Goal: Information Seeking & Learning: Learn about a topic

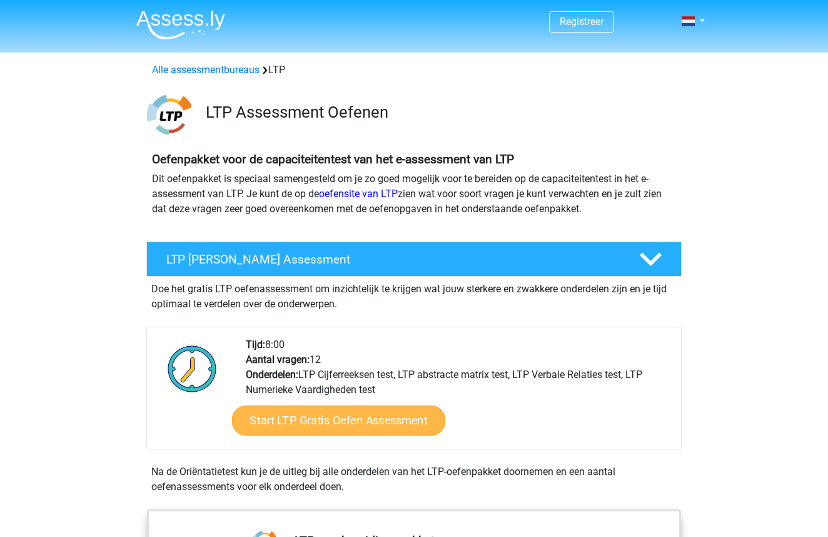
click at [288, 427] on link "Start LTP Gratis Oefen Assessment" at bounding box center [339, 420] width 214 height 30
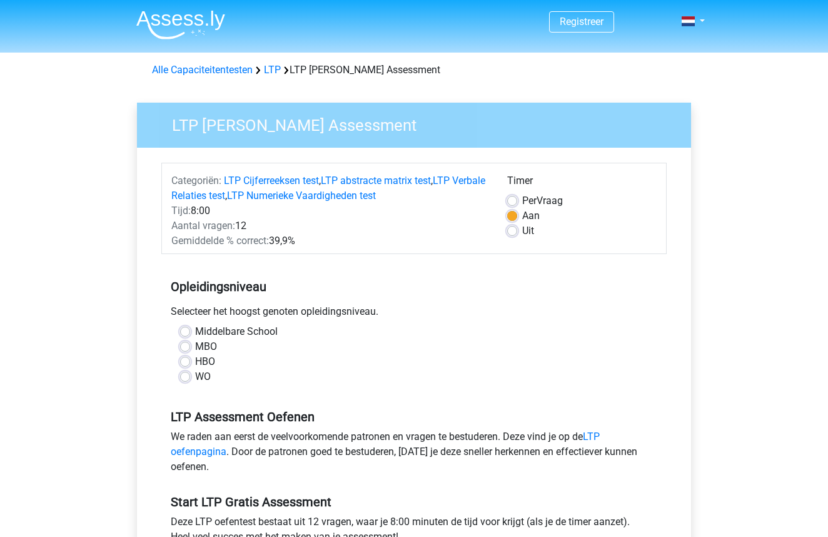
click at [201, 377] on label "WO" at bounding box center [203, 376] width 16 height 15
click at [190, 377] on input "WO" at bounding box center [185, 375] width 10 height 13
radio input "true"
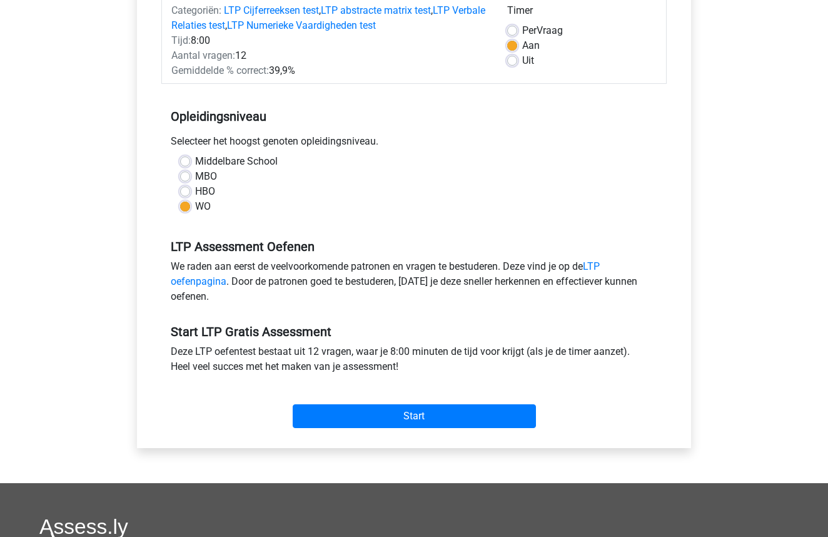
scroll to position [174, 0]
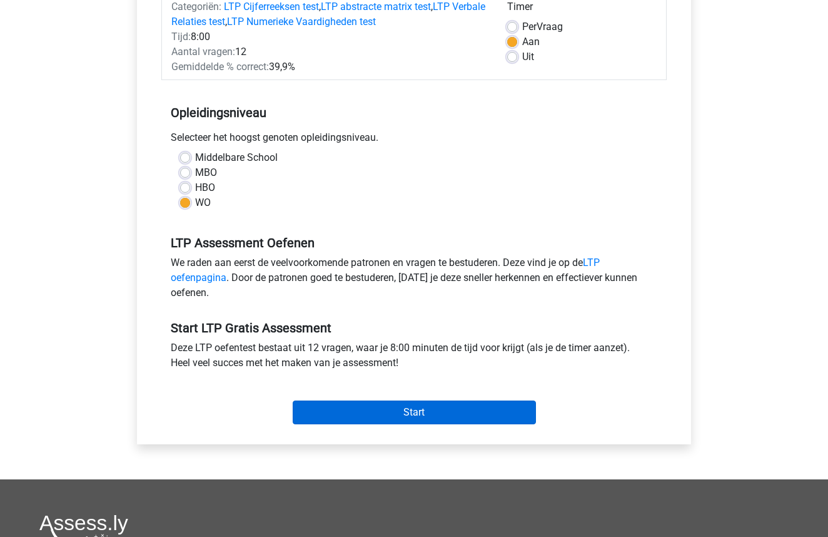
click at [375, 407] on input "Start" at bounding box center [414, 412] width 243 height 24
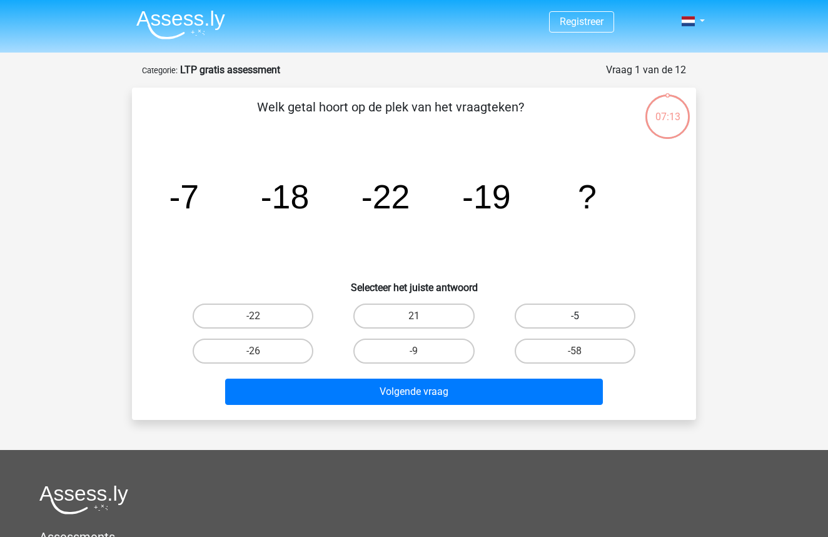
click at [614, 316] on label "-5" at bounding box center [575, 315] width 121 height 25
click at [583, 316] on input "-5" at bounding box center [579, 320] width 8 height 8
radio input "true"
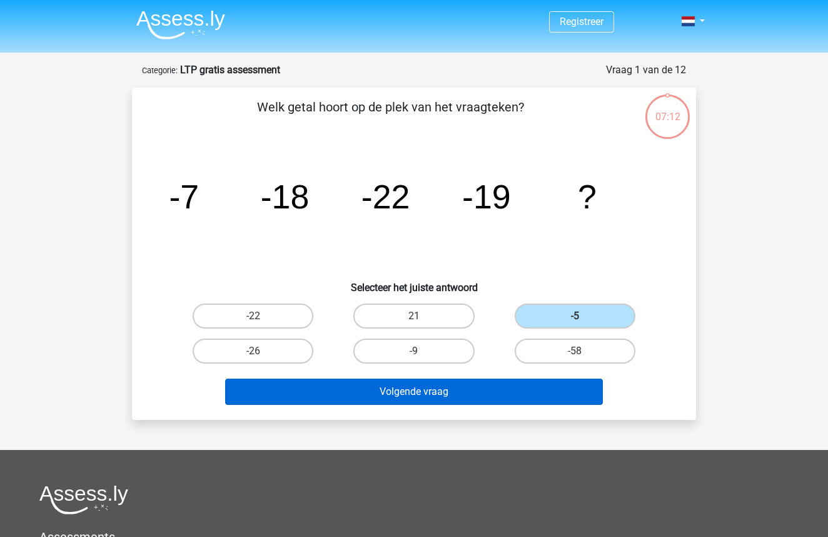
click at [406, 393] on button "Volgende vraag" at bounding box center [414, 392] width 379 height 26
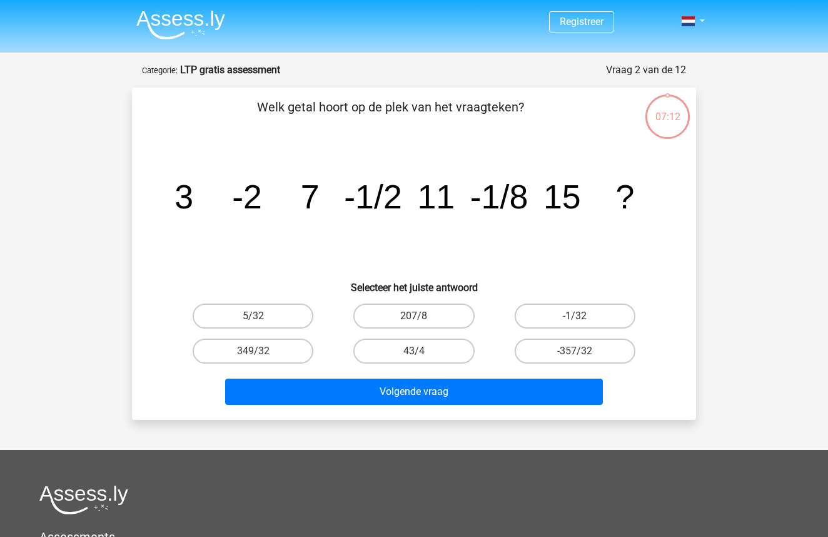
scroll to position [63, 0]
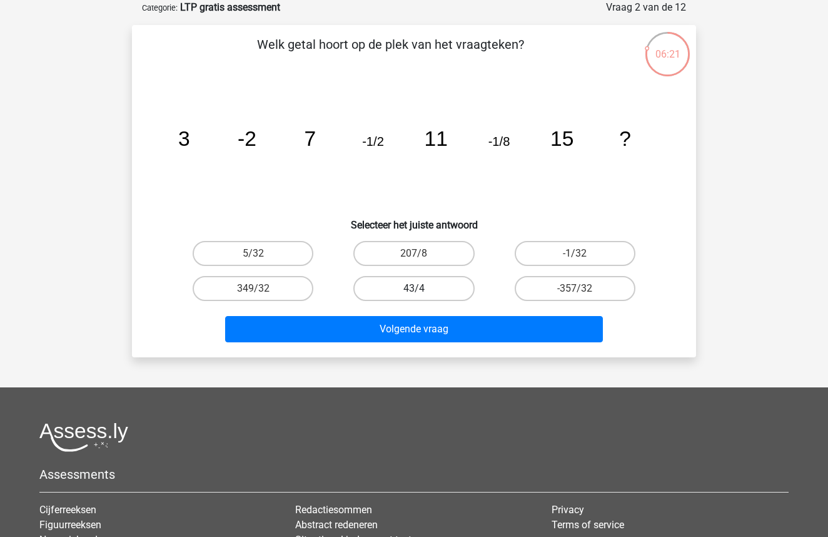
click at [391, 284] on label "43/4" at bounding box center [414, 288] width 121 height 25
click at [414, 288] on input "43/4" at bounding box center [418, 292] width 8 height 8
radio input "true"
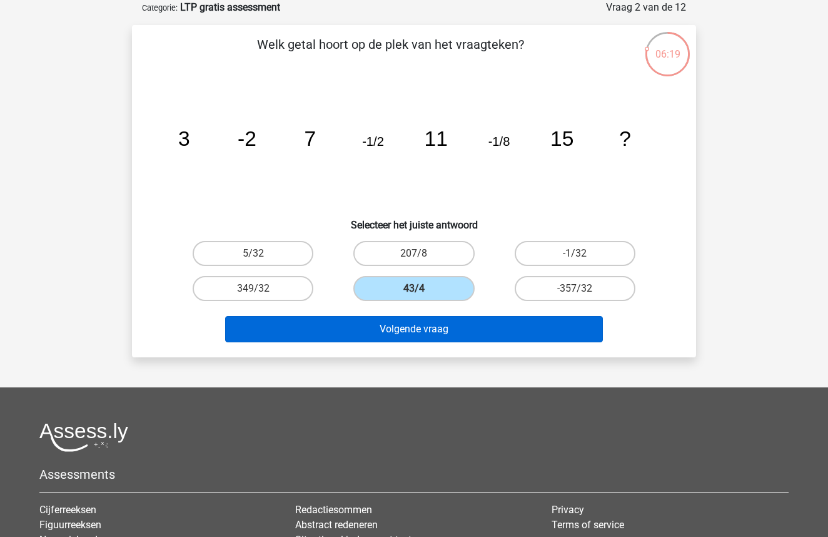
click at [377, 330] on button "Volgende vraag" at bounding box center [414, 329] width 379 height 26
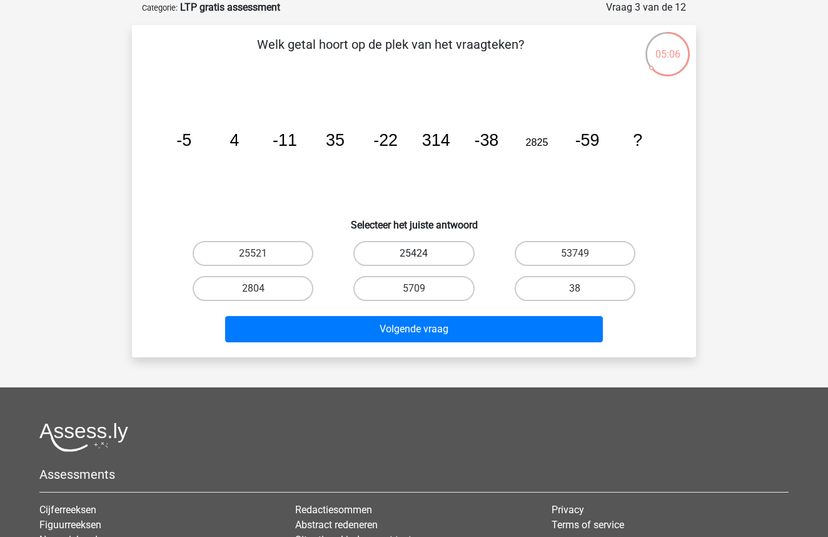
click at [385, 258] on label "25424" at bounding box center [414, 253] width 121 height 25
click at [414, 258] on input "25424" at bounding box center [418, 257] width 8 height 8
radio input "true"
click at [286, 262] on label "25521" at bounding box center [253, 253] width 121 height 25
click at [262, 262] on input "25521" at bounding box center [257, 257] width 8 height 8
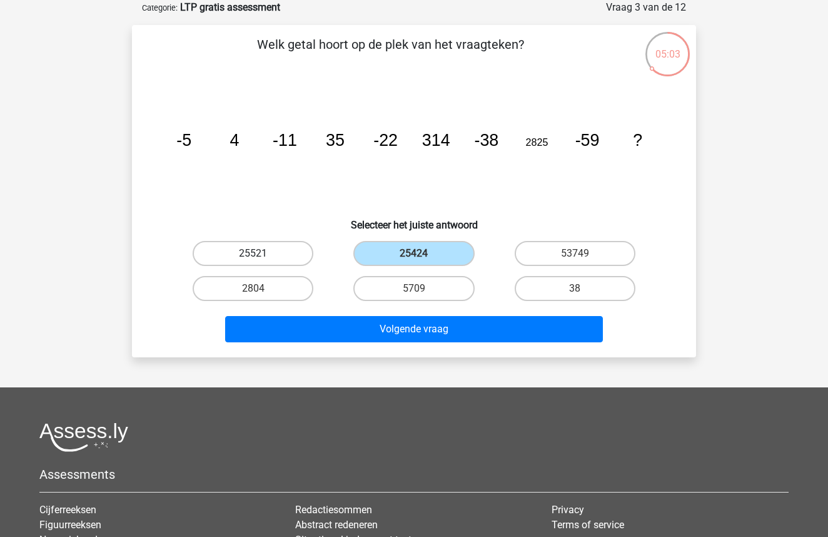
radio input "true"
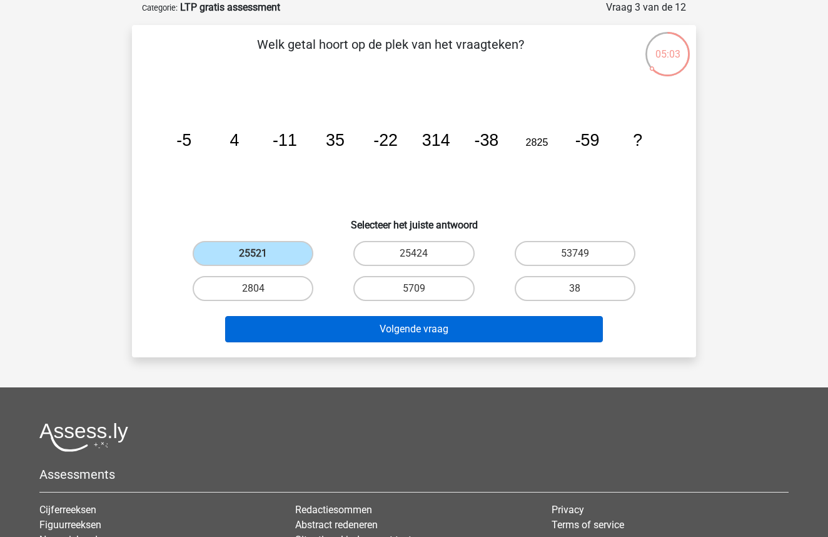
click at [392, 329] on button "Volgende vraag" at bounding box center [414, 329] width 379 height 26
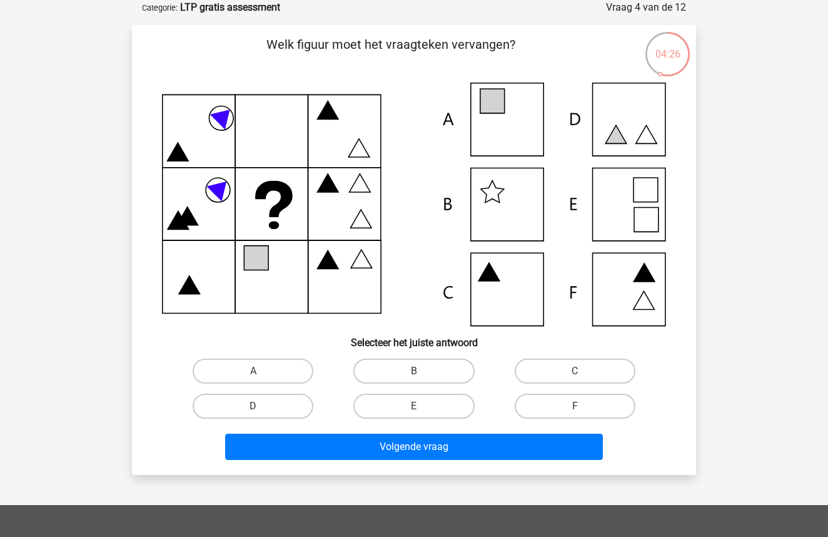
click at [494, 201] on icon at bounding box center [414, 204] width 504 height 243
click at [427, 364] on label "B" at bounding box center [414, 371] width 121 height 25
click at [422, 371] on input "B" at bounding box center [418, 375] width 8 height 8
radio input "true"
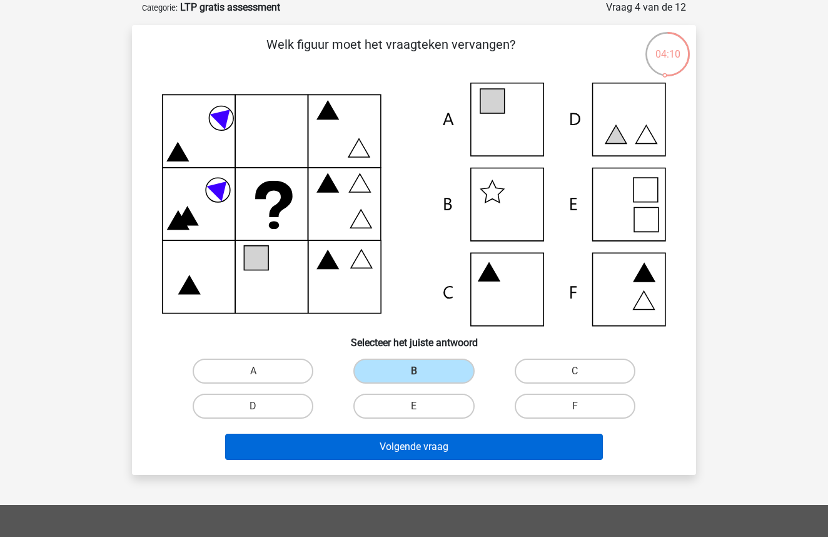
click at [422, 455] on button "Volgende vraag" at bounding box center [414, 447] width 379 height 26
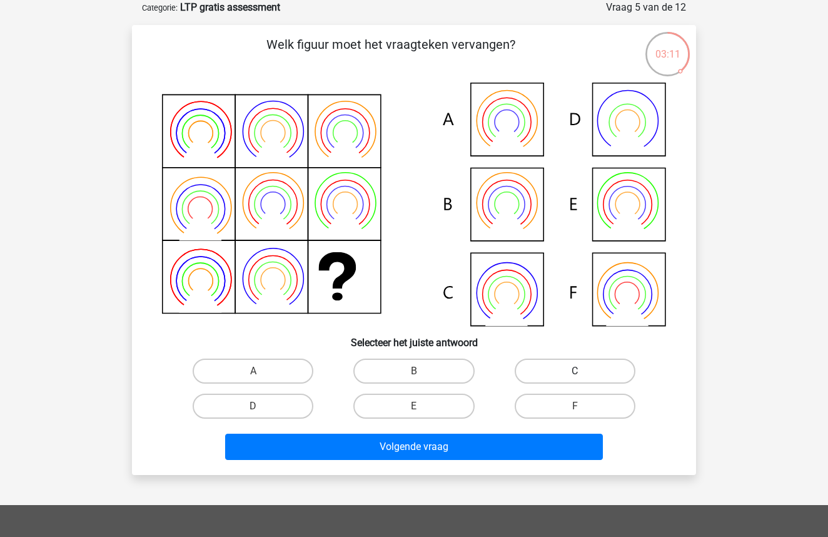
click at [562, 374] on label "C" at bounding box center [575, 371] width 121 height 25
click at [575, 374] on input "C" at bounding box center [579, 375] width 8 height 8
radio input "true"
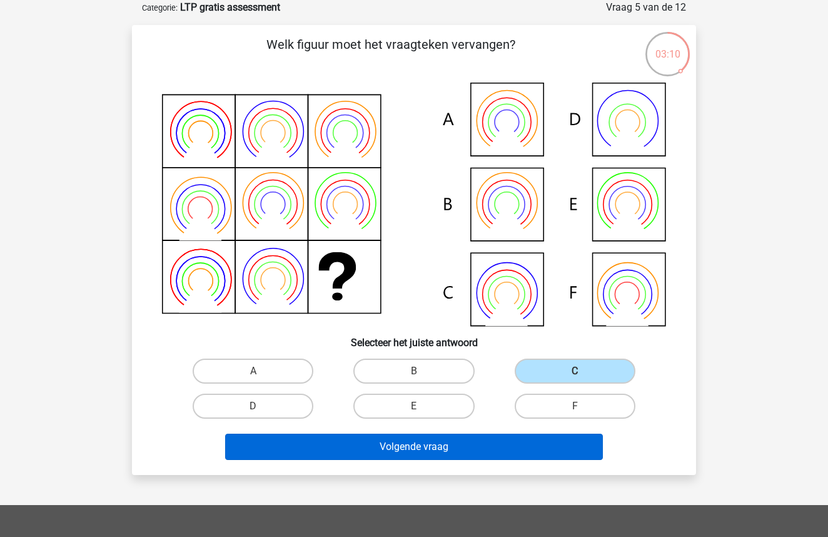
click at [455, 449] on button "Volgende vraag" at bounding box center [414, 447] width 379 height 26
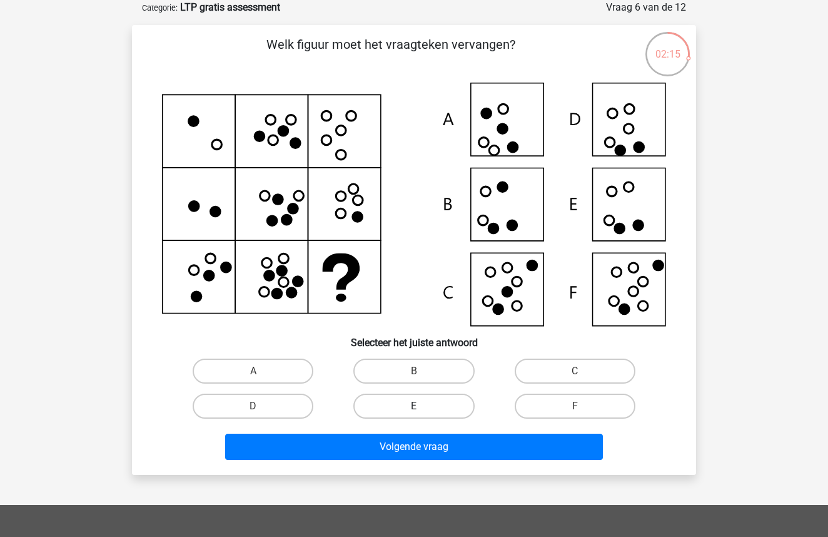
click at [412, 405] on label "E" at bounding box center [414, 406] width 121 height 25
click at [414, 406] on input "E" at bounding box center [418, 410] width 8 height 8
radio input "true"
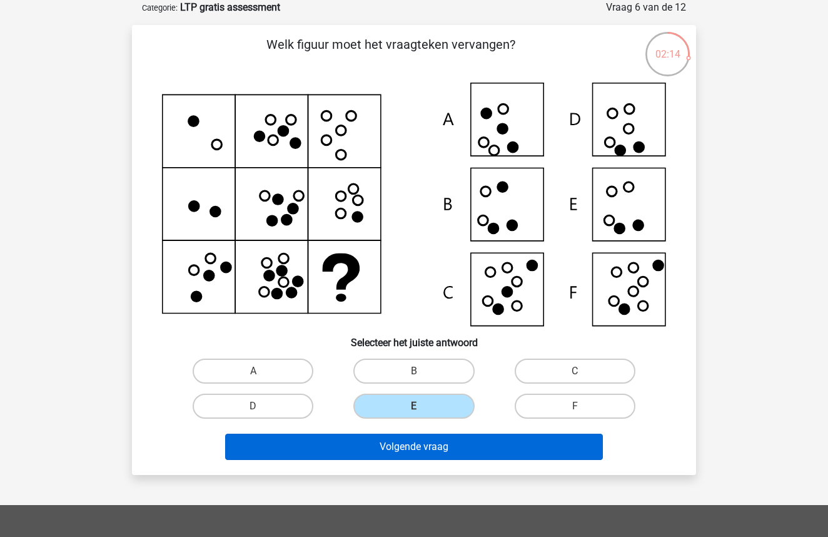
click at [412, 435] on button "Volgende vraag" at bounding box center [414, 447] width 379 height 26
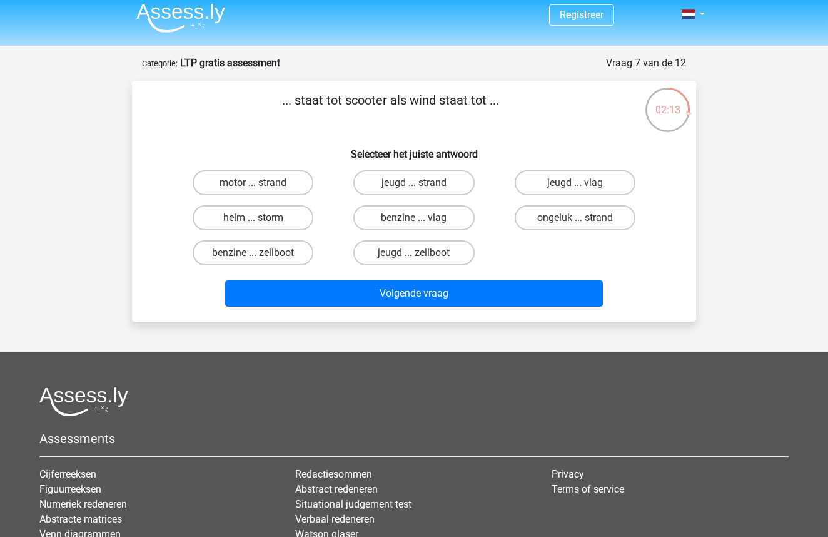
scroll to position [6, 0]
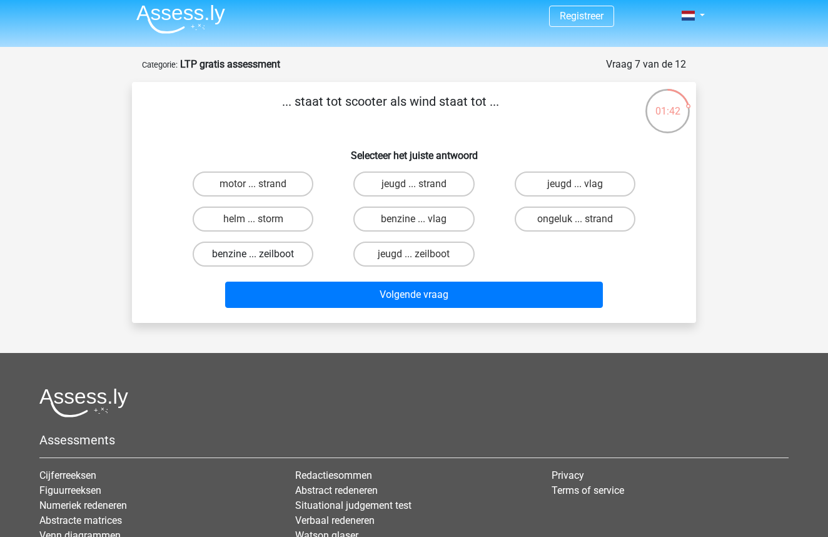
click at [286, 265] on label "benzine ... zeilboot" at bounding box center [253, 254] width 121 height 25
click at [262, 262] on input "benzine ... zeilboot" at bounding box center [257, 258] width 8 height 8
radio input "true"
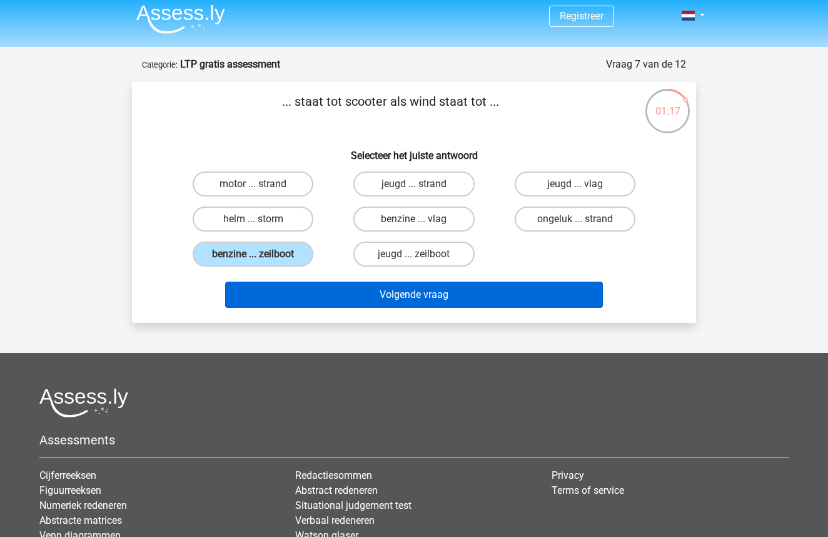
click at [416, 300] on button "Volgende vraag" at bounding box center [414, 295] width 379 height 26
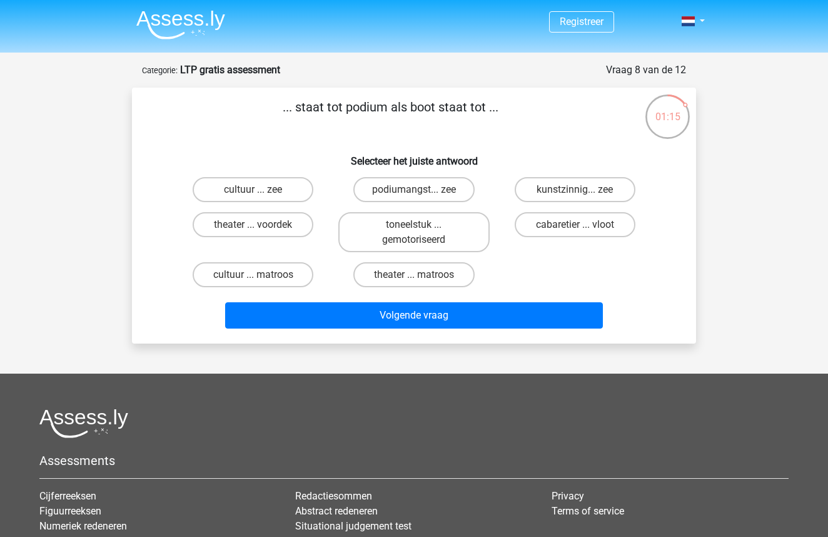
scroll to position [0, 0]
click at [414, 279] on input "theater ... matroos" at bounding box center [418, 279] width 8 height 8
radio input "true"
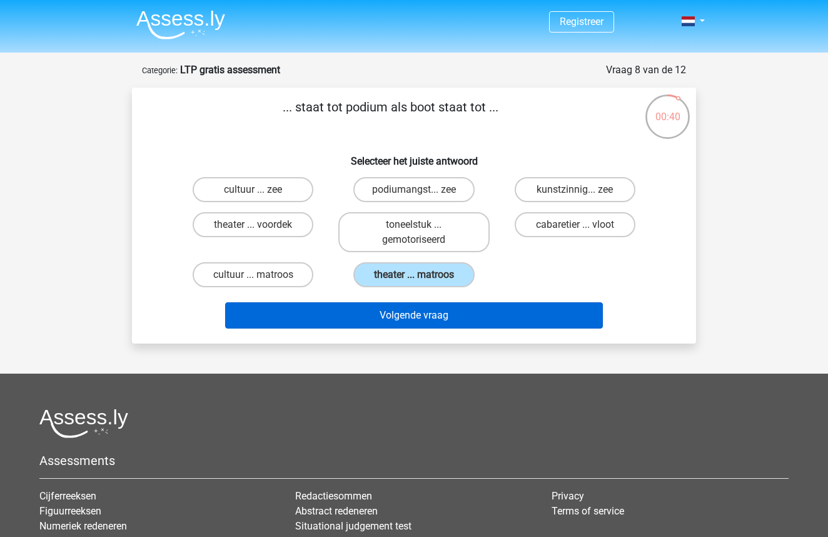
click at [403, 318] on button "Volgende vraag" at bounding box center [414, 315] width 379 height 26
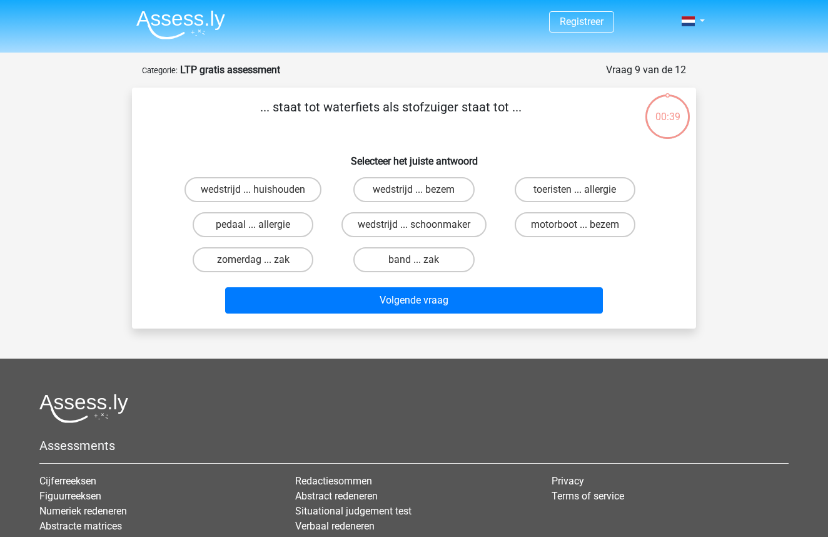
scroll to position [63, 0]
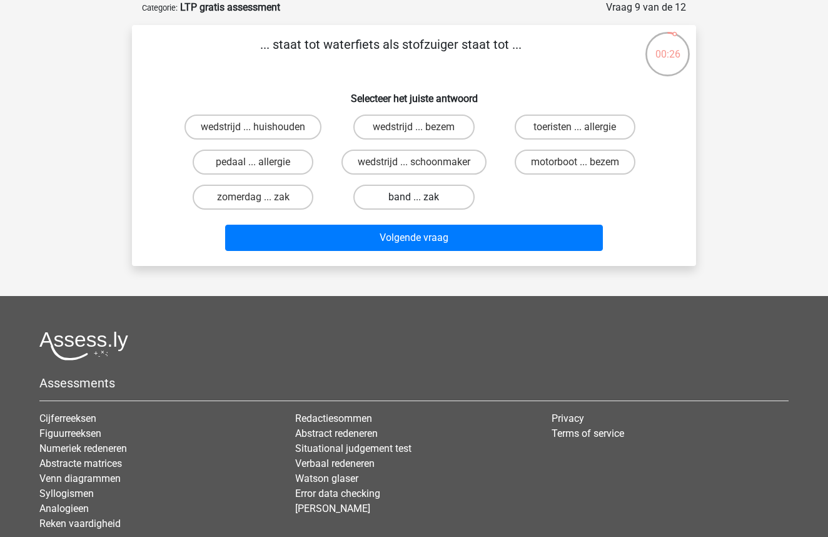
click at [398, 203] on label "band ... zak" at bounding box center [414, 197] width 121 height 25
click at [414, 203] on input "band ... zak" at bounding box center [418, 201] width 8 height 8
radio input "true"
click at [393, 253] on div "Volgende vraag" at bounding box center [414, 240] width 483 height 31
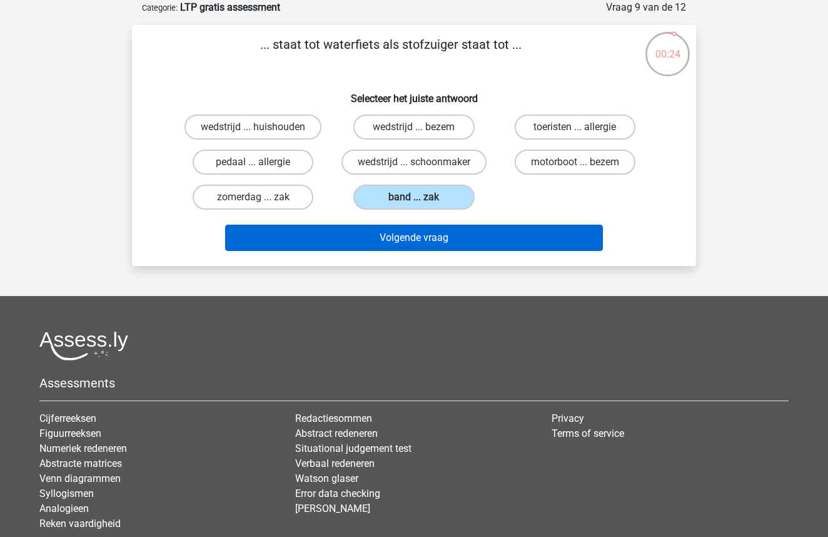
click at [392, 243] on button "Volgende vraag" at bounding box center [414, 238] width 379 height 26
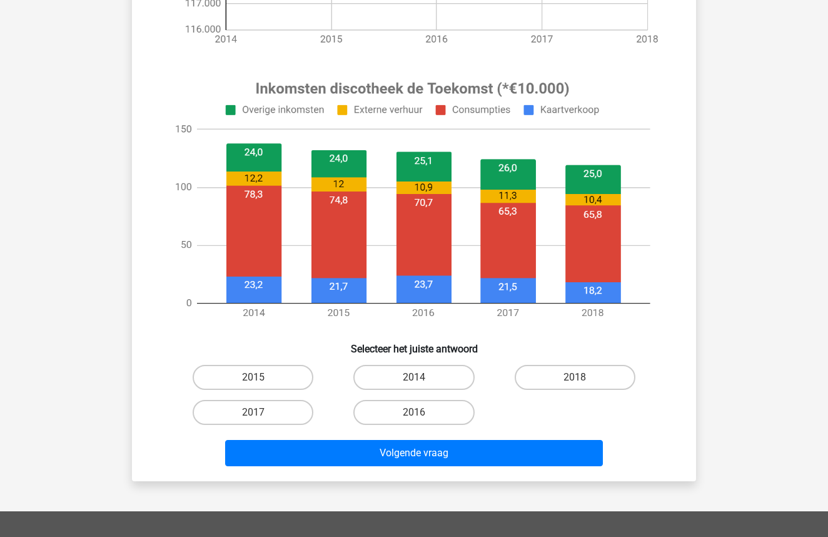
scroll to position [402, 0]
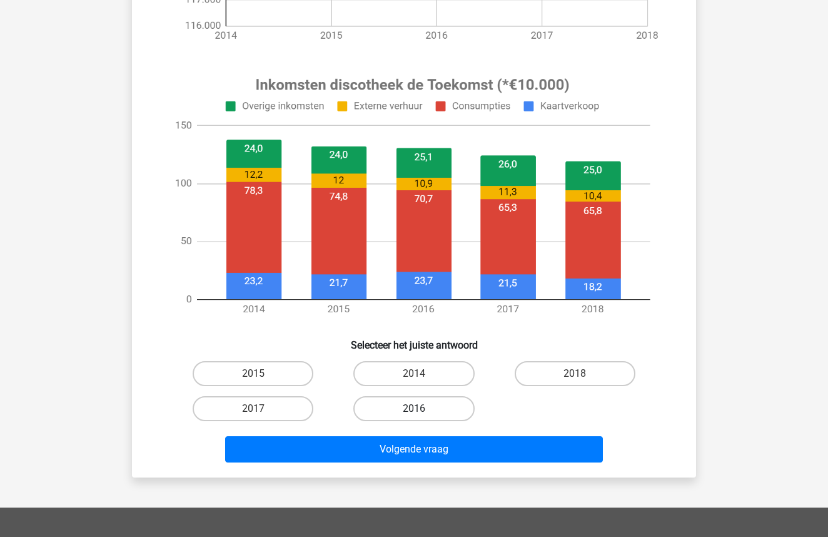
click at [407, 412] on label "2016" at bounding box center [414, 408] width 121 height 25
click at [414, 412] on input "2016" at bounding box center [418, 413] width 8 height 8
radio input "true"
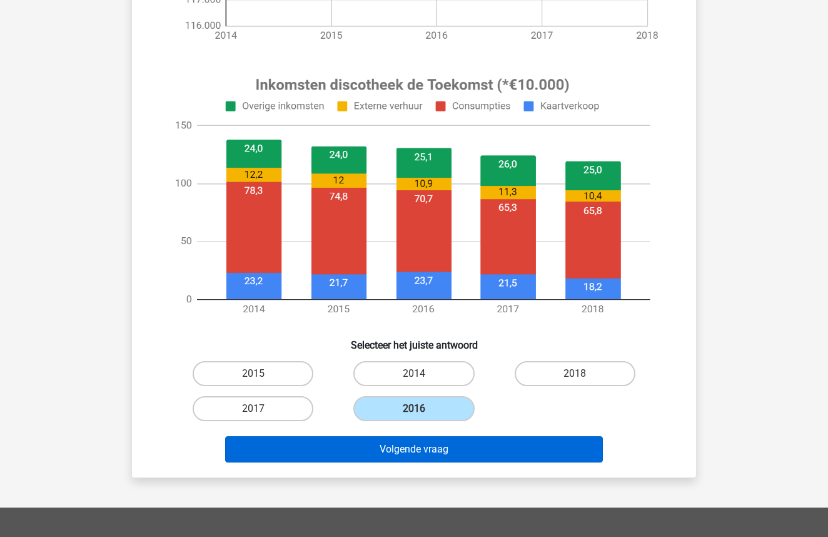
click at [405, 451] on button "Volgende vraag" at bounding box center [414, 449] width 379 height 26
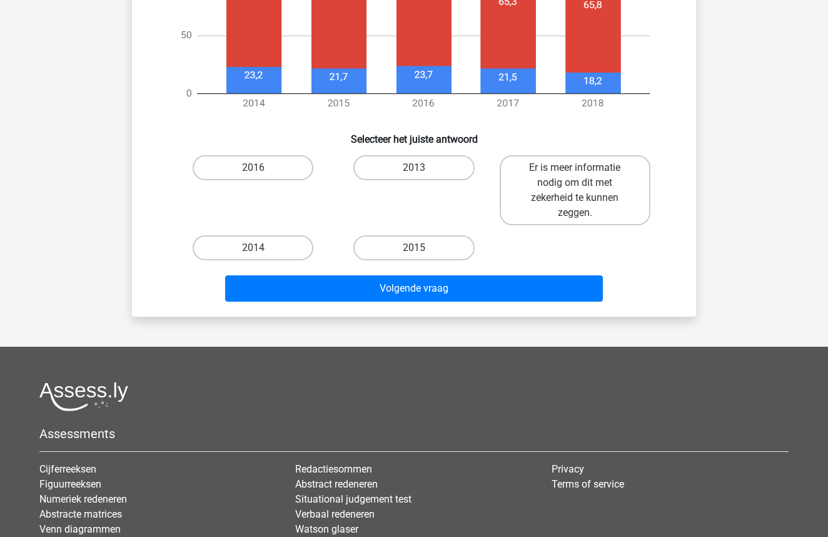
scroll to position [600, 0]
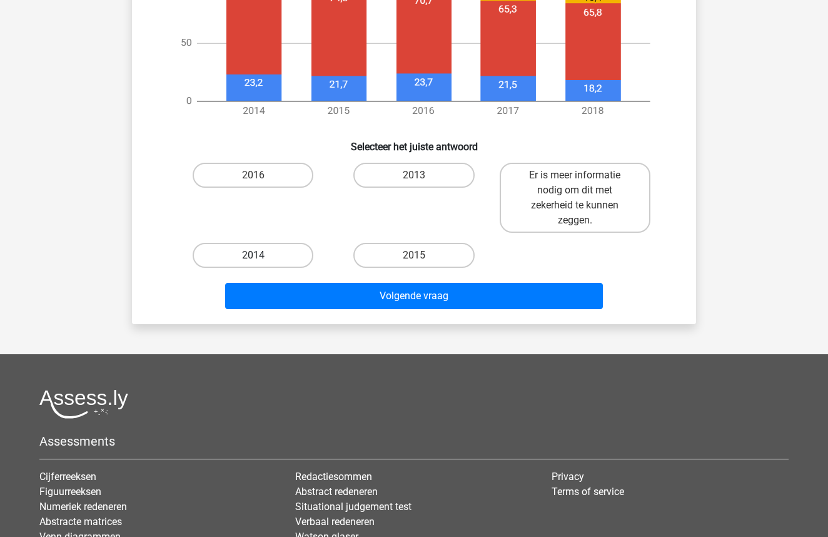
click at [283, 252] on label "2014" at bounding box center [253, 255] width 121 height 25
click at [262, 255] on input "2014" at bounding box center [257, 259] width 8 height 8
radio input "true"
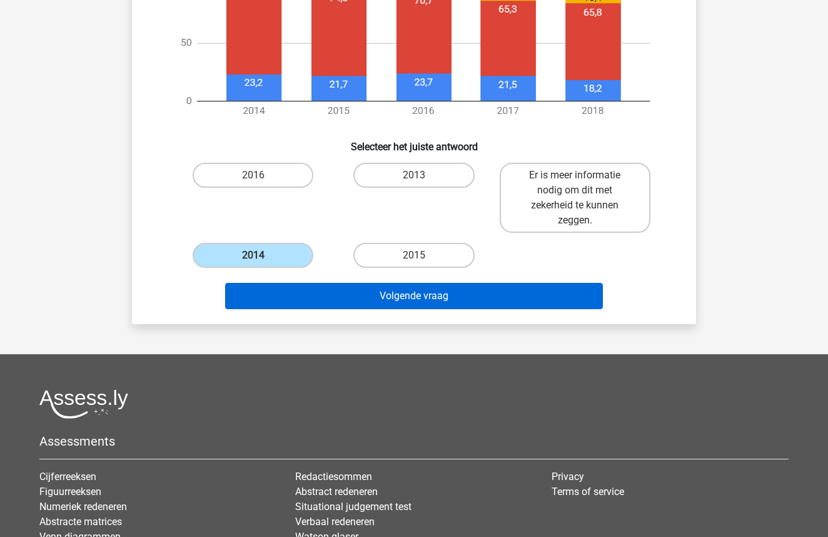
click at [365, 291] on button "Volgende vraag" at bounding box center [414, 296] width 379 height 26
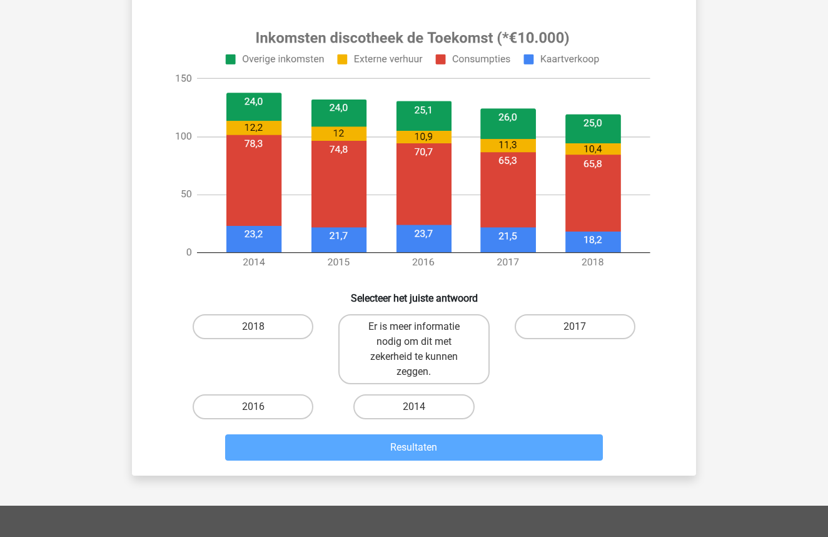
scroll to position [455, 0]
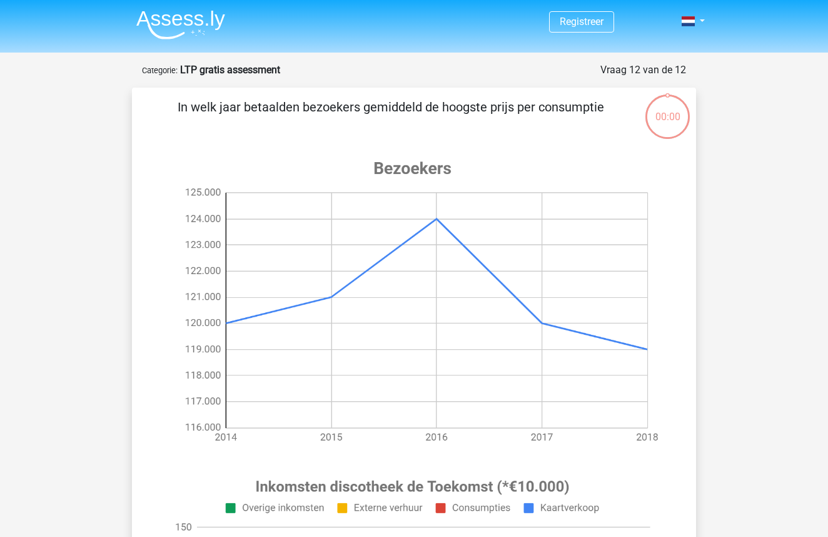
scroll to position [455, 0]
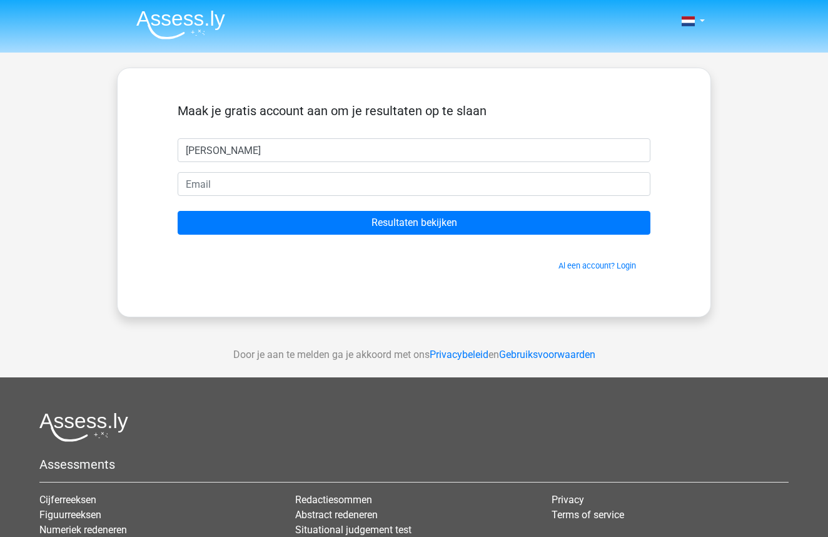
type input "[PERSON_NAME]"
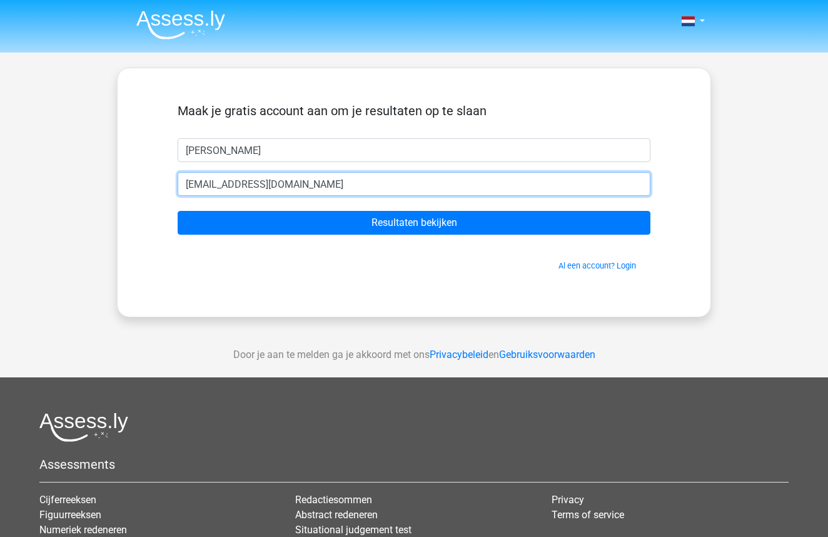
type input "[EMAIL_ADDRESS][DOMAIN_NAME]"
click at [414, 223] on input "Resultaten bekijken" at bounding box center [414, 223] width 473 height 24
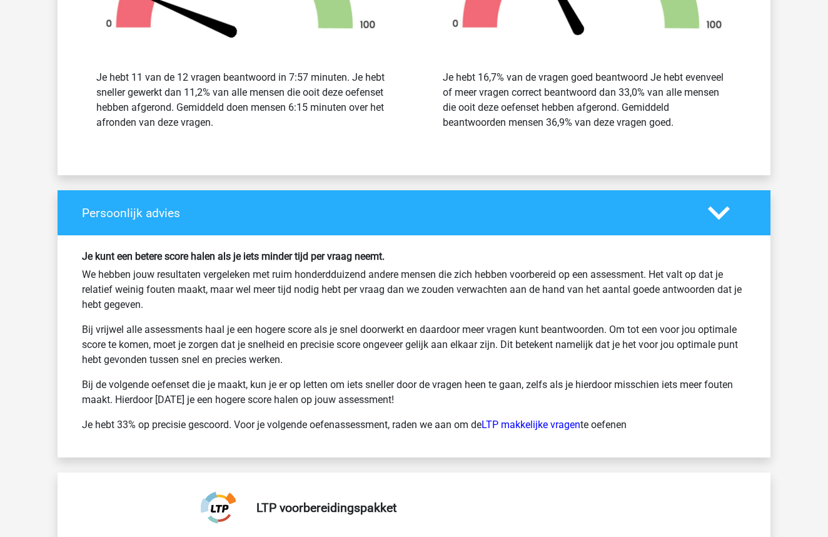
scroll to position [2121, 0]
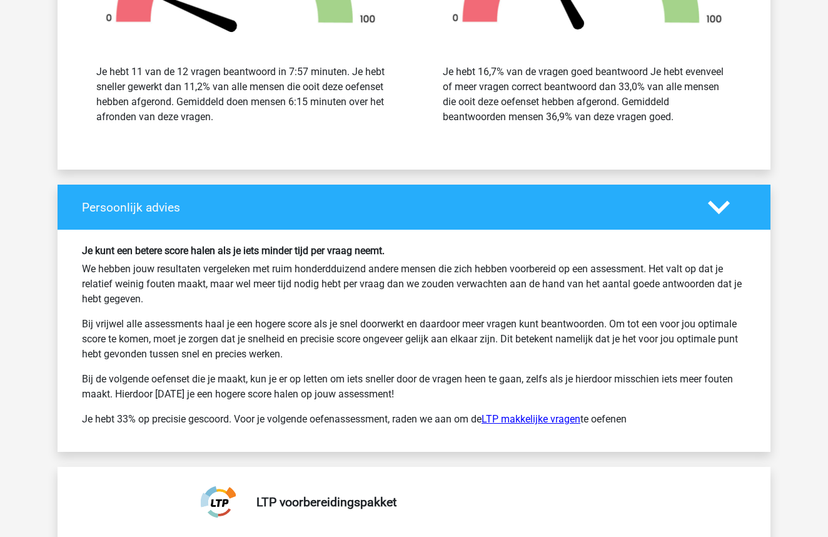
click at [553, 417] on link "LTP makkelijke vragen" at bounding box center [531, 419] width 99 height 12
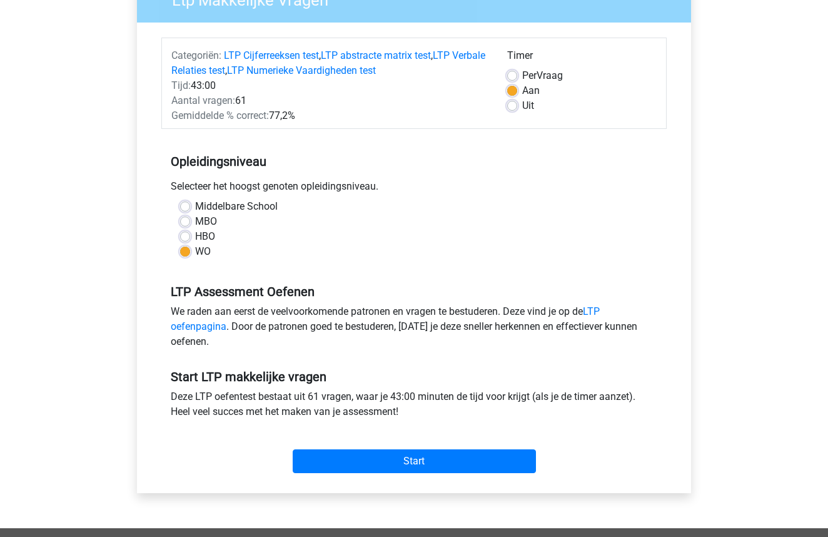
scroll to position [141, 0]
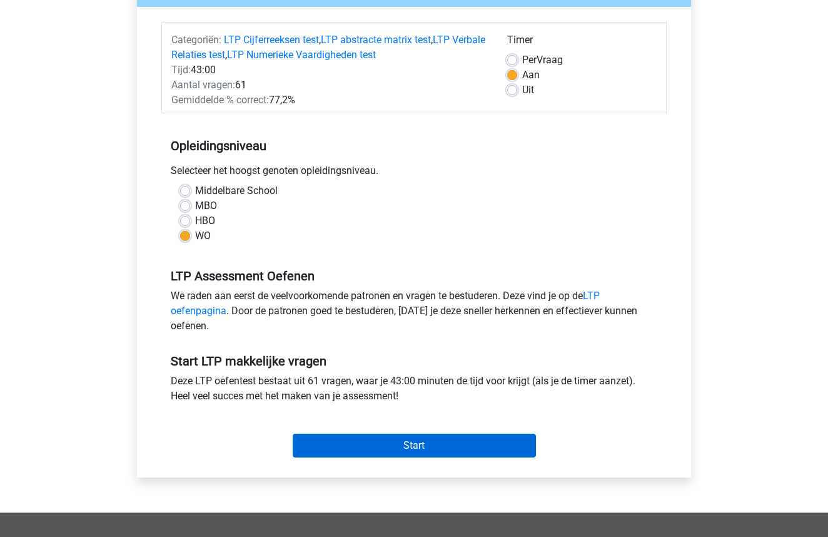
click at [383, 442] on input "Start" at bounding box center [414, 446] width 243 height 24
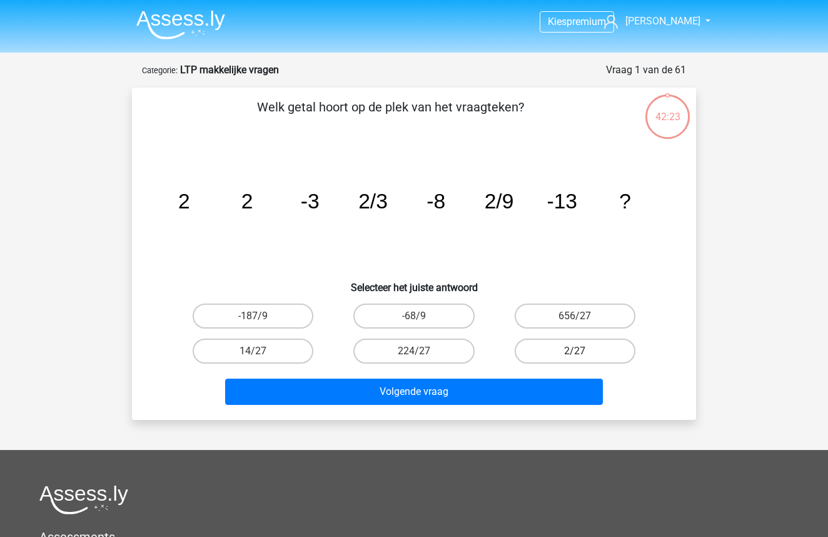
click at [549, 353] on label "2/27" at bounding box center [575, 351] width 121 height 25
click at [575, 353] on input "2/27" at bounding box center [579, 355] width 8 height 8
radio input "true"
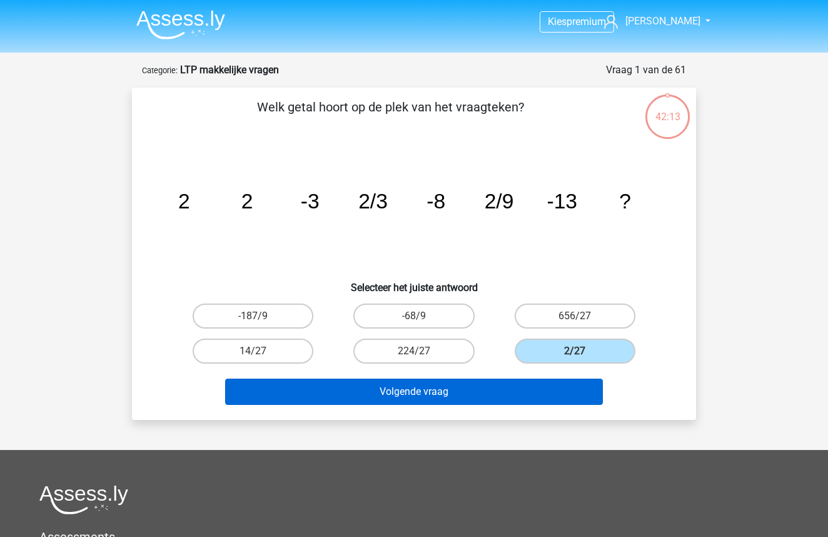
click at [443, 397] on button "Volgende vraag" at bounding box center [414, 392] width 379 height 26
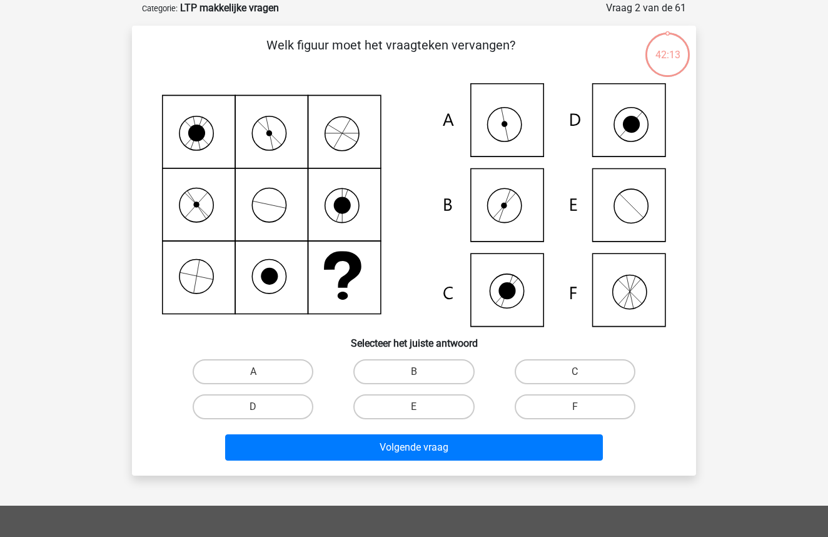
scroll to position [63, 0]
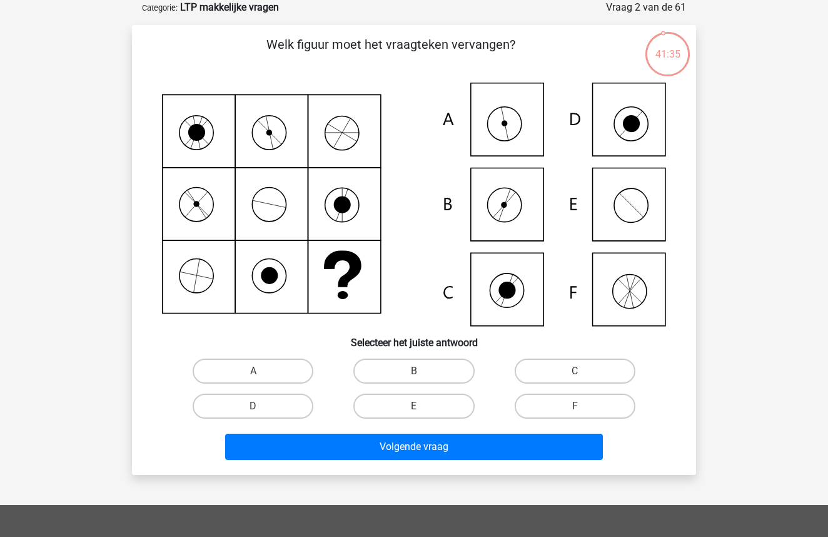
click at [639, 207] on icon at bounding box center [414, 204] width 504 height 243
click at [432, 405] on label "E" at bounding box center [414, 406] width 121 height 25
click at [422, 406] on input "E" at bounding box center [418, 410] width 8 height 8
radio input "true"
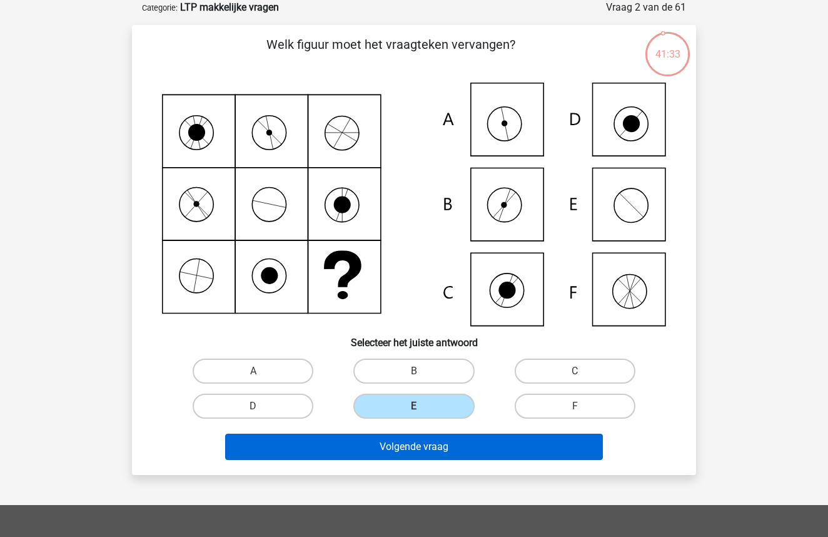
click at [426, 458] on button "Volgende vraag" at bounding box center [414, 447] width 379 height 26
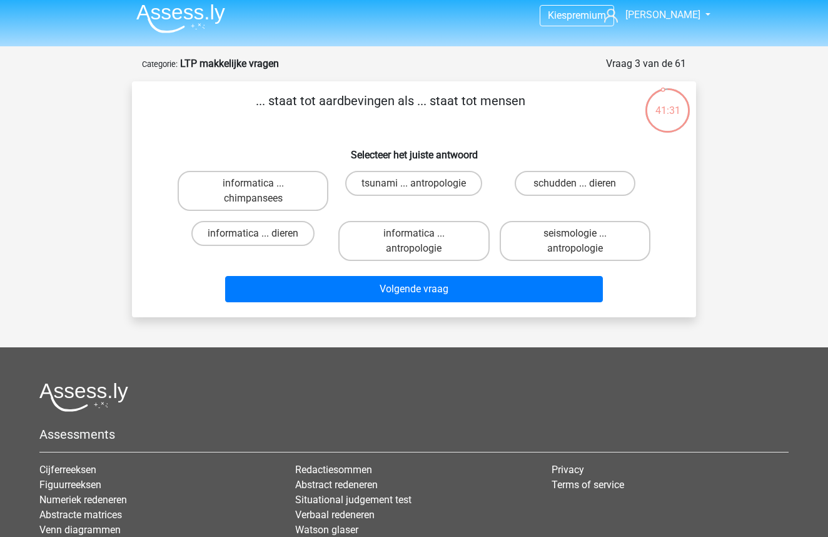
scroll to position [3, 0]
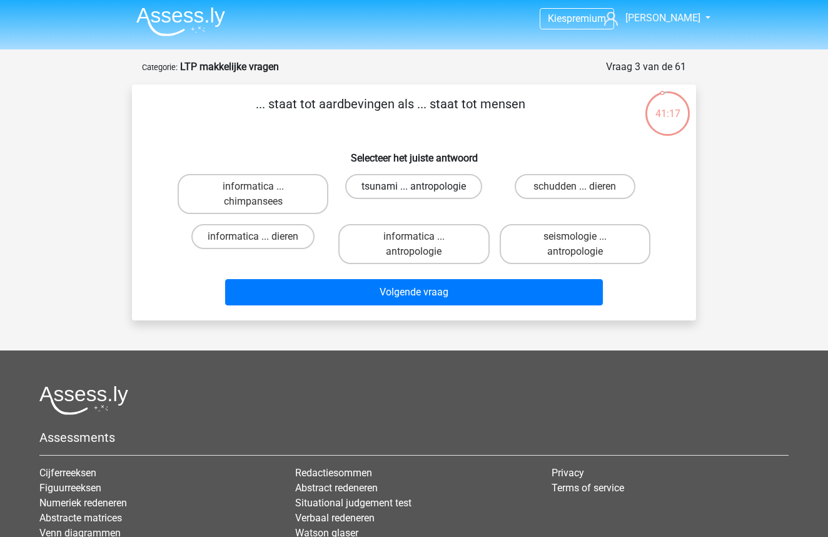
click at [417, 176] on label "tsunami ... antropologie" at bounding box center [413, 186] width 137 height 25
click at [417, 186] on input "tsunami ... antropologie" at bounding box center [418, 190] width 8 height 8
radio input "true"
click at [557, 185] on label "schudden ... dieren" at bounding box center [575, 186] width 121 height 25
click at [575, 186] on input "schudden ... dieren" at bounding box center [579, 190] width 8 height 8
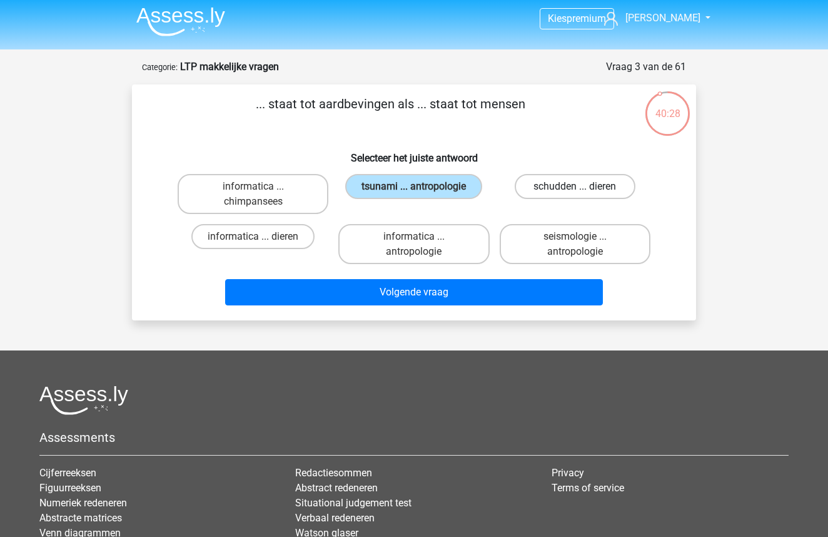
radio input "true"
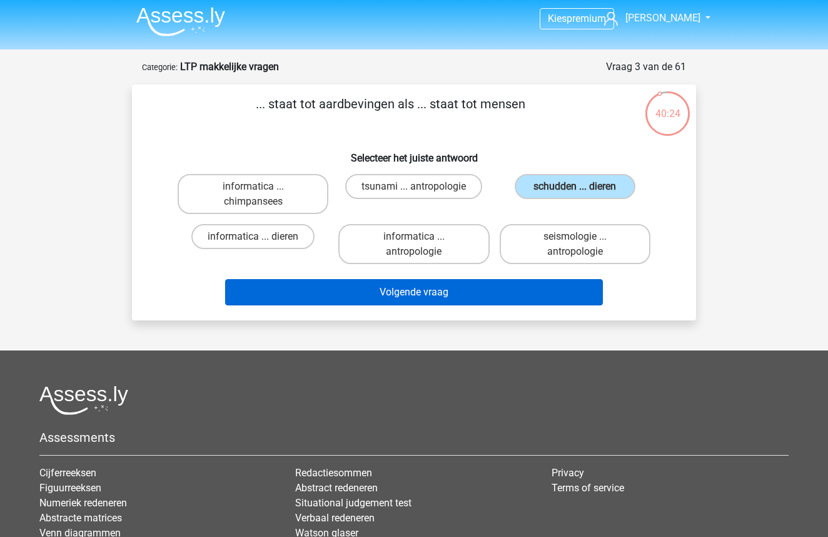
click at [413, 298] on button "Volgende vraag" at bounding box center [414, 292] width 379 height 26
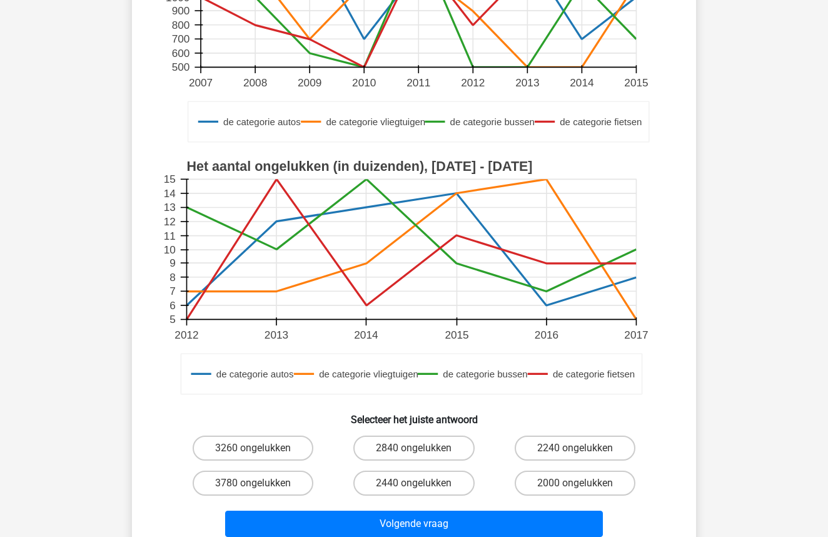
scroll to position [248, 0]
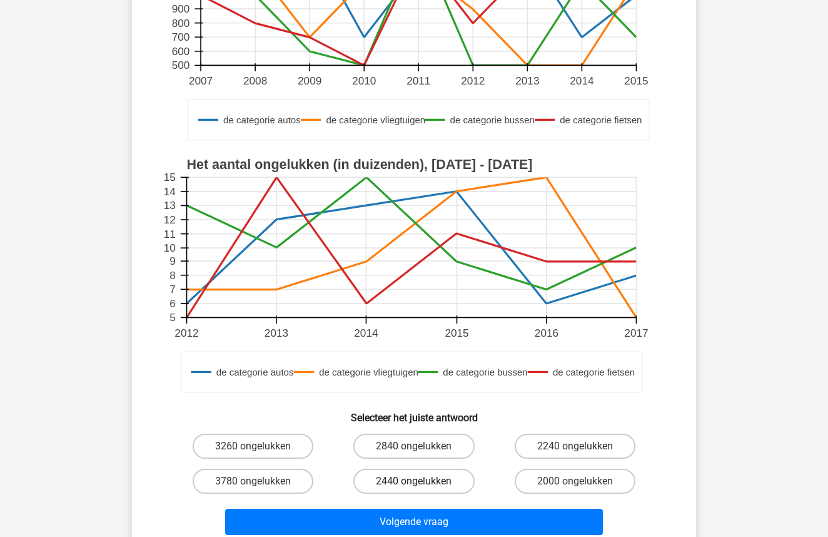
click at [429, 488] on label "2440 ongelukken" at bounding box center [414, 481] width 121 height 25
click at [422, 488] on input "2440 ongelukken" at bounding box center [418, 485] width 8 height 8
radio input "true"
click at [546, 447] on label "2240 ongelukken" at bounding box center [575, 446] width 121 height 25
click at [575, 447] on input "2240 ongelukken" at bounding box center [579, 450] width 8 height 8
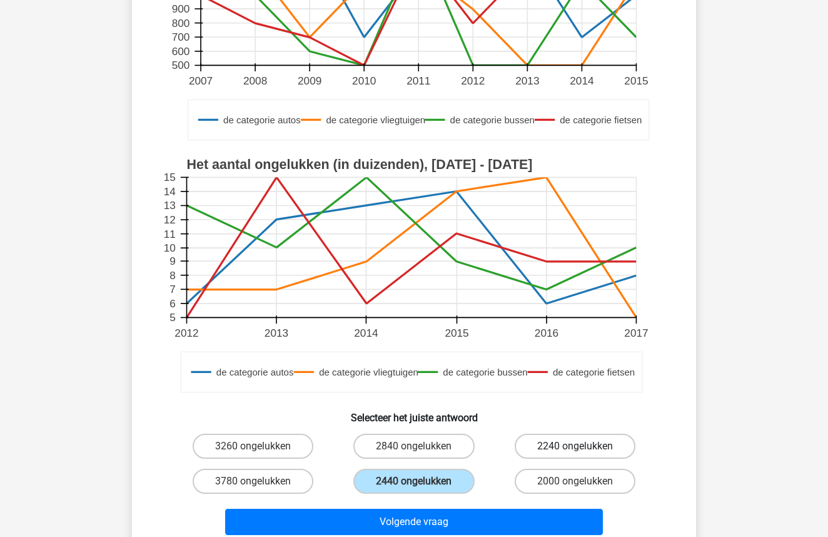
radio input "true"
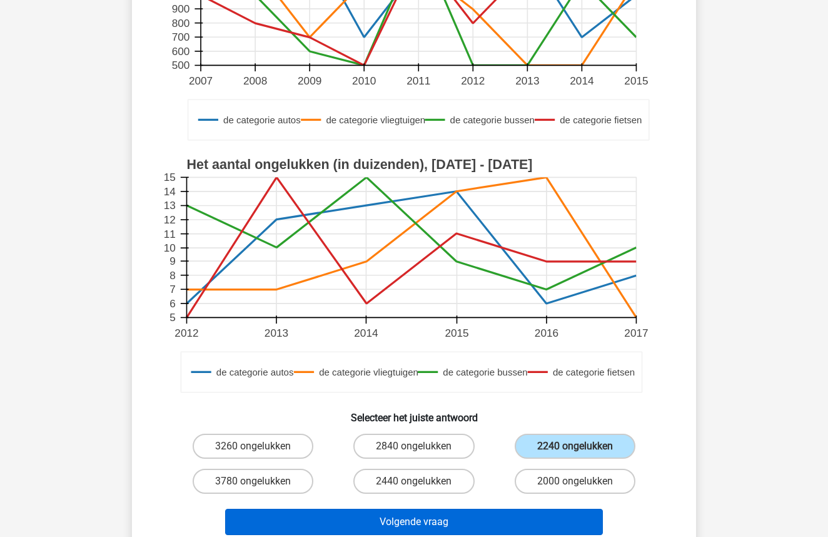
click at [424, 518] on button "Volgende vraag" at bounding box center [414, 522] width 379 height 26
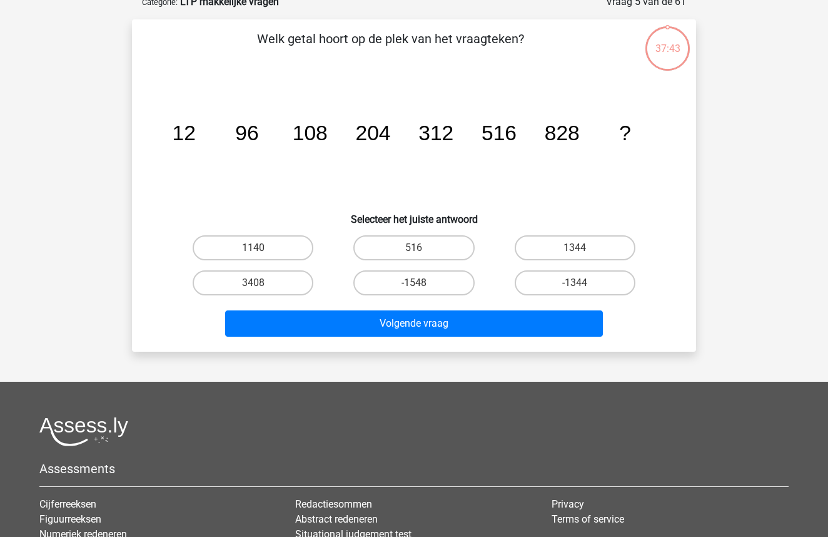
scroll to position [63, 0]
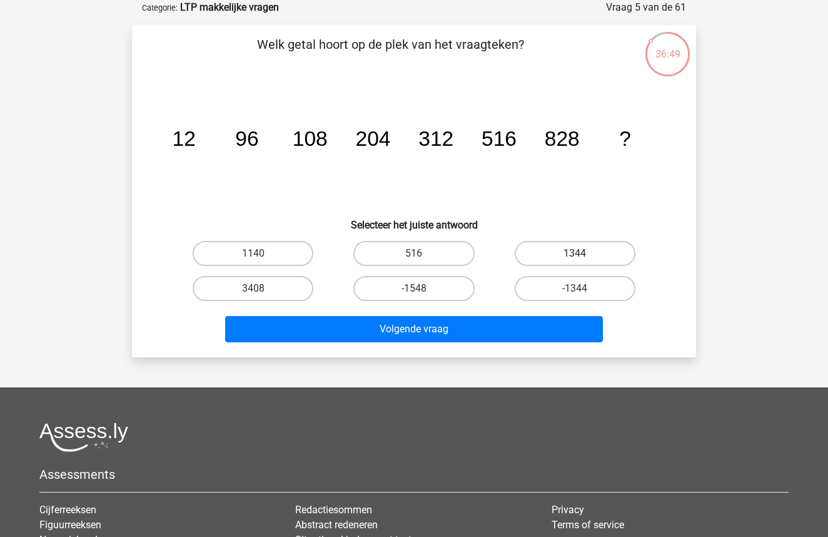
click at [574, 246] on label "1344" at bounding box center [575, 253] width 121 height 25
click at [575, 253] on input "1344" at bounding box center [579, 257] width 8 height 8
radio input "true"
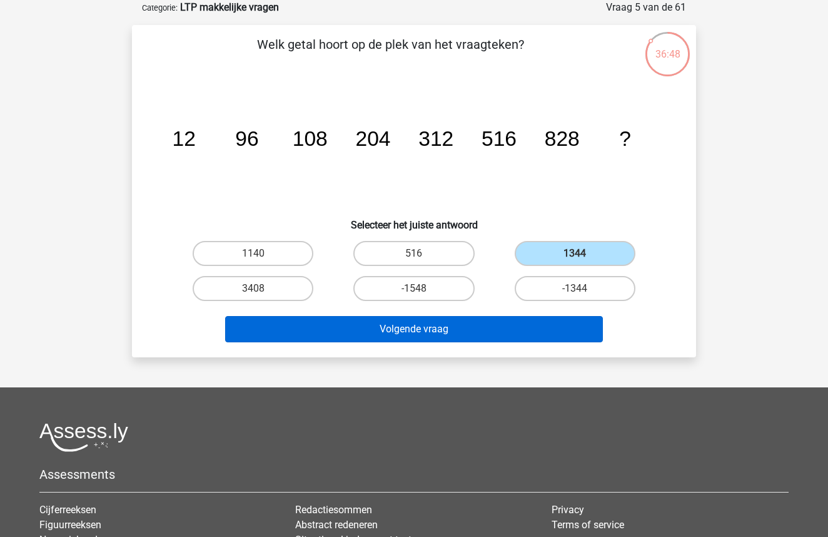
click at [473, 334] on button "Volgende vraag" at bounding box center [414, 329] width 379 height 26
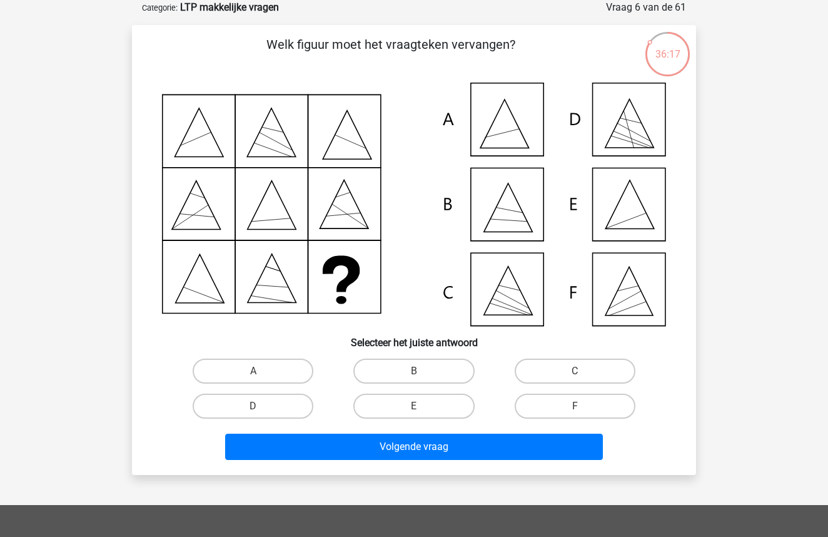
click at [614, 210] on icon at bounding box center [414, 204] width 504 height 243
click at [441, 407] on label "E" at bounding box center [414, 406] width 121 height 25
click at [422, 407] on input "E" at bounding box center [418, 410] width 8 height 8
radio input "true"
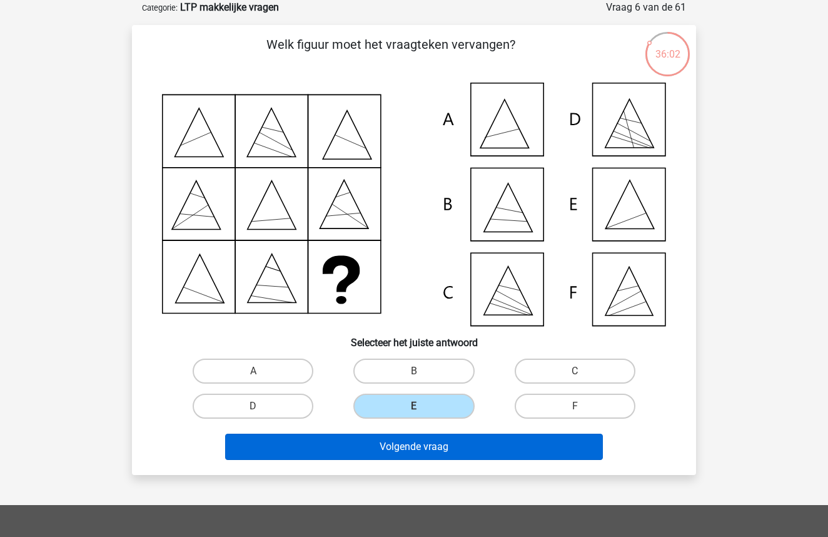
click at [434, 437] on button "Volgende vraag" at bounding box center [414, 447] width 379 height 26
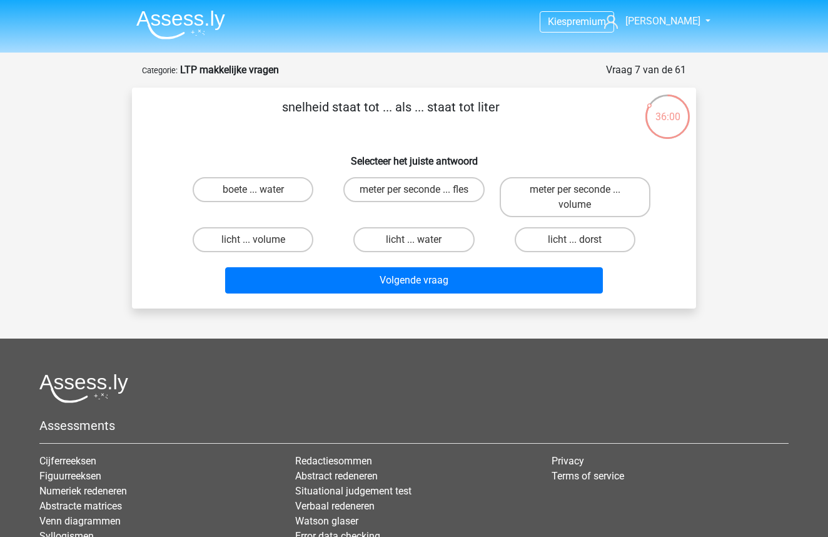
scroll to position [0, 0]
click at [236, 186] on label "boete ... water" at bounding box center [253, 189] width 121 height 25
click at [253, 190] on input "boete ... water" at bounding box center [257, 194] width 8 height 8
radio input "true"
click at [405, 238] on label "licht ... water" at bounding box center [414, 239] width 121 height 25
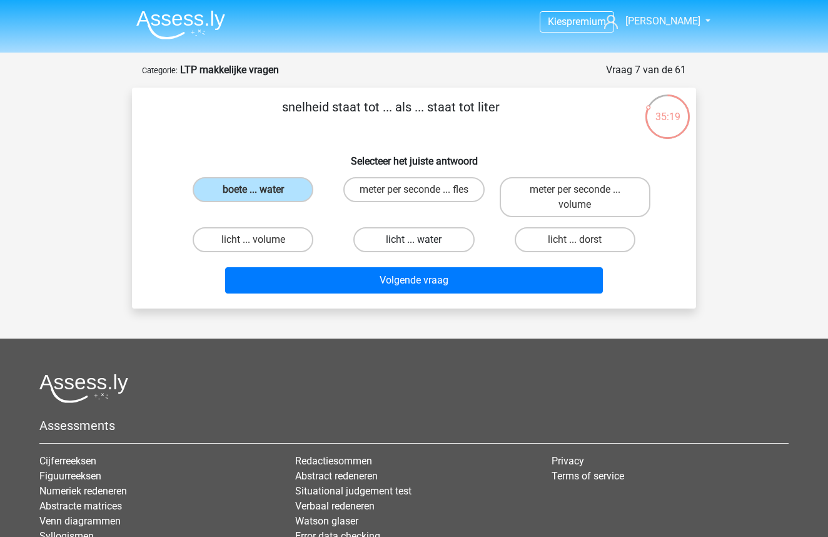
click at [414, 240] on input "licht ... water" at bounding box center [418, 244] width 8 height 8
radio input "true"
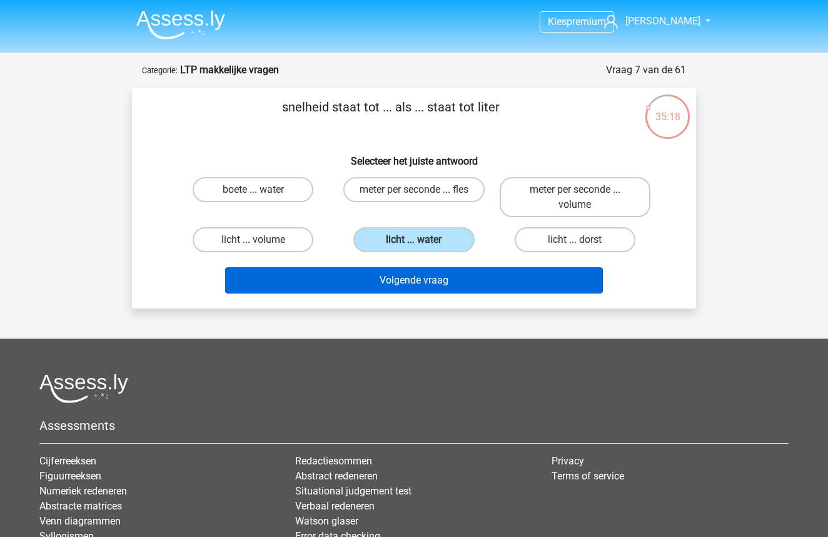
click at [405, 280] on button "Volgende vraag" at bounding box center [414, 280] width 379 height 26
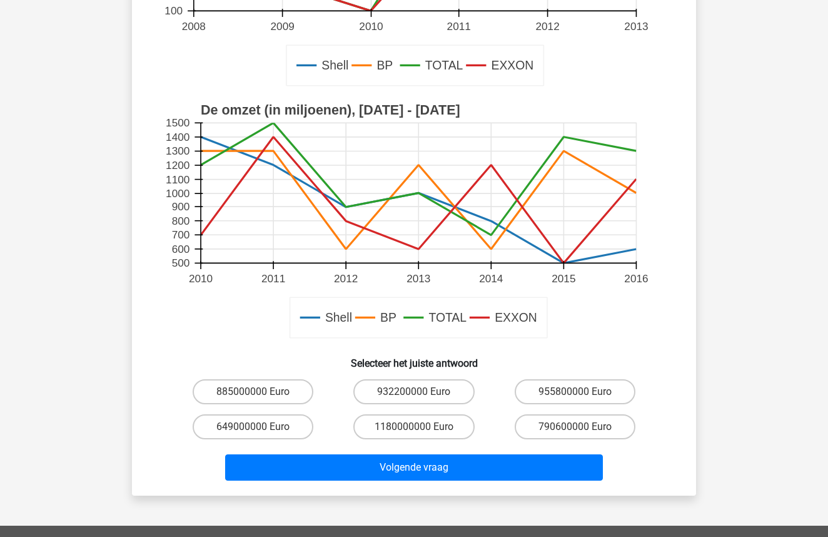
scroll to position [322, 0]
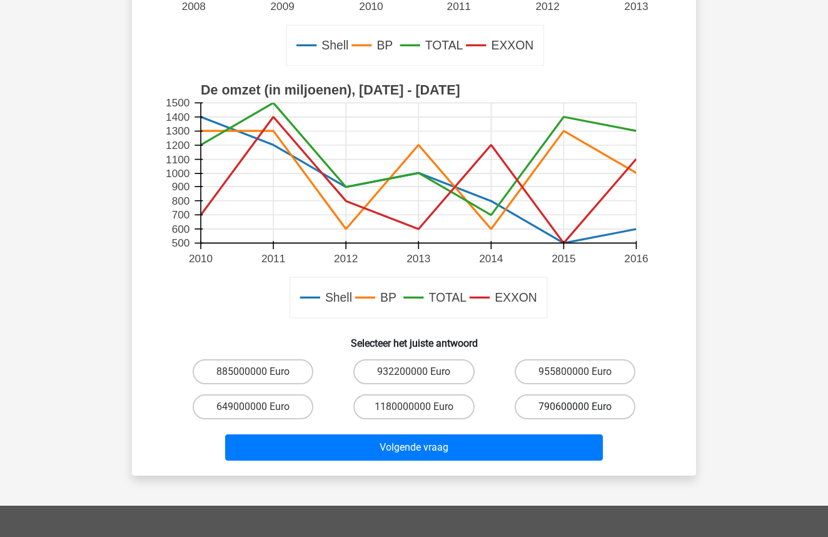
click at [548, 419] on label "790600000 Euro" at bounding box center [575, 406] width 121 height 25
click at [575, 415] on input "790600000 Euro" at bounding box center [579, 411] width 8 height 8
radio input "true"
click at [511, 432] on div "Volgende vraag" at bounding box center [414, 444] width 524 height 41
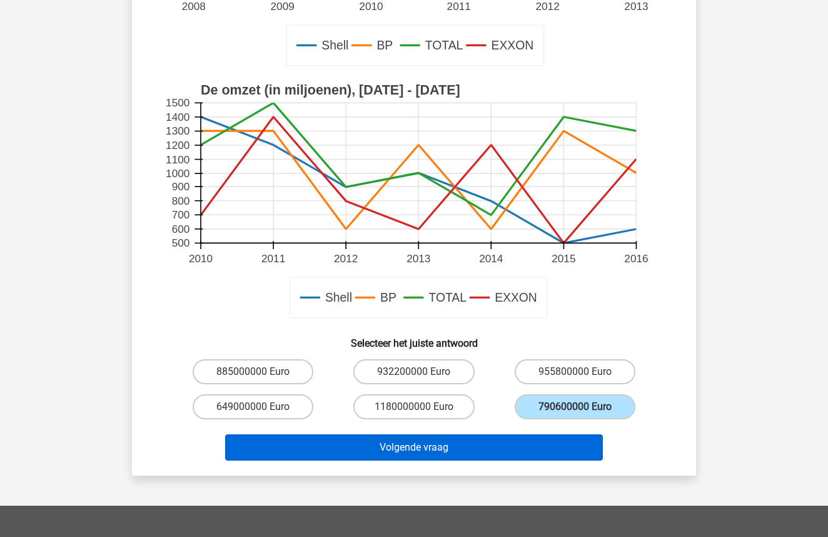
click at [476, 444] on button "Volgende vraag" at bounding box center [414, 447] width 379 height 26
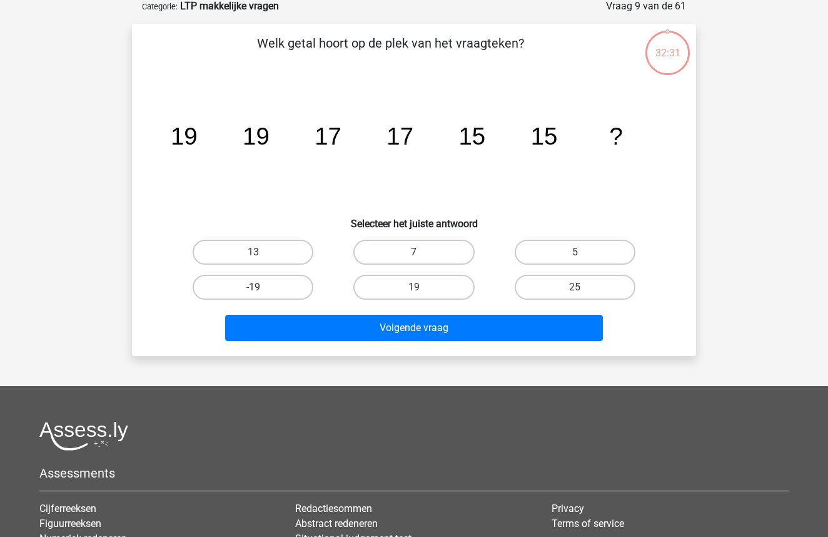
scroll to position [63, 0]
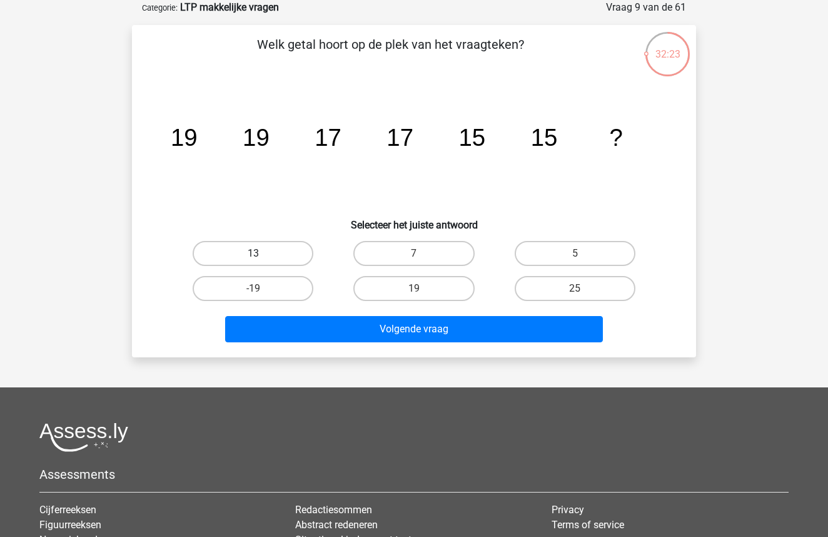
click at [276, 254] on label "13" at bounding box center [253, 253] width 121 height 25
click at [262, 254] on input "13" at bounding box center [257, 257] width 8 height 8
radio input "true"
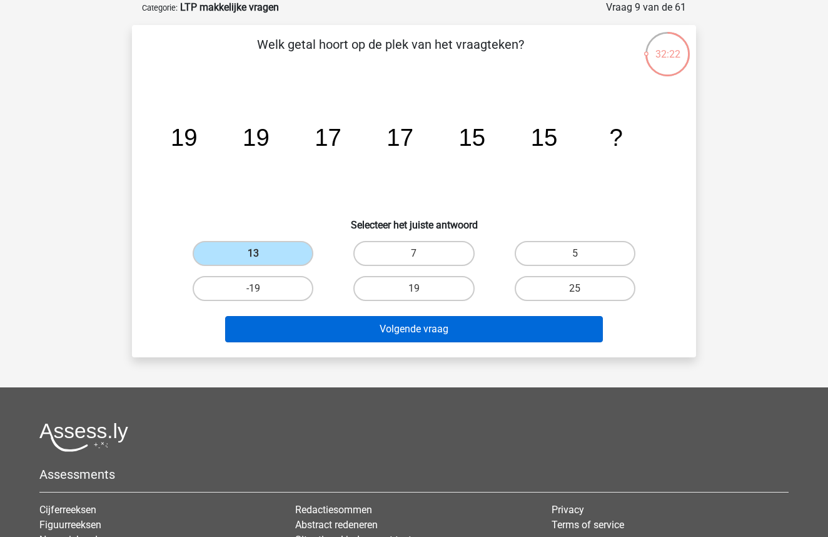
click at [395, 331] on button "Volgende vraag" at bounding box center [414, 329] width 379 height 26
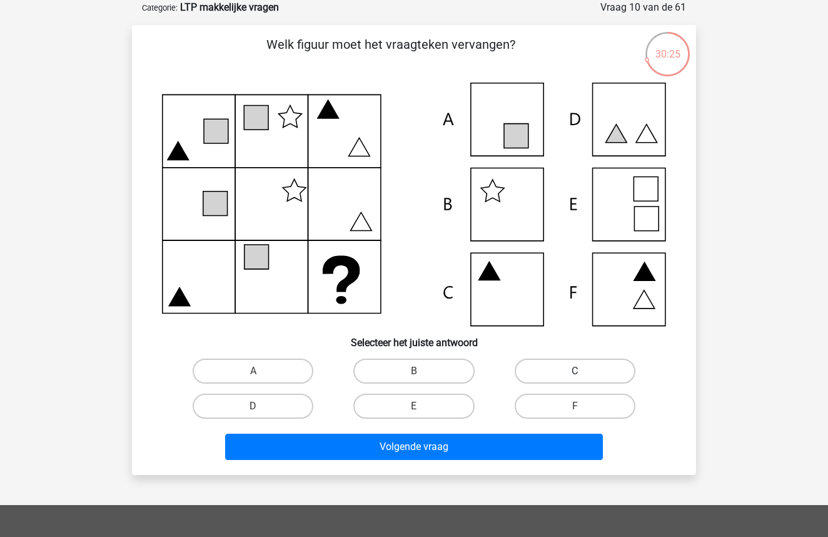
click at [559, 369] on label "C" at bounding box center [575, 371] width 121 height 25
click at [575, 371] on input "C" at bounding box center [579, 375] width 8 height 8
radio input "true"
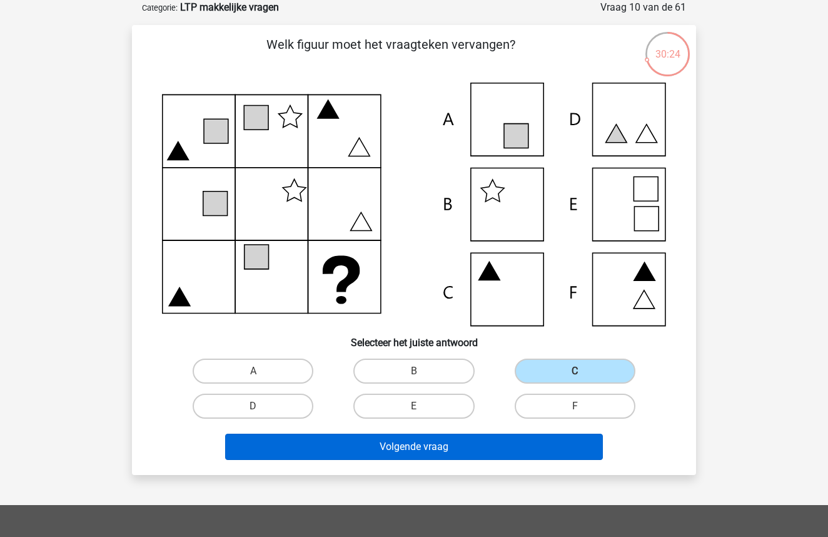
click at [430, 449] on button "Volgende vraag" at bounding box center [414, 447] width 379 height 26
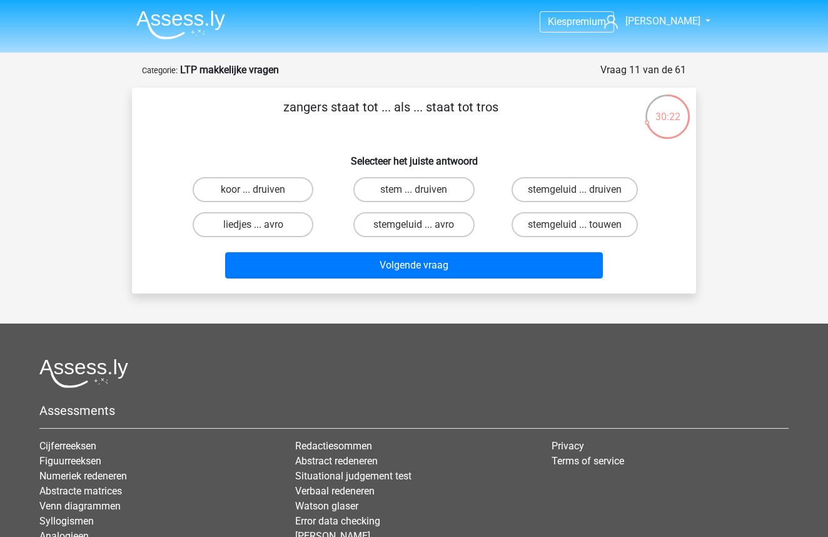
scroll to position [0, 0]
click at [215, 188] on label "koor ... druiven" at bounding box center [253, 189] width 121 height 25
click at [253, 190] on input "koor ... druiven" at bounding box center [257, 194] width 8 height 8
radio input "true"
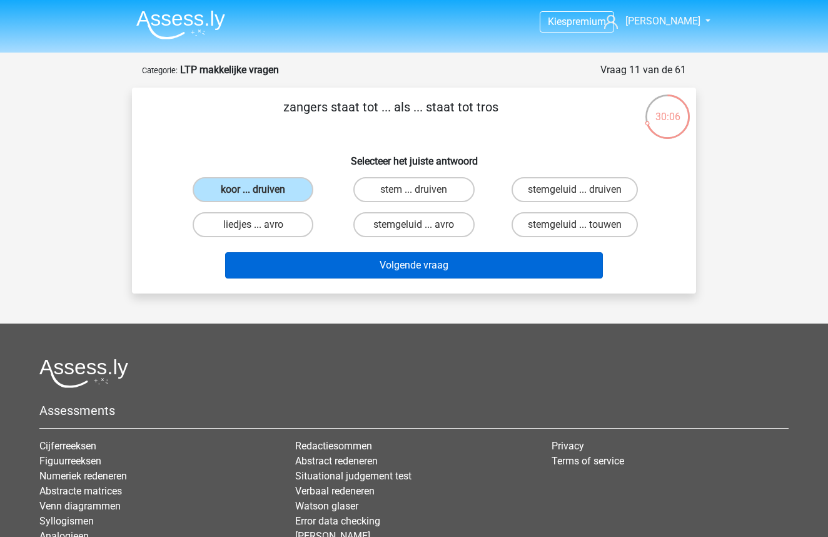
click at [454, 264] on button "Volgende vraag" at bounding box center [414, 265] width 379 height 26
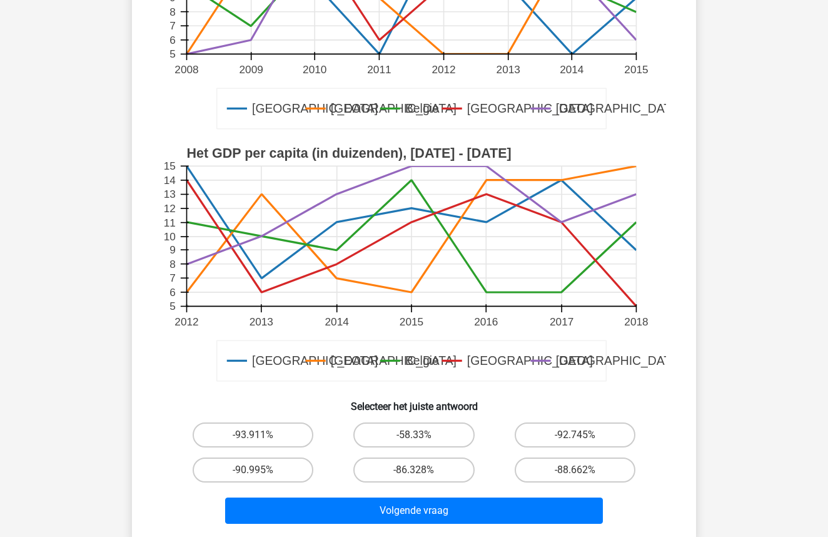
scroll to position [261, 0]
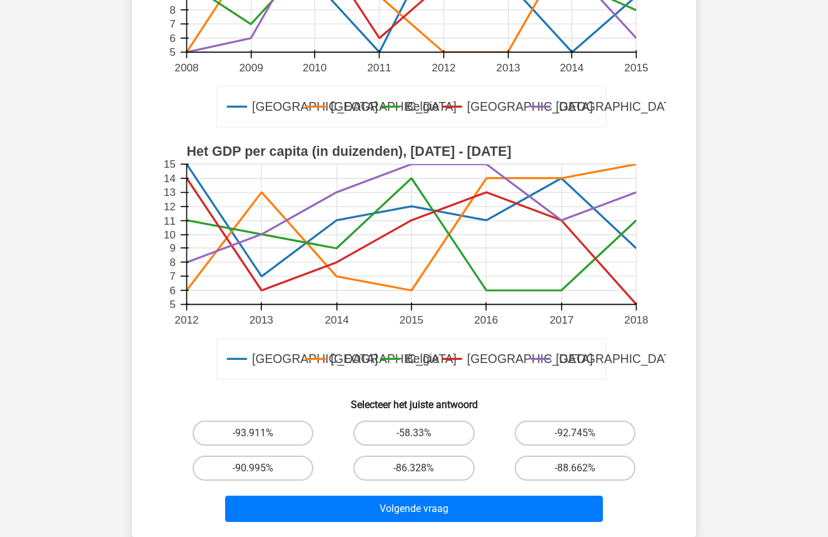
click at [439, 417] on div "-58.33%" at bounding box center [414, 432] width 161 height 35
click at [426, 429] on label "-58.33%" at bounding box center [414, 433] width 121 height 25
click at [422, 433] on input "-58.33%" at bounding box center [418, 437] width 8 height 8
radio input "true"
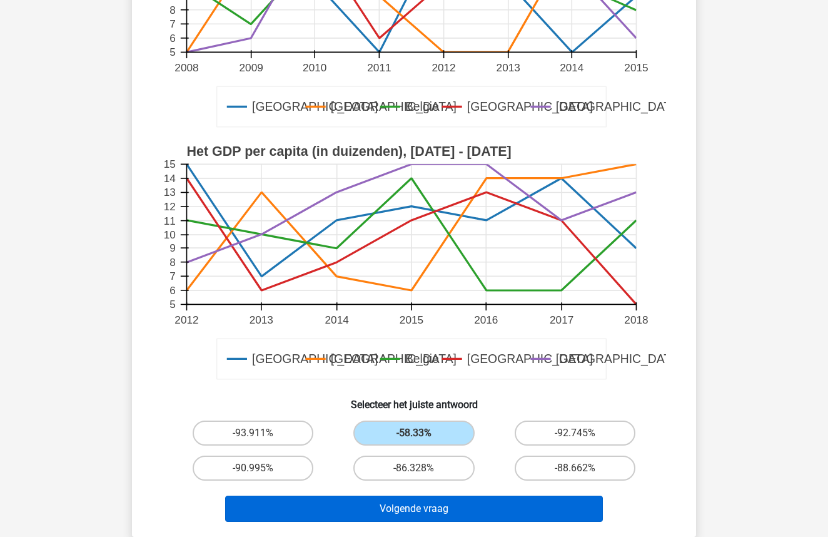
click at [412, 511] on button "Volgende vraag" at bounding box center [414, 509] width 379 height 26
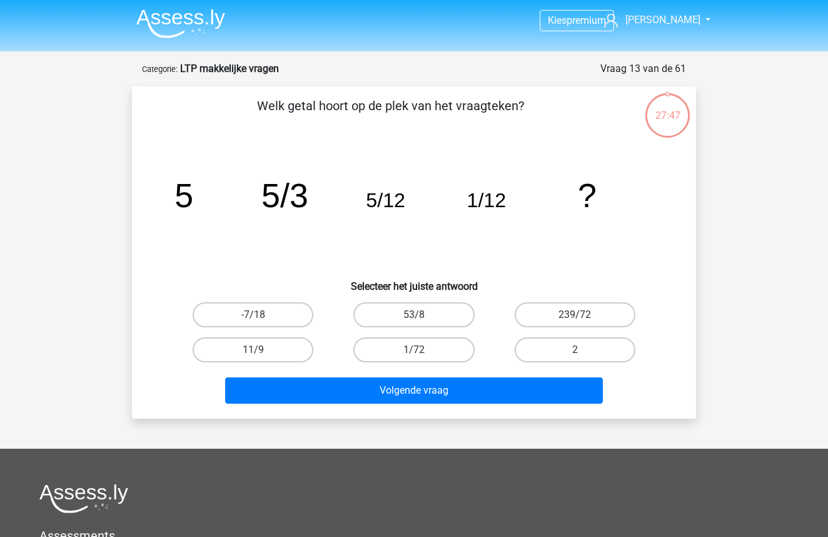
scroll to position [1, 0]
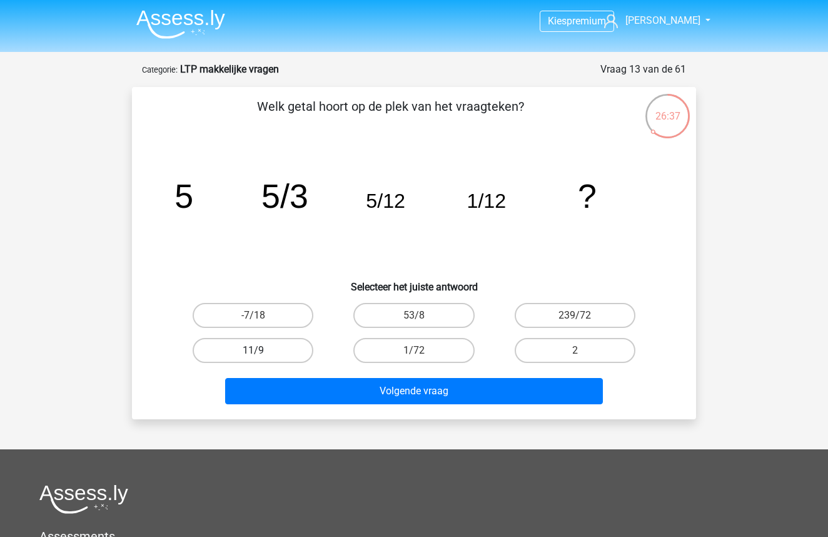
click at [280, 352] on label "11/9" at bounding box center [253, 350] width 121 height 25
click at [262, 352] on input "11/9" at bounding box center [257, 354] width 8 height 8
radio input "true"
click at [411, 353] on label "1/72" at bounding box center [414, 350] width 121 height 25
click at [414, 353] on input "1/72" at bounding box center [418, 354] width 8 height 8
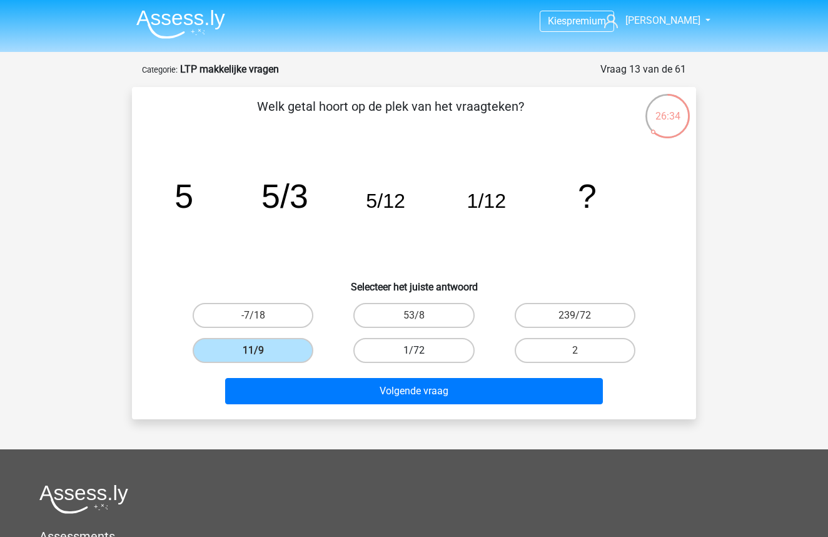
radio input "true"
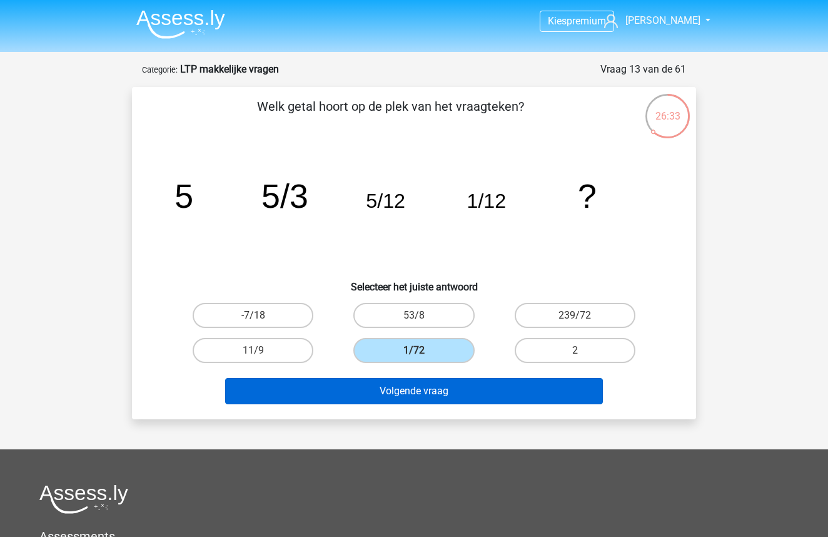
click at [409, 399] on button "Volgende vraag" at bounding box center [414, 391] width 379 height 26
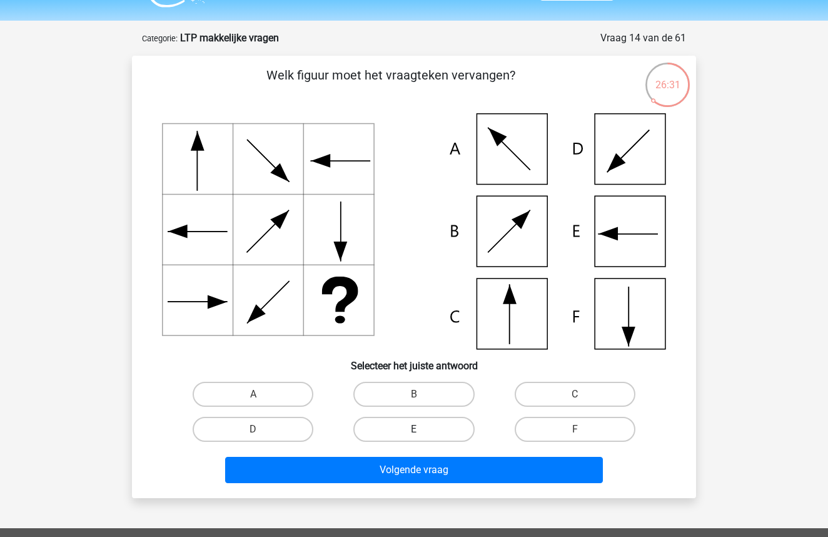
scroll to position [28, 0]
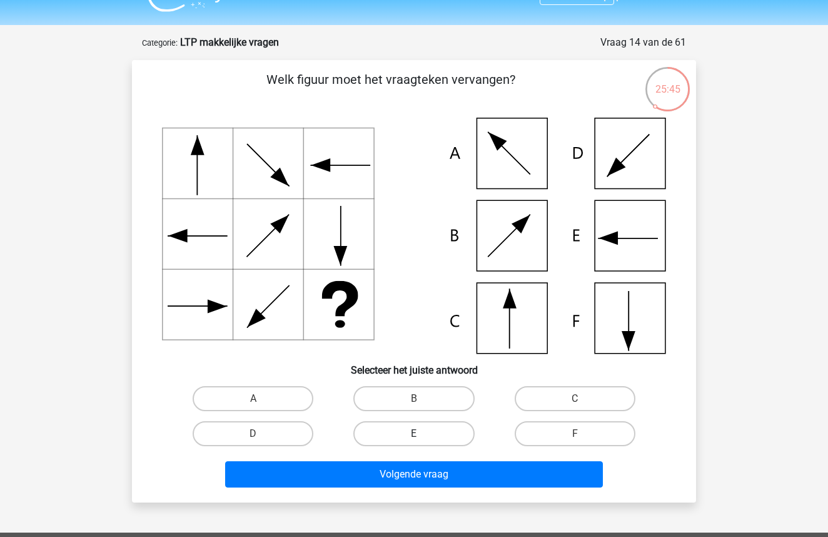
click at [429, 436] on label "E" at bounding box center [414, 433] width 121 height 25
click at [422, 436] on input "E" at bounding box center [418, 438] width 8 height 8
radio input "true"
click at [556, 401] on label "C" at bounding box center [575, 398] width 121 height 25
click at [575, 401] on input "C" at bounding box center [579, 403] width 8 height 8
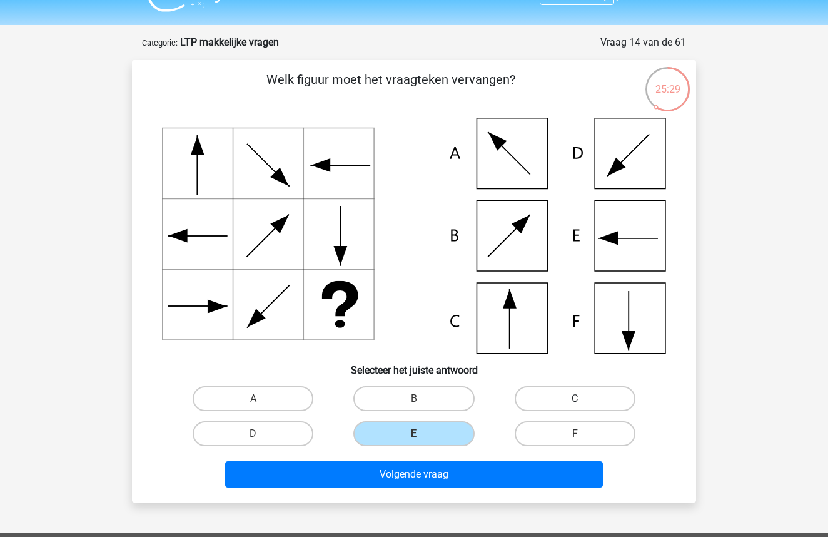
radio input "true"
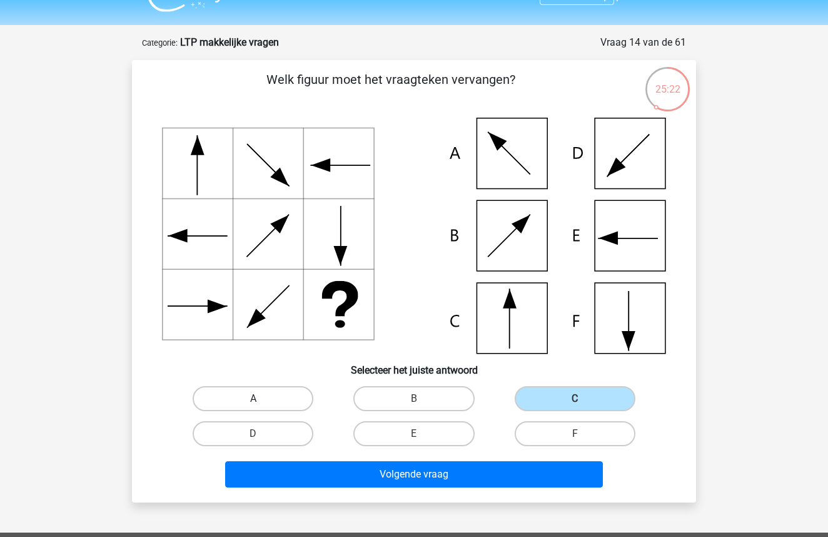
click at [247, 392] on label "A" at bounding box center [253, 398] width 121 height 25
click at [253, 399] on input "A" at bounding box center [257, 403] width 8 height 8
radio input "true"
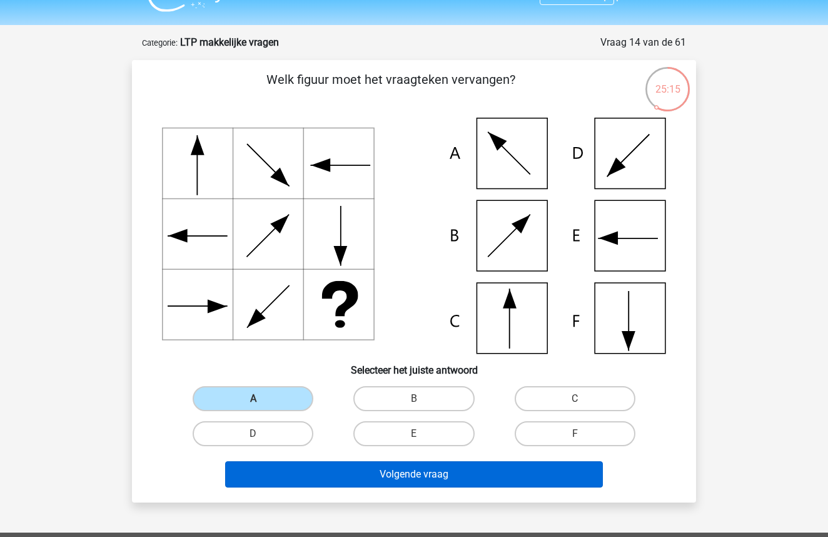
click at [360, 464] on button "Volgende vraag" at bounding box center [414, 474] width 379 height 26
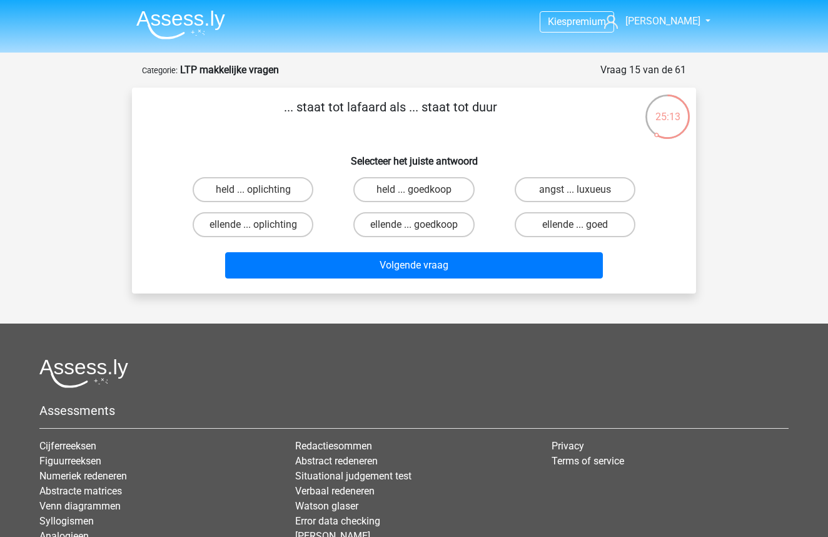
scroll to position [0, 0]
click at [390, 204] on div "held ... goedkoop" at bounding box center [414, 189] width 161 height 35
click at [390, 198] on label "held ... goedkoop" at bounding box center [414, 189] width 121 height 25
click at [414, 198] on input "held ... goedkoop" at bounding box center [418, 194] width 8 height 8
radio input "true"
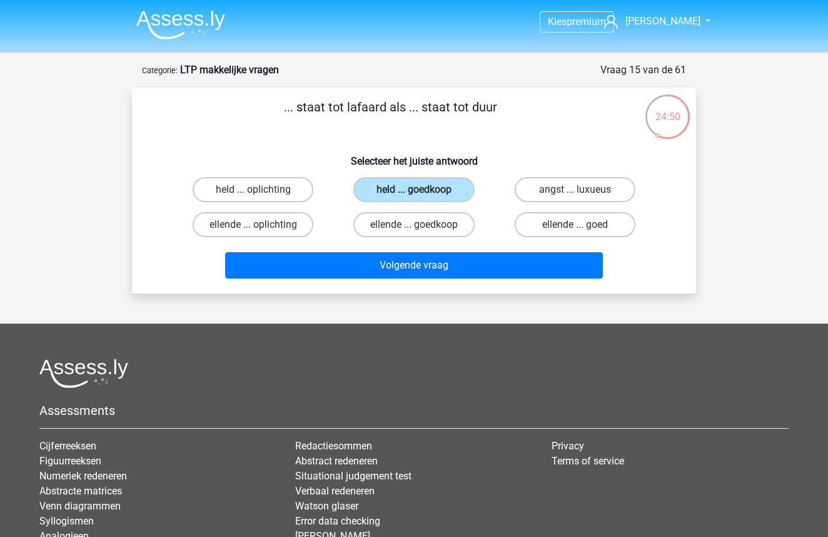
click at [394, 283] on div "Volgende vraag" at bounding box center [414, 267] width 483 height 31
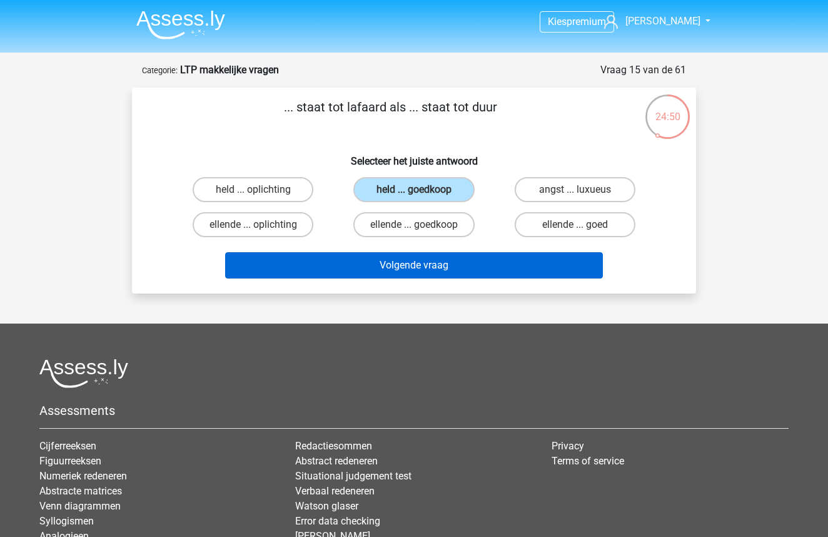
click at [394, 272] on button "Volgende vraag" at bounding box center [414, 265] width 379 height 26
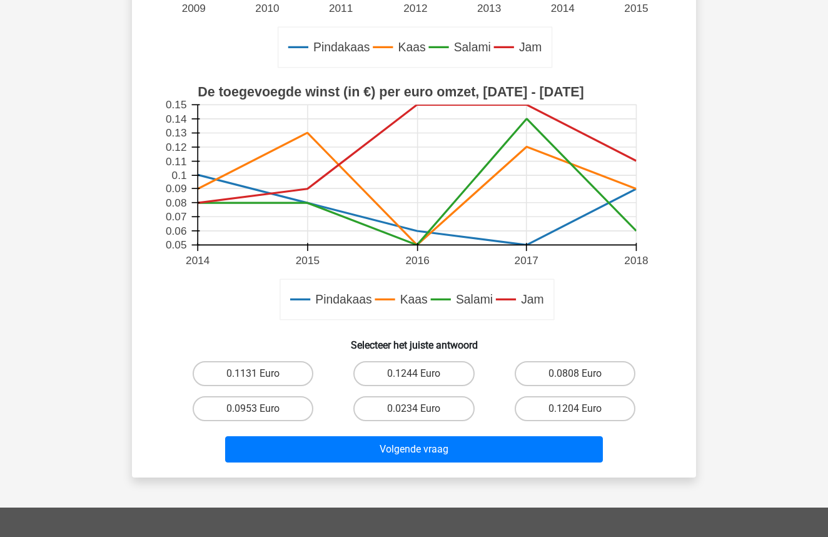
scroll to position [342, 0]
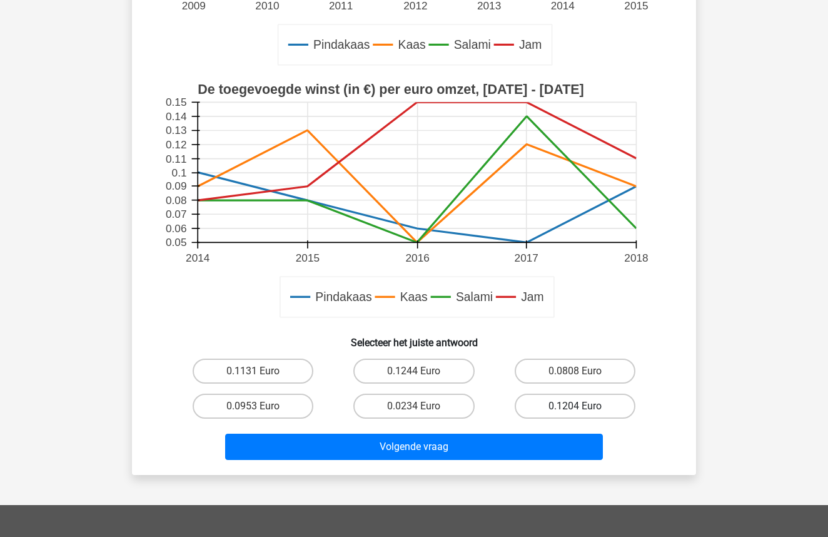
click at [572, 404] on label "0.1204 Euro" at bounding box center [575, 406] width 121 height 25
click at [575, 406] on input "0.1204 Euro" at bounding box center [579, 410] width 8 height 8
radio input "true"
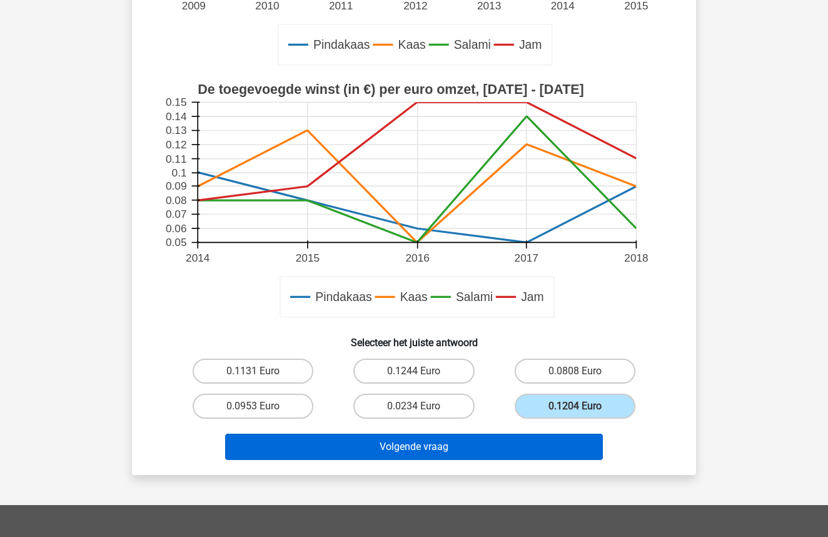
click at [420, 454] on button "Volgende vraag" at bounding box center [414, 447] width 379 height 26
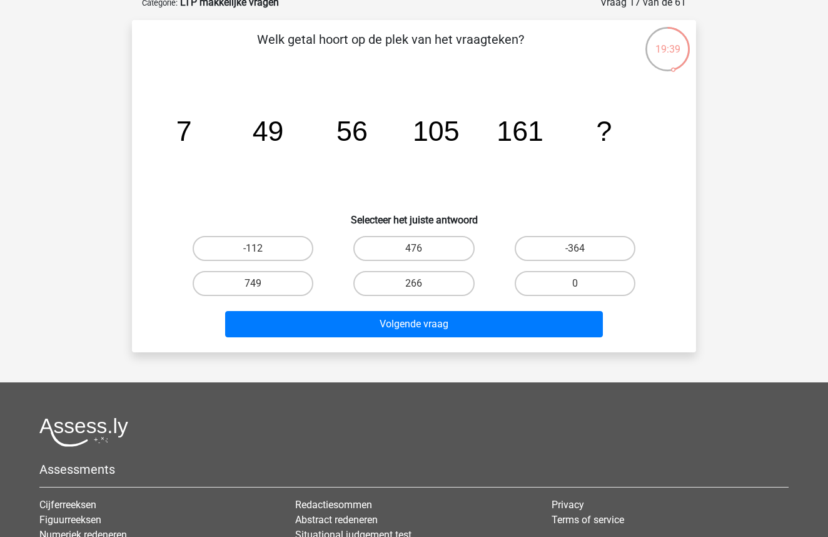
scroll to position [72, 0]
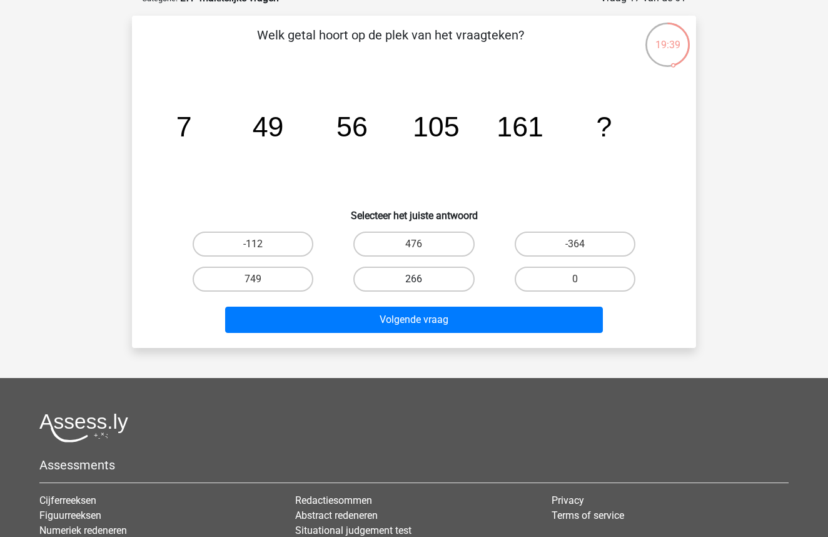
click at [399, 280] on label "266" at bounding box center [414, 279] width 121 height 25
click at [414, 280] on input "266" at bounding box center [418, 283] width 8 height 8
radio input "true"
click at [399, 334] on div "Volgende vraag" at bounding box center [414, 322] width 483 height 31
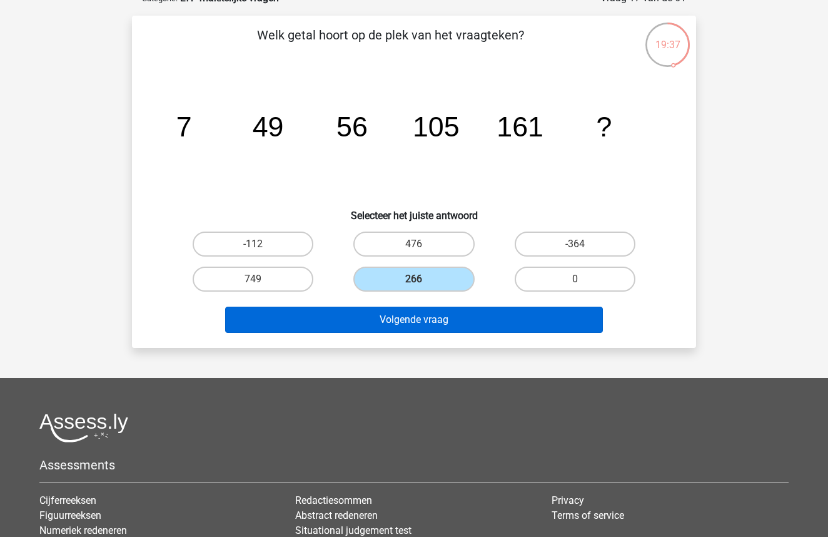
click at [395, 325] on button "Volgende vraag" at bounding box center [414, 320] width 379 height 26
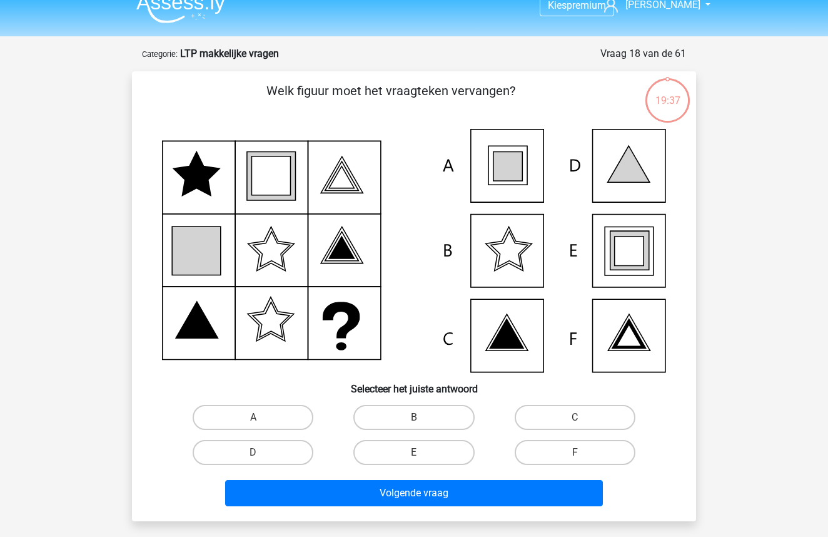
scroll to position [16, 0]
click at [411, 460] on label "E" at bounding box center [414, 452] width 121 height 25
click at [414, 460] on input "E" at bounding box center [418, 456] width 8 height 8
radio input "true"
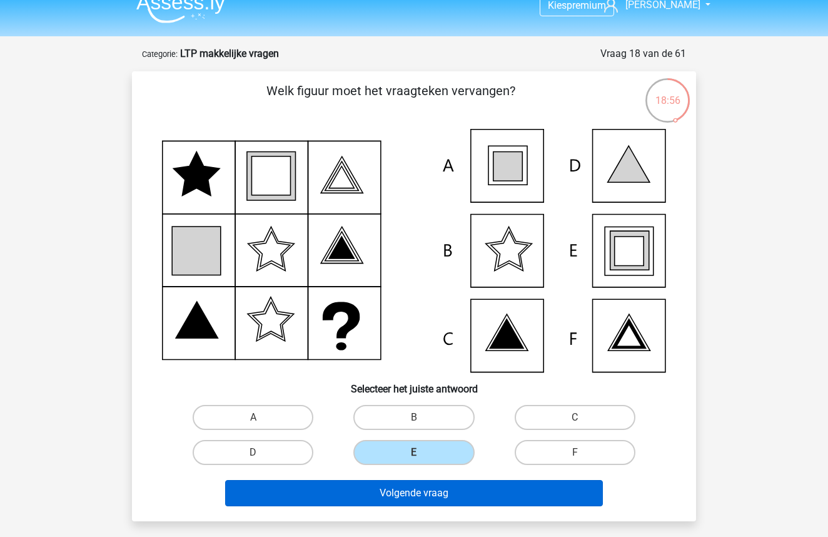
click at [414, 505] on button "Volgende vraag" at bounding box center [414, 493] width 379 height 26
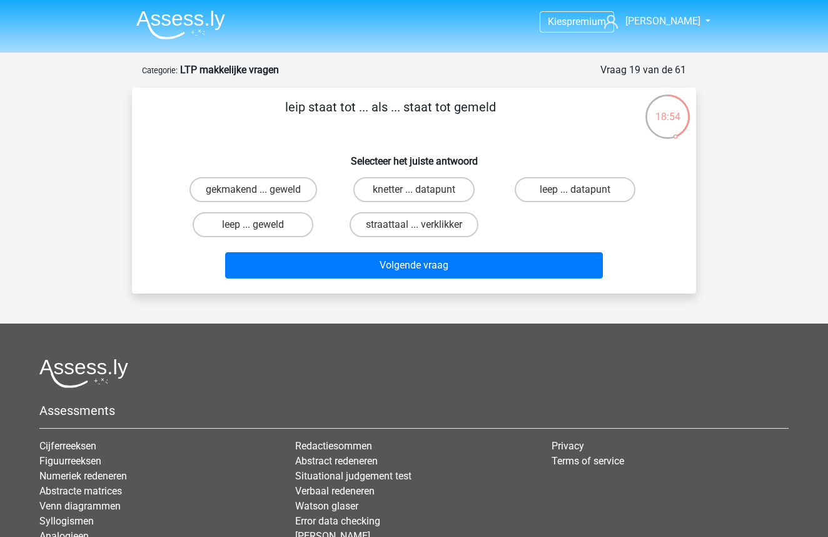
scroll to position [0, 0]
click at [370, 222] on label "straattaal ... verklikker" at bounding box center [414, 224] width 129 height 25
click at [414, 225] on input "straattaal ... verklikker" at bounding box center [418, 229] width 8 height 8
radio input "true"
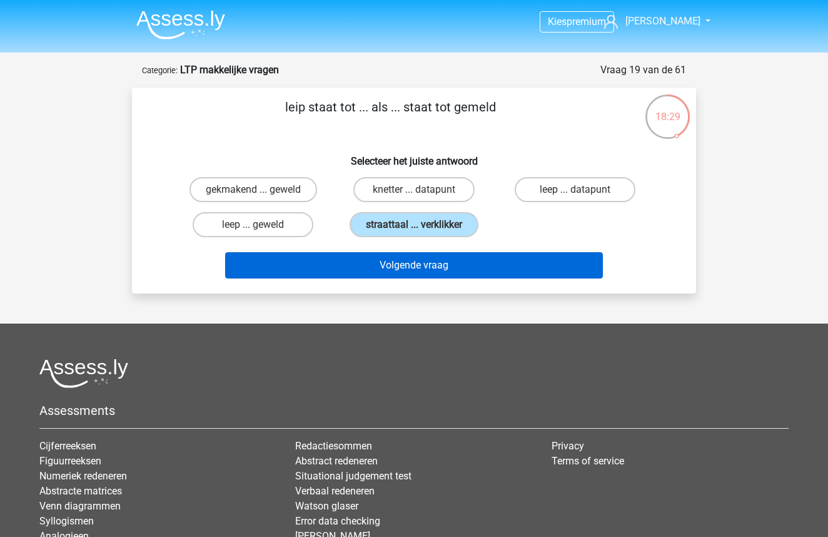
click at [383, 265] on button "Volgende vraag" at bounding box center [414, 265] width 379 height 26
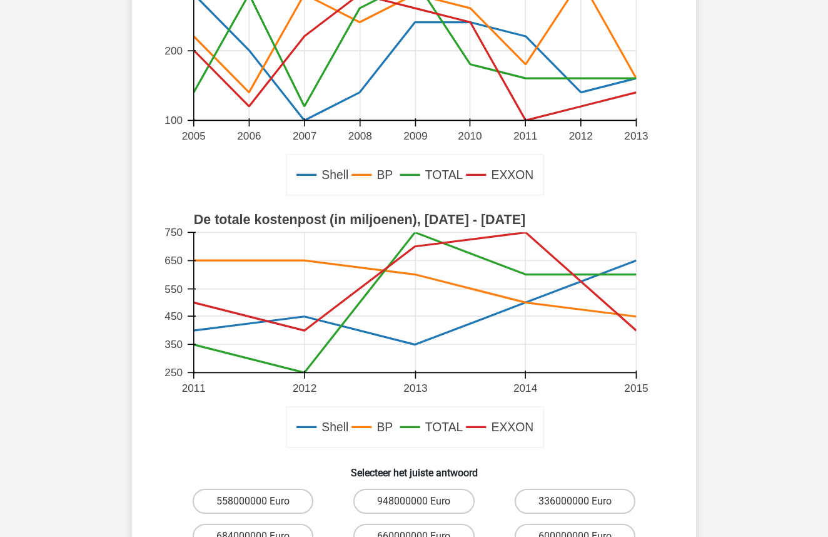
scroll to position [223, 0]
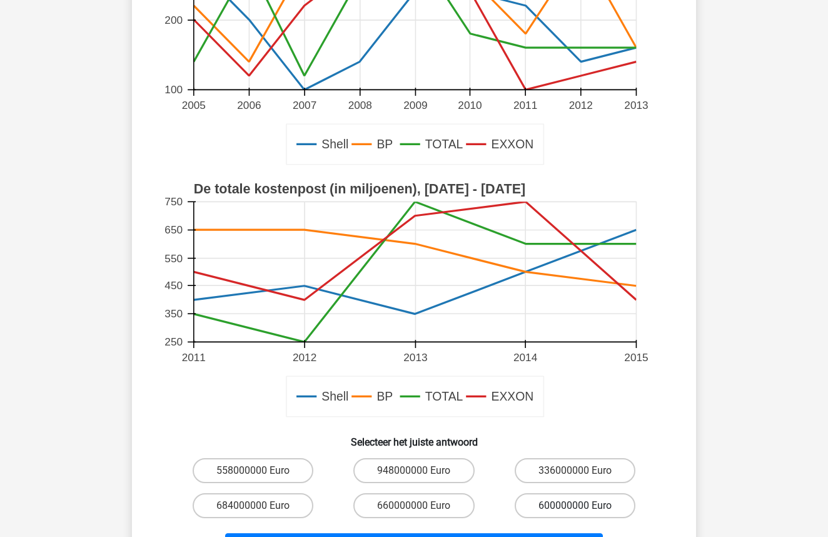
click at [549, 504] on label "600000000 Euro" at bounding box center [575, 505] width 121 height 25
click at [575, 506] on input "600000000 Euro" at bounding box center [579, 510] width 8 height 8
radio input "true"
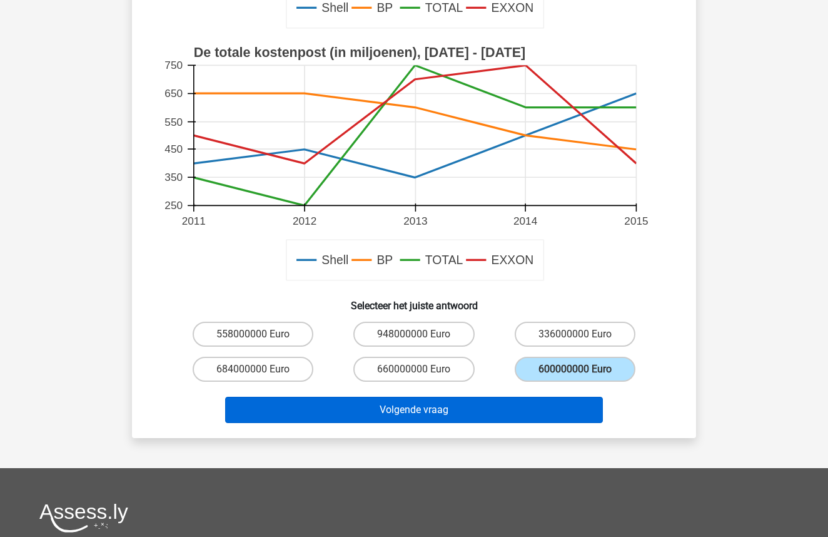
click at [409, 420] on button "Volgende vraag" at bounding box center [414, 410] width 379 height 26
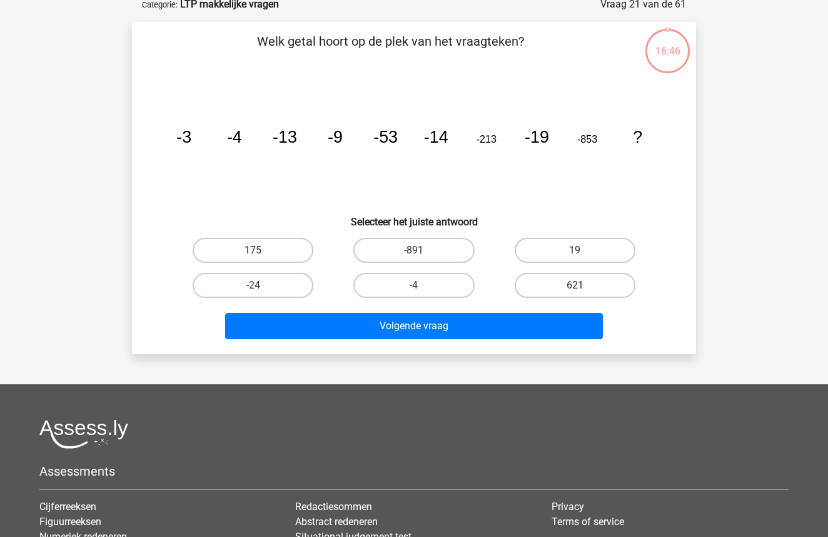
scroll to position [63, 0]
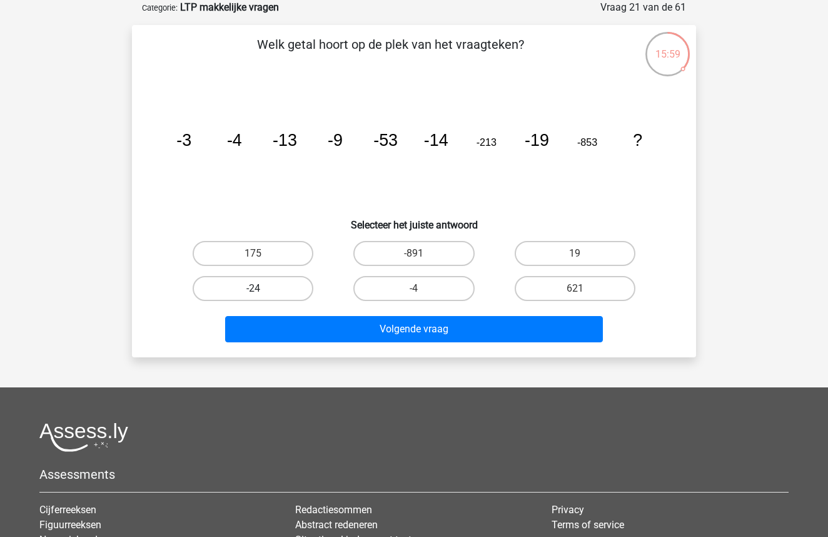
click at [270, 278] on label "-24" at bounding box center [253, 288] width 121 height 25
click at [262, 288] on input "-24" at bounding box center [257, 292] width 8 height 8
radio input "true"
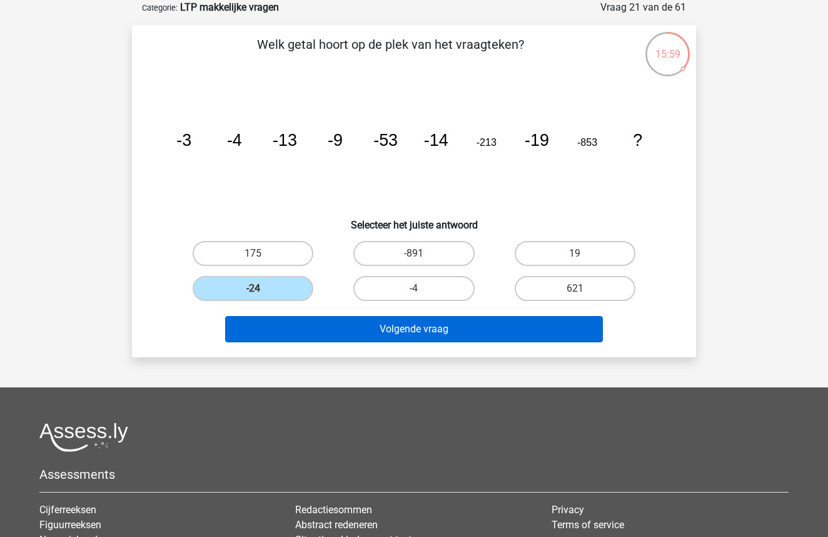
click at [404, 319] on button "Volgende vraag" at bounding box center [414, 329] width 379 height 26
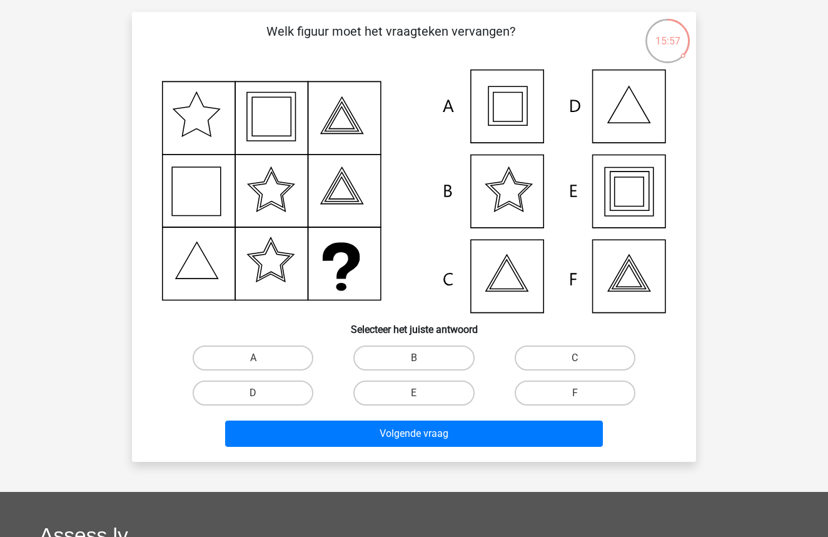
scroll to position [79, 0]
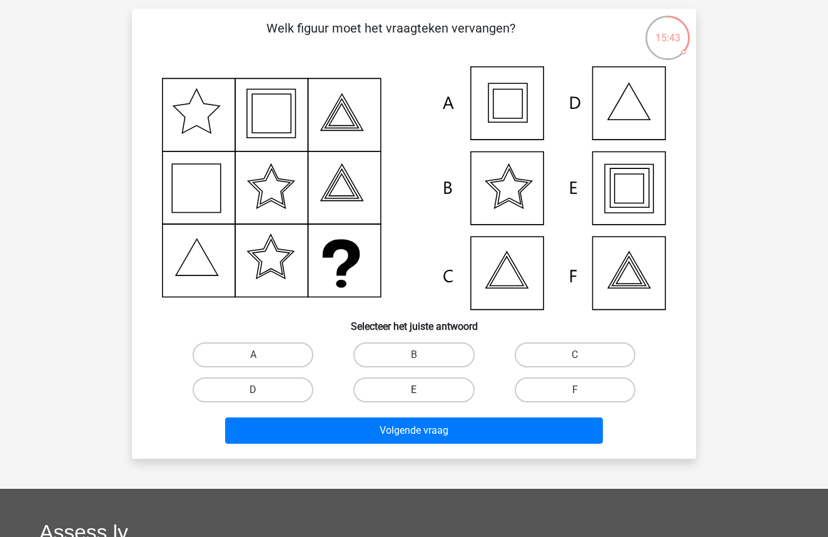
click at [396, 396] on label "E" at bounding box center [414, 389] width 121 height 25
click at [414, 396] on input "E" at bounding box center [418, 394] width 8 height 8
radio input "true"
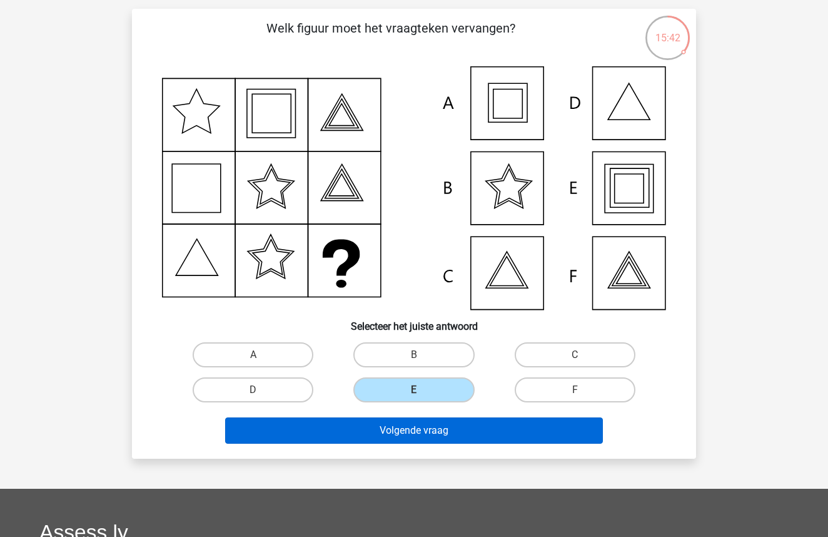
click at [386, 436] on button "Volgende vraag" at bounding box center [414, 430] width 379 height 26
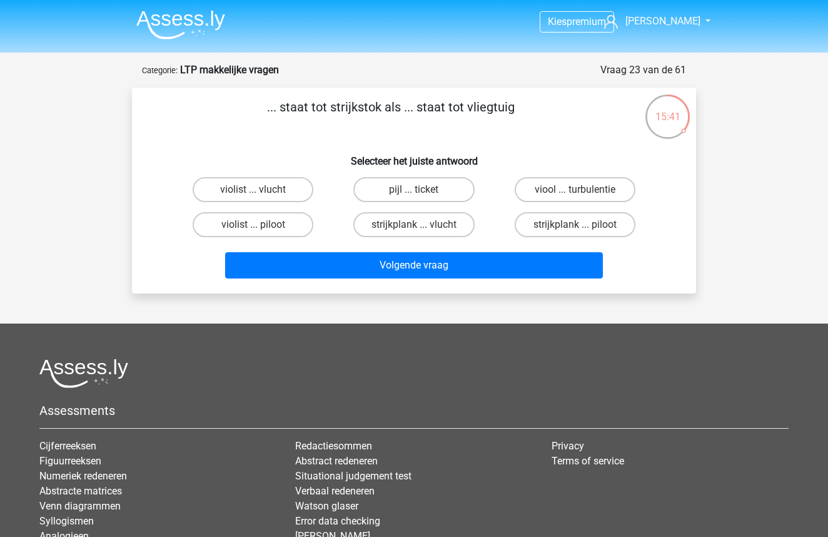
scroll to position [0, 0]
click at [276, 230] on label "violist ... piloot" at bounding box center [253, 224] width 121 height 25
click at [262, 230] on input "violist ... piloot" at bounding box center [257, 229] width 8 height 8
radio input "true"
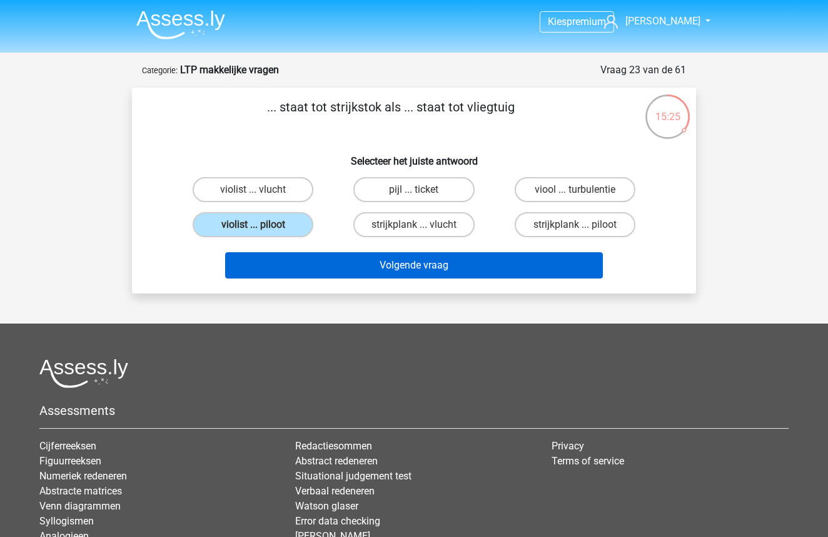
click at [369, 273] on button "Volgende vraag" at bounding box center [414, 265] width 379 height 26
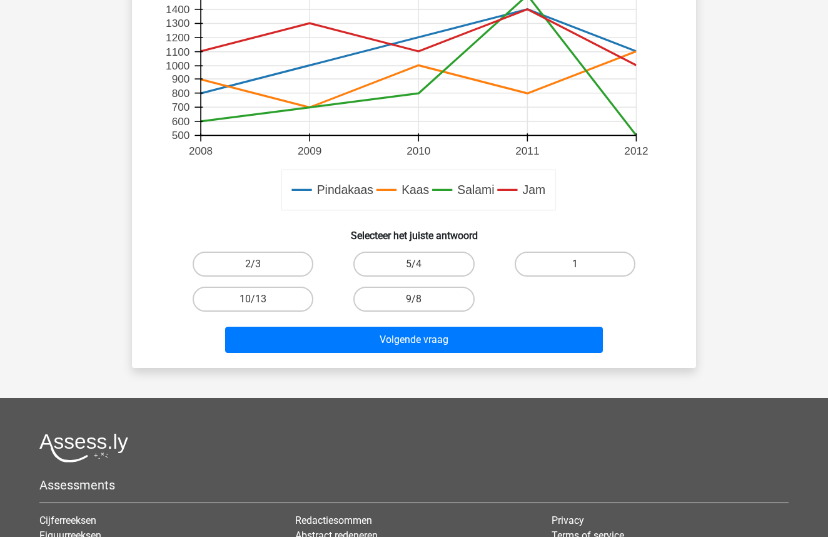
scroll to position [449, 0]
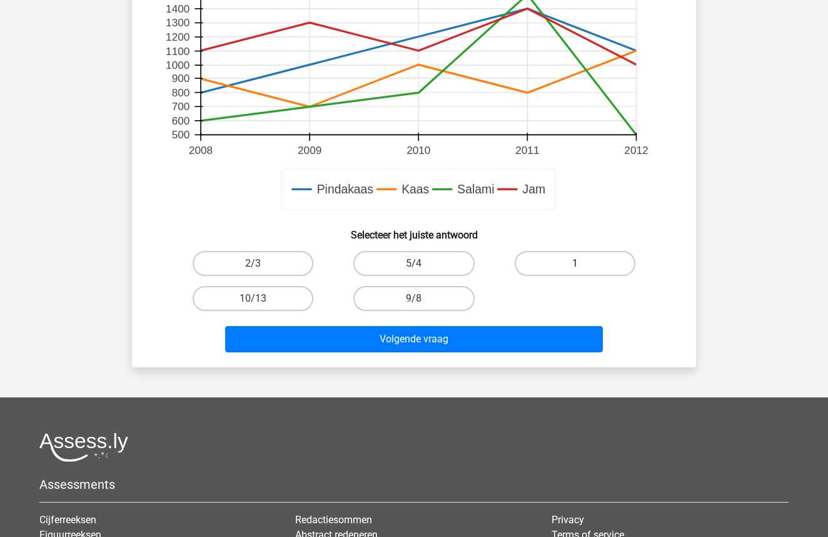
click at [556, 275] on label "1" at bounding box center [575, 263] width 121 height 25
click at [575, 272] on input "1" at bounding box center [579, 267] width 8 height 8
radio input "true"
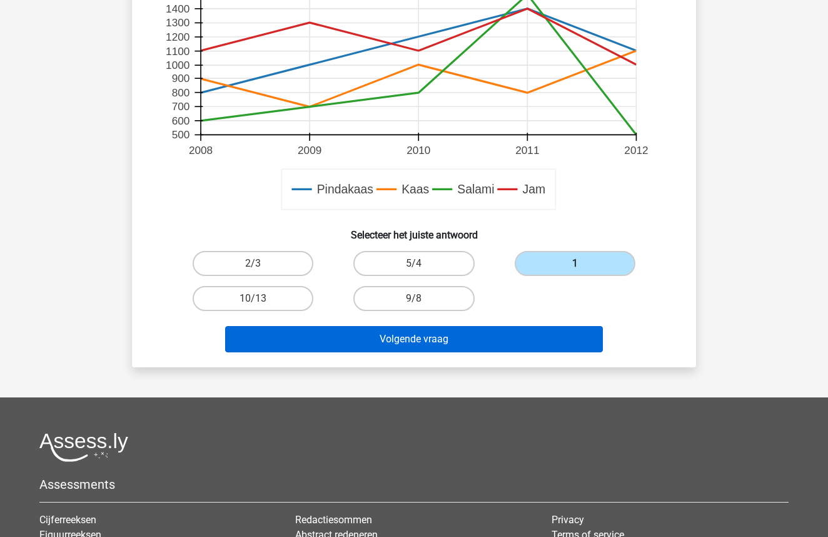
click at [439, 345] on button "Volgende vraag" at bounding box center [414, 339] width 379 height 26
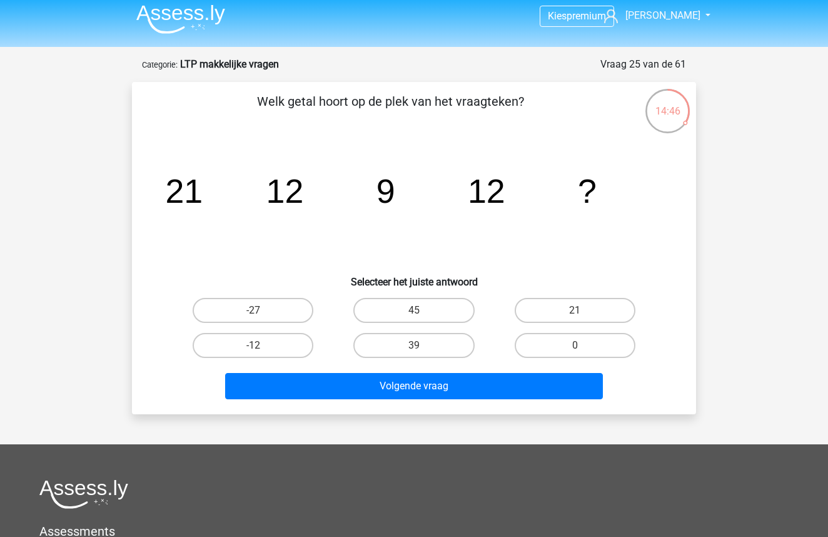
scroll to position [3, 0]
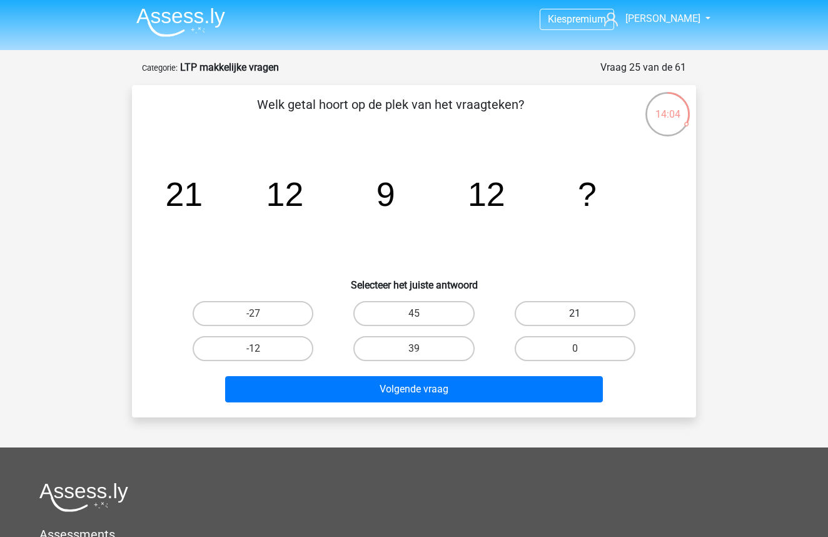
click at [549, 315] on label "21" at bounding box center [575, 313] width 121 height 25
click at [575, 315] on input "21" at bounding box center [579, 318] width 8 height 8
radio input "true"
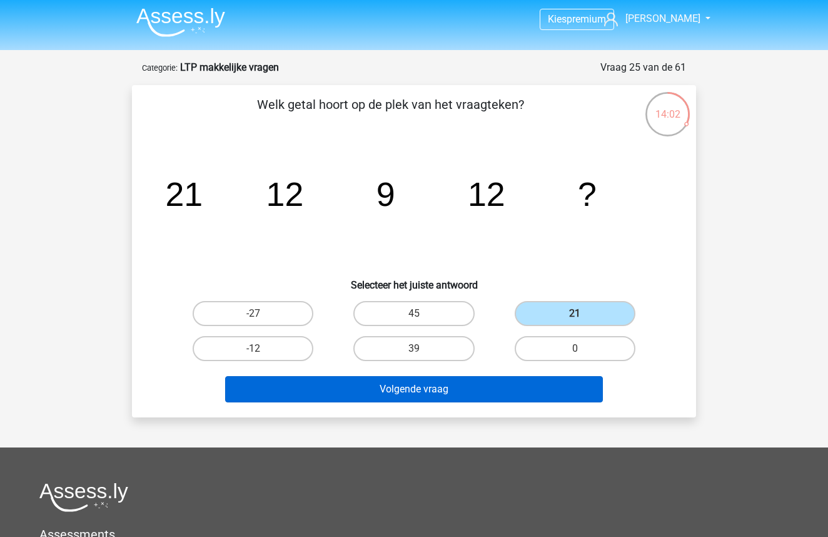
click at [399, 392] on button "Volgende vraag" at bounding box center [414, 389] width 379 height 26
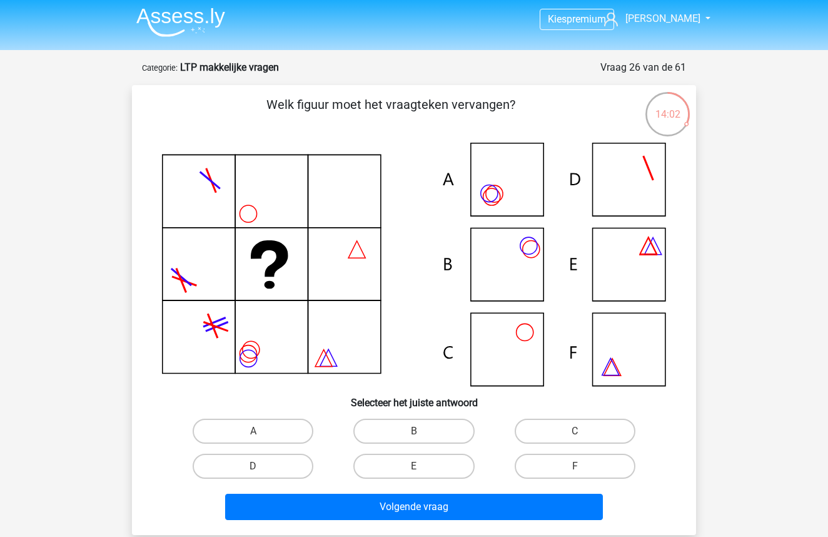
scroll to position [63, 0]
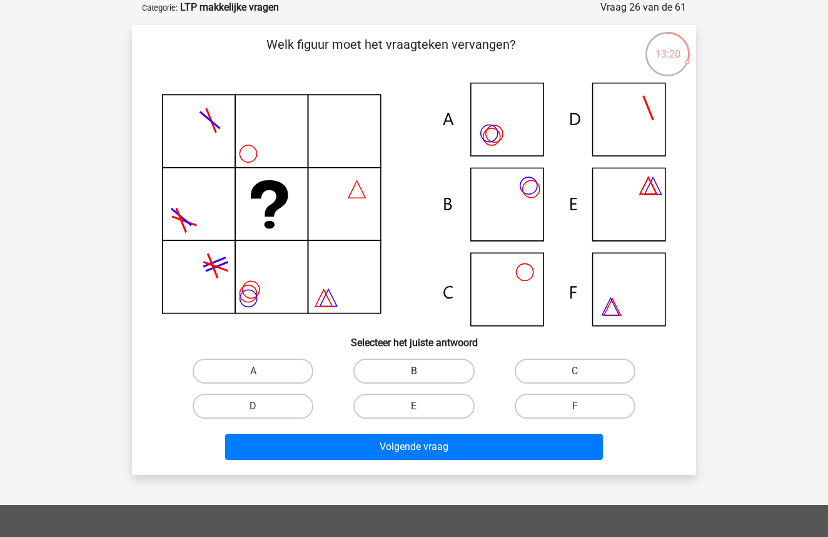
click at [390, 372] on label "B" at bounding box center [414, 371] width 121 height 25
click at [414, 372] on input "B" at bounding box center [418, 375] width 8 height 8
radio input "true"
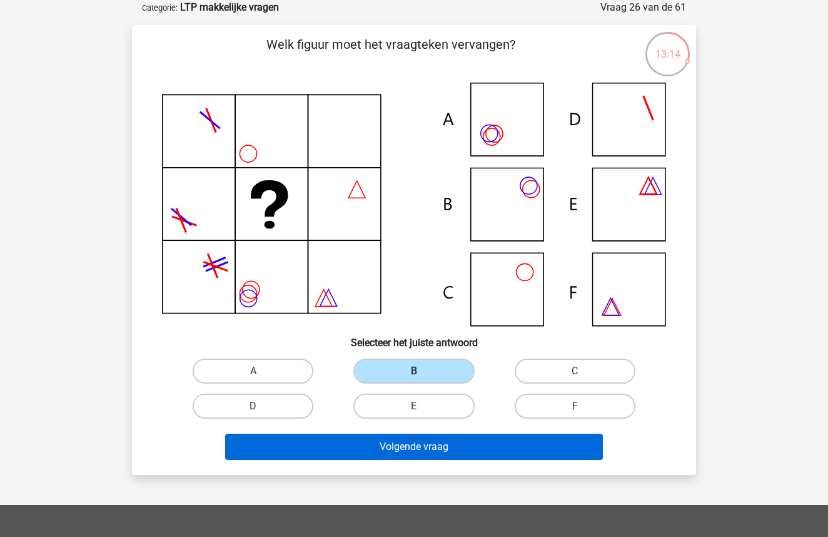
click at [402, 456] on button "Volgende vraag" at bounding box center [414, 447] width 379 height 26
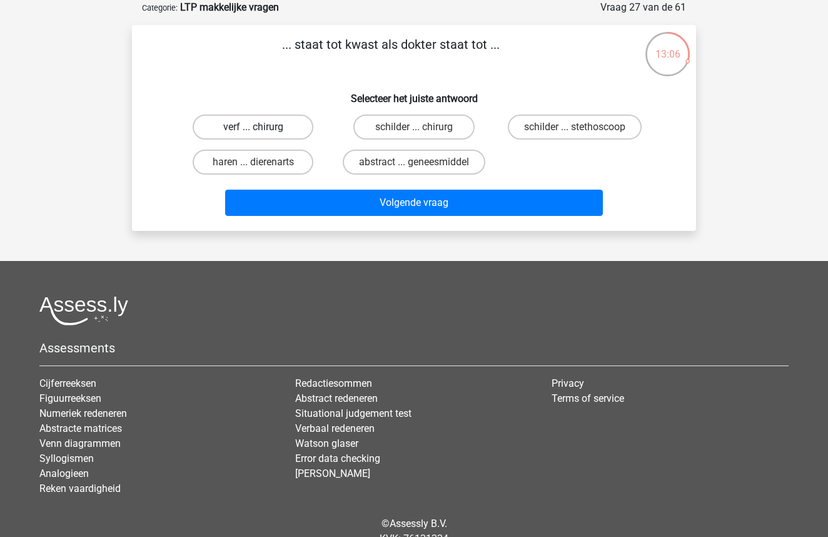
click at [280, 135] on label "verf ... chirurg" at bounding box center [253, 127] width 121 height 25
click at [262, 135] on input "verf ... chirurg" at bounding box center [257, 131] width 8 height 8
radio input "true"
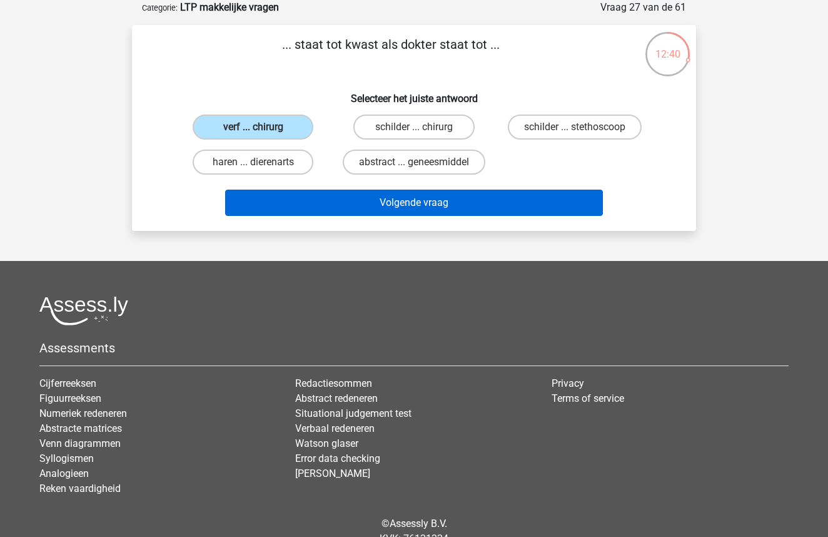
click at [379, 198] on button "Volgende vraag" at bounding box center [414, 203] width 379 height 26
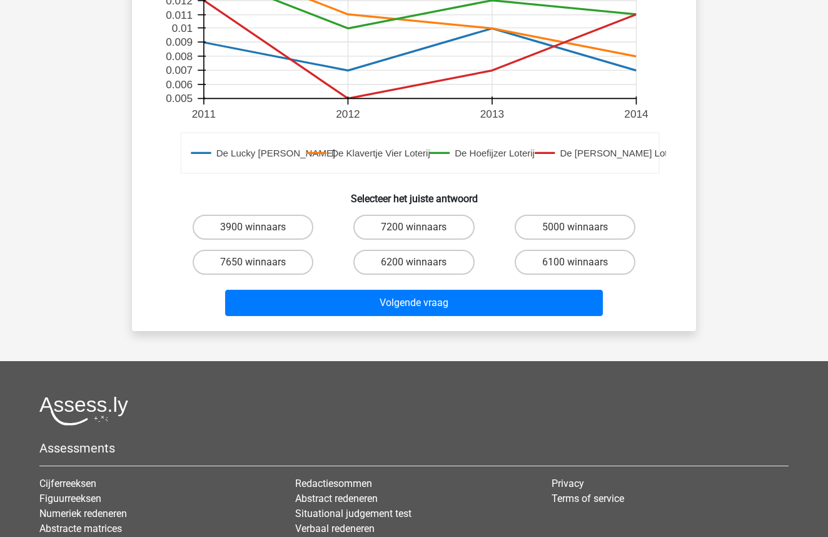
scroll to position [467, 0]
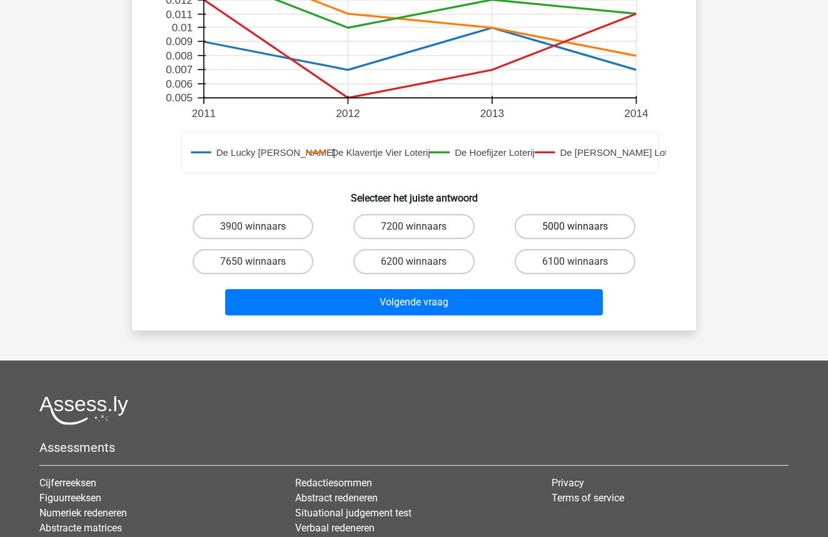
click at [573, 218] on label "5000 winnaars" at bounding box center [575, 226] width 121 height 25
click at [575, 227] on input "5000 winnaars" at bounding box center [579, 231] width 8 height 8
radio input "true"
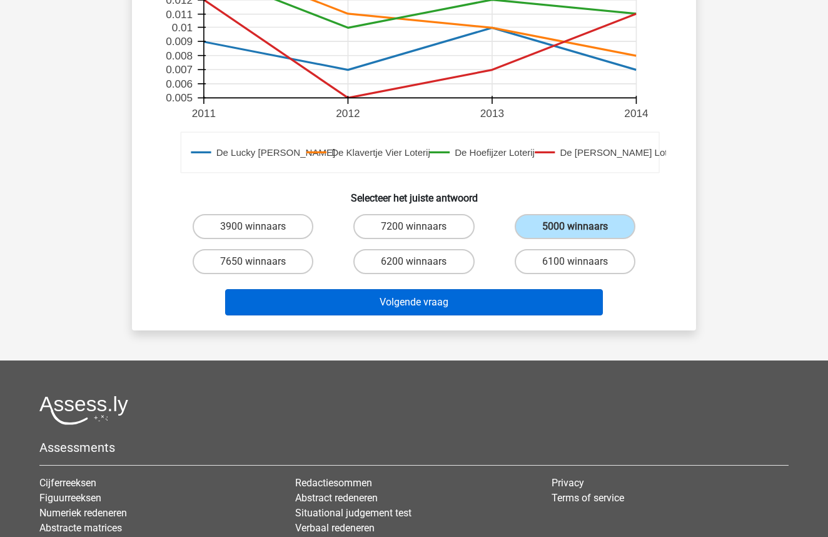
click at [473, 308] on button "Volgende vraag" at bounding box center [414, 302] width 379 height 26
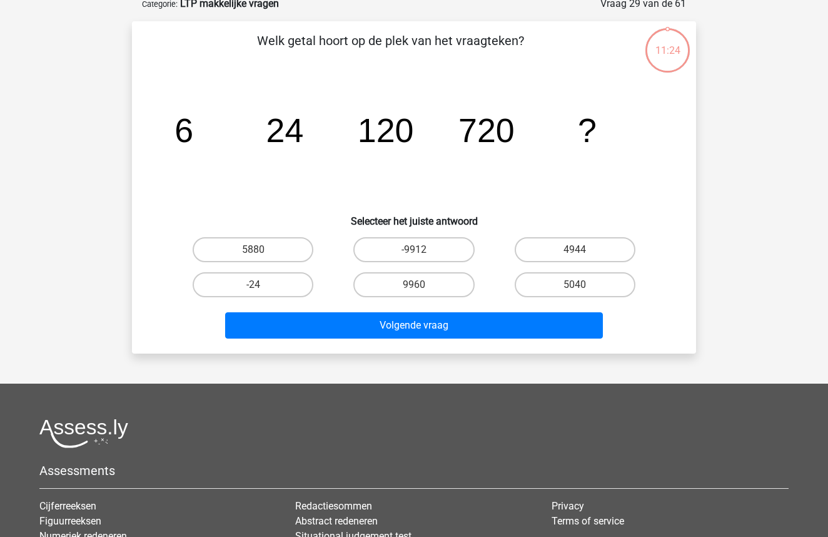
scroll to position [63, 0]
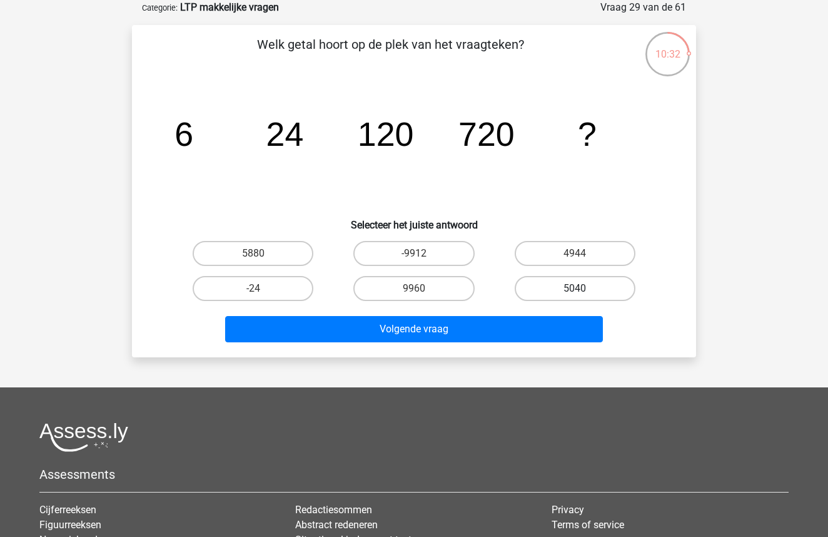
click at [574, 298] on label "5040" at bounding box center [575, 288] width 121 height 25
click at [575, 297] on input "5040" at bounding box center [579, 292] width 8 height 8
radio input "true"
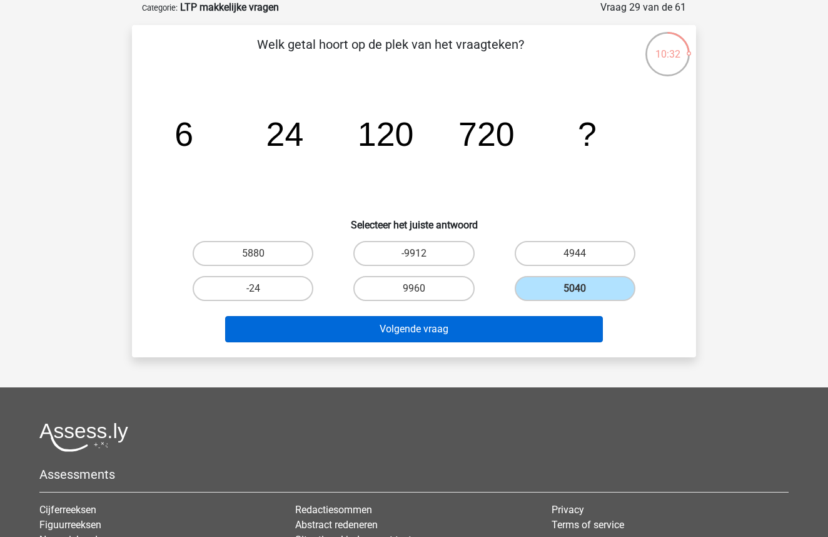
click at [511, 321] on button "Volgende vraag" at bounding box center [414, 329] width 379 height 26
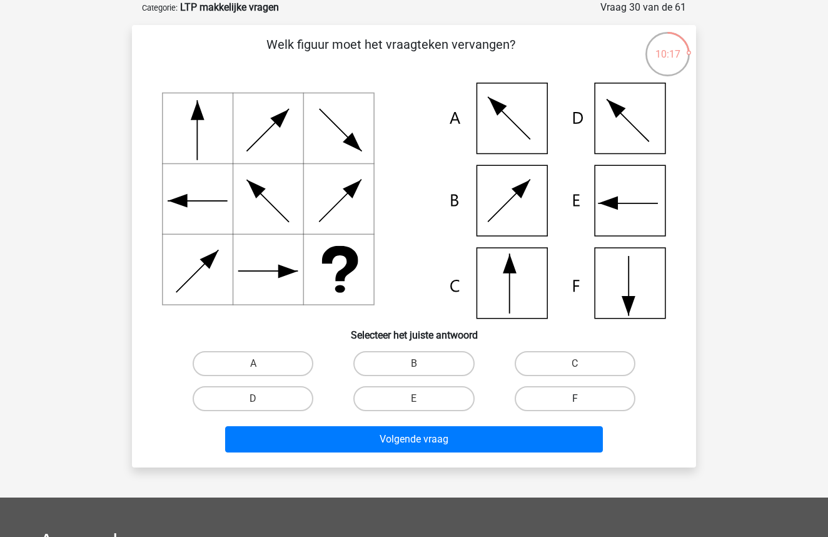
click at [546, 402] on label "F" at bounding box center [575, 398] width 121 height 25
click at [575, 402] on input "F" at bounding box center [579, 403] width 8 height 8
radio input "true"
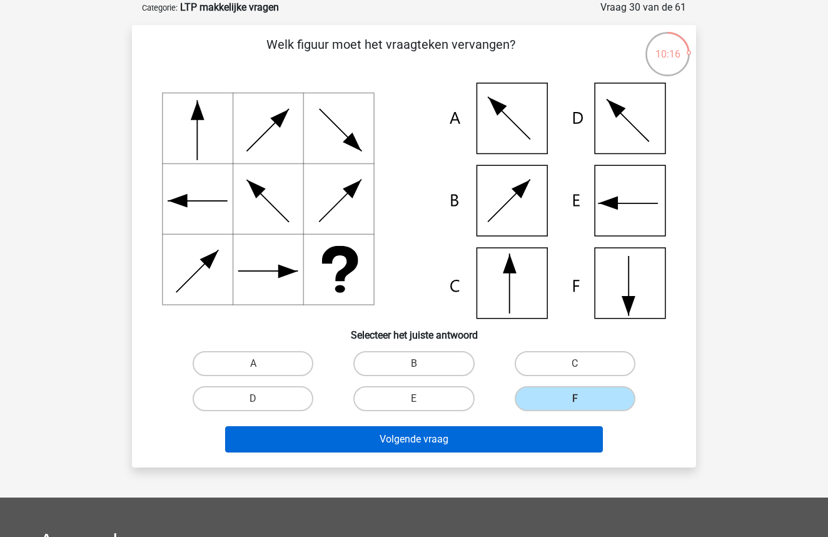
click at [514, 439] on button "Volgende vraag" at bounding box center [414, 439] width 379 height 26
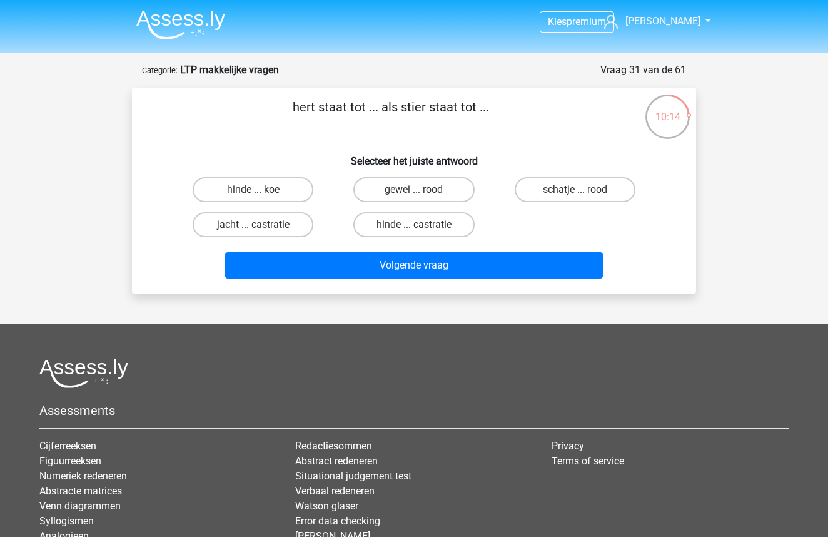
scroll to position [0, 0]
click at [390, 190] on label "gewei ... rood" at bounding box center [414, 189] width 121 height 25
click at [414, 190] on input "gewei ... rood" at bounding box center [418, 194] width 8 height 8
radio input "true"
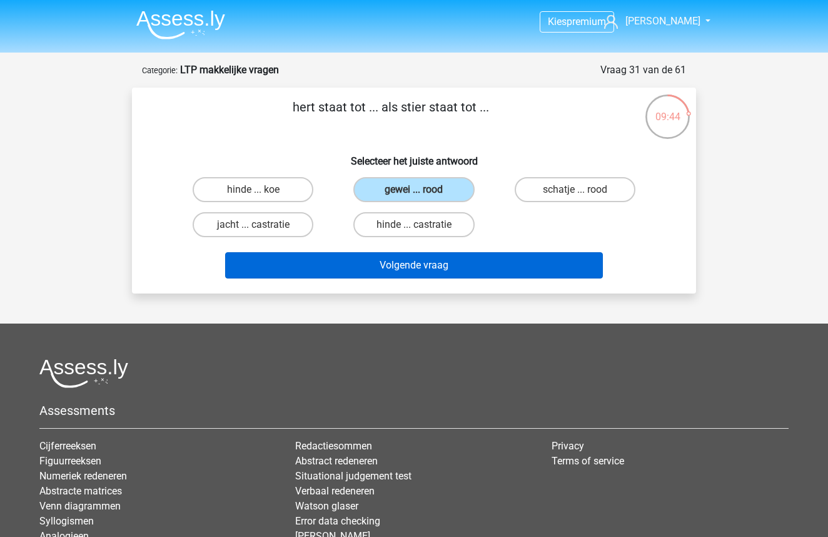
click at [369, 273] on button "Volgende vraag" at bounding box center [414, 265] width 379 height 26
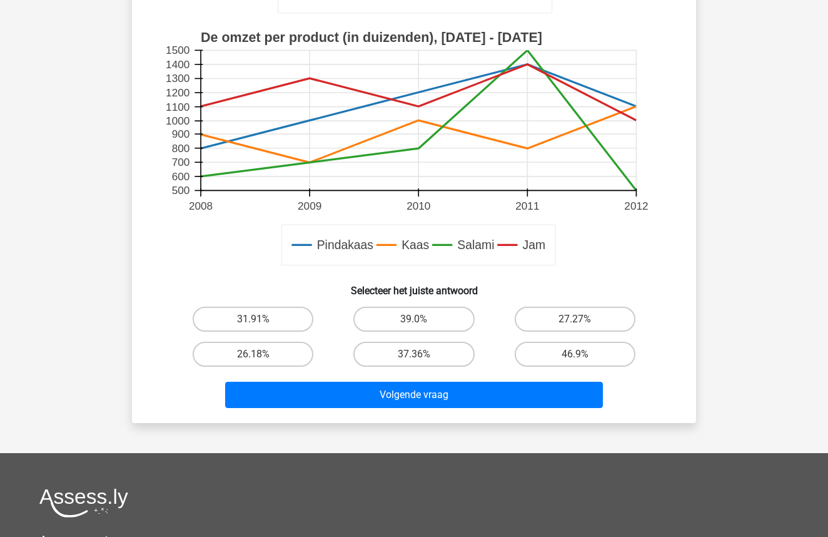
scroll to position [379, 0]
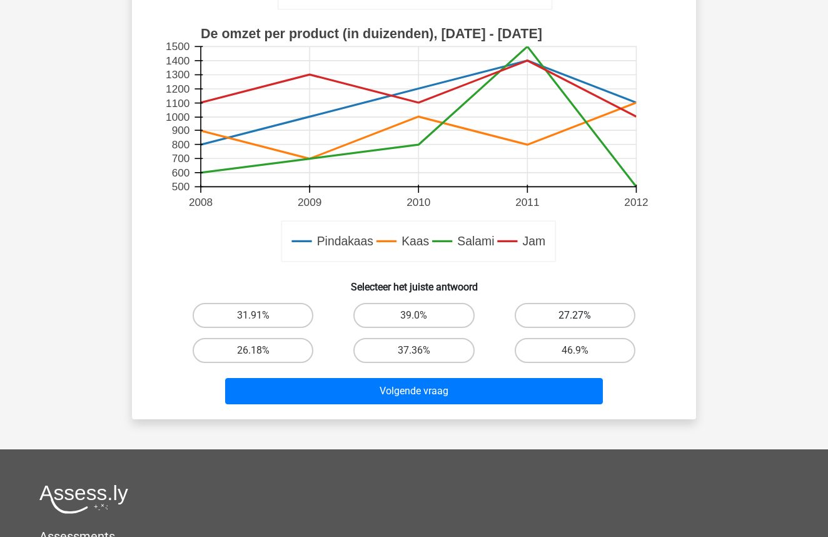
click at [548, 313] on label "27.27%" at bounding box center [575, 315] width 121 height 25
click at [575, 315] on input "27.27%" at bounding box center [579, 319] width 8 height 8
radio input "true"
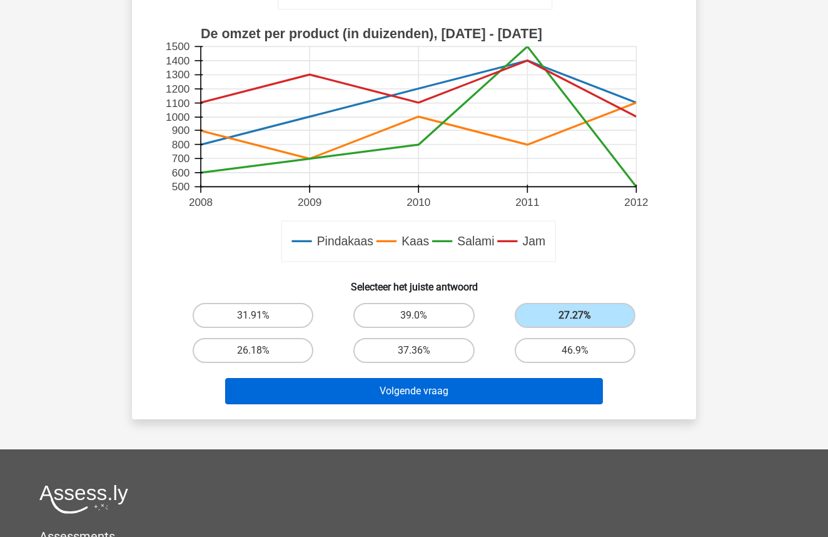
click at [482, 385] on button "Volgende vraag" at bounding box center [414, 391] width 379 height 26
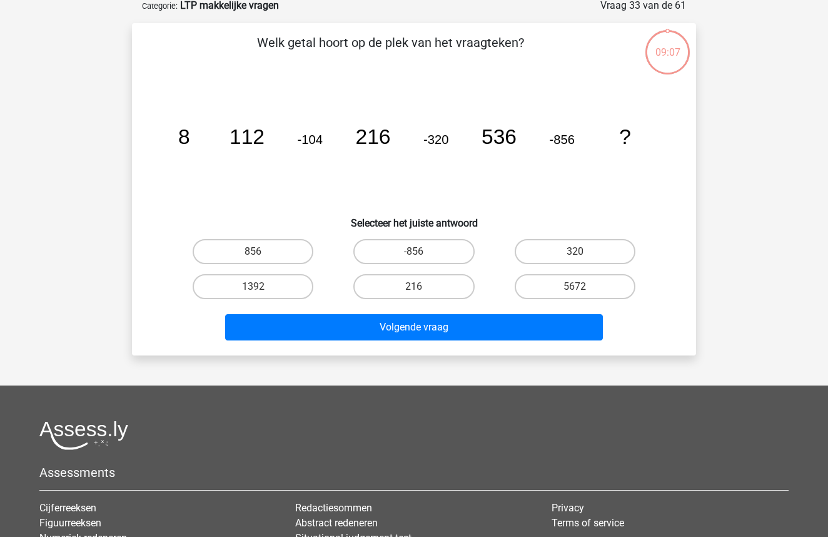
scroll to position [63, 0]
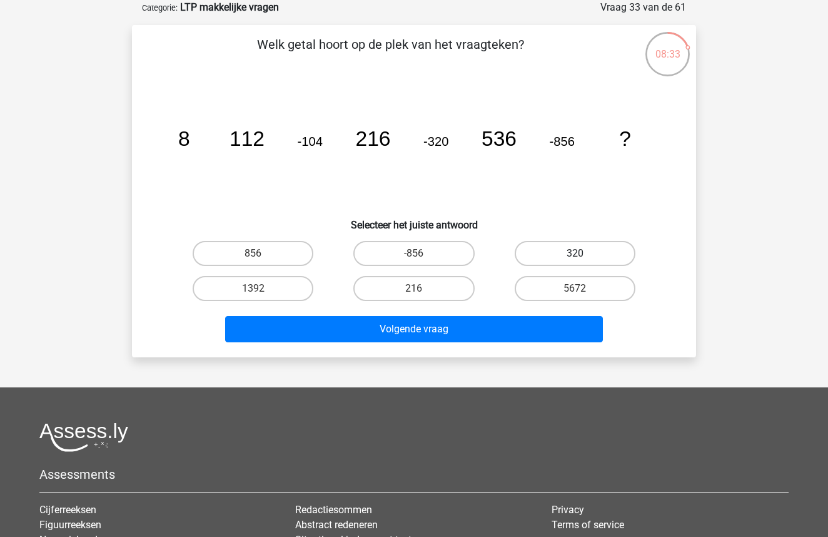
click at [589, 265] on label "320" at bounding box center [575, 253] width 121 height 25
click at [583, 262] on input "320" at bounding box center [579, 257] width 8 height 8
radio input "true"
click at [490, 342] on div "Volgende vraag" at bounding box center [414, 331] width 483 height 31
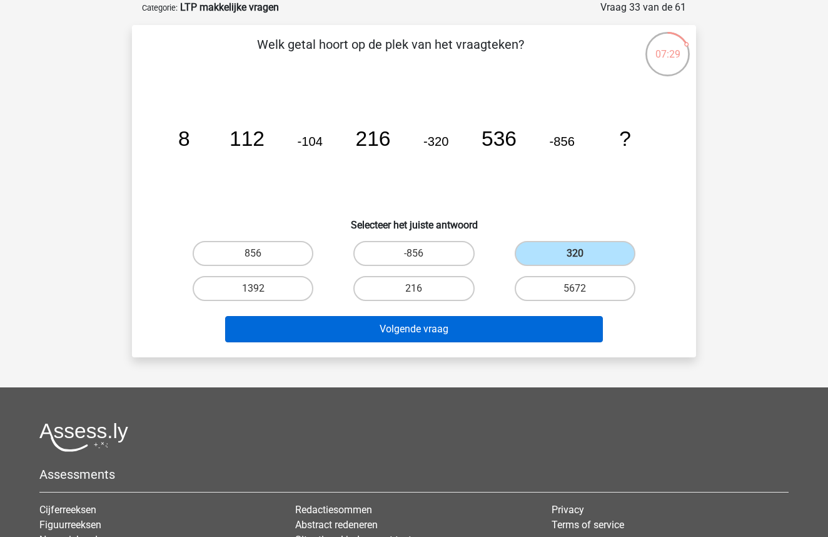
click at [487, 332] on button "Volgende vraag" at bounding box center [414, 329] width 379 height 26
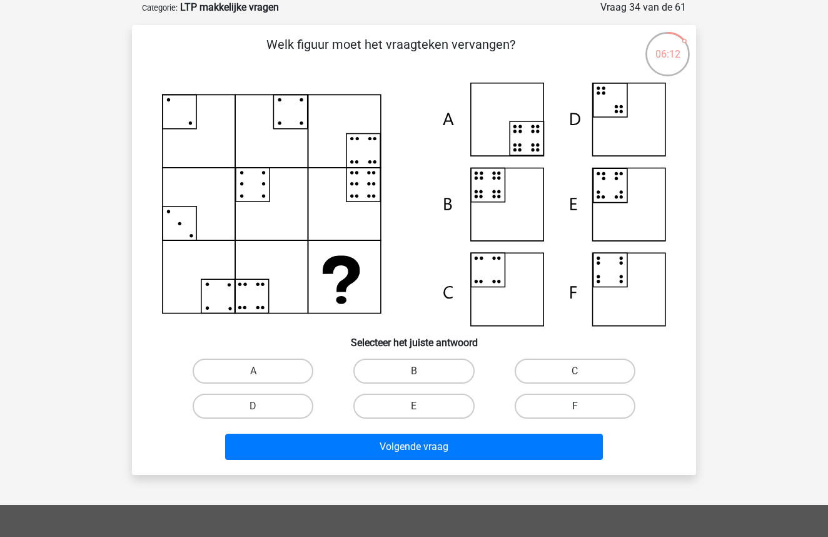
click at [540, 407] on label "F" at bounding box center [575, 406] width 121 height 25
click at [575, 407] on input "F" at bounding box center [579, 410] width 8 height 8
radio input "true"
click at [470, 461] on div "Volgende vraag" at bounding box center [414, 449] width 483 height 31
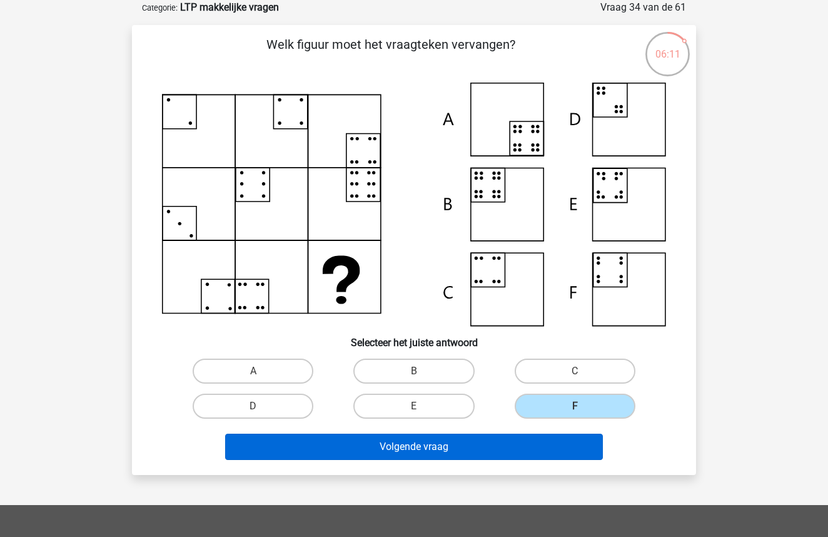
click at [459, 451] on button "Volgende vraag" at bounding box center [414, 447] width 379 height 26
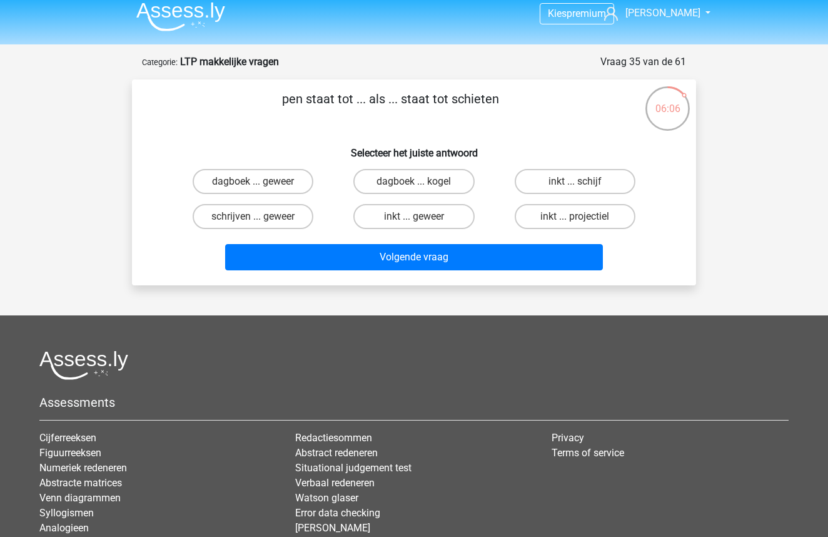
scroll to position [0, 0]
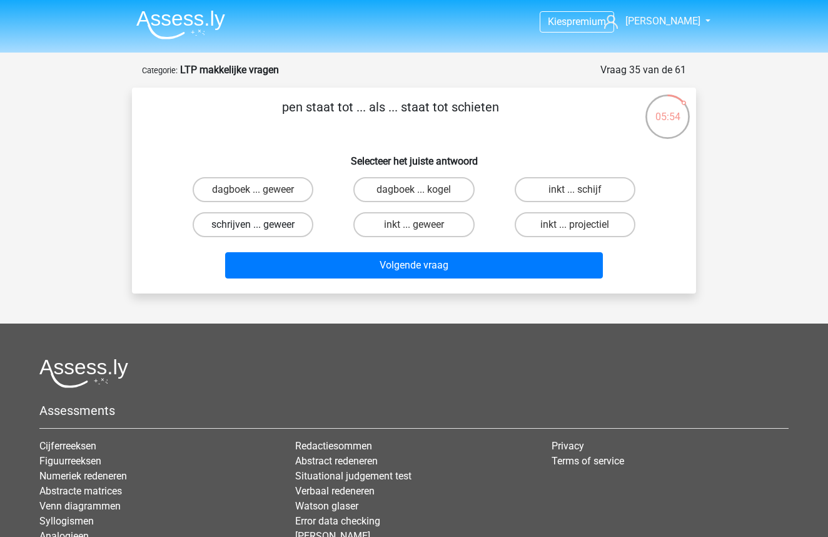
click at [264, 232] on label "schrijven ... geweer" at bounding box center [253, 224] width 121 height 25
click at [262, 232] on input "schrijven ... geweer" at bounding box center [257, 229] width 8 height 8
radio input "true"
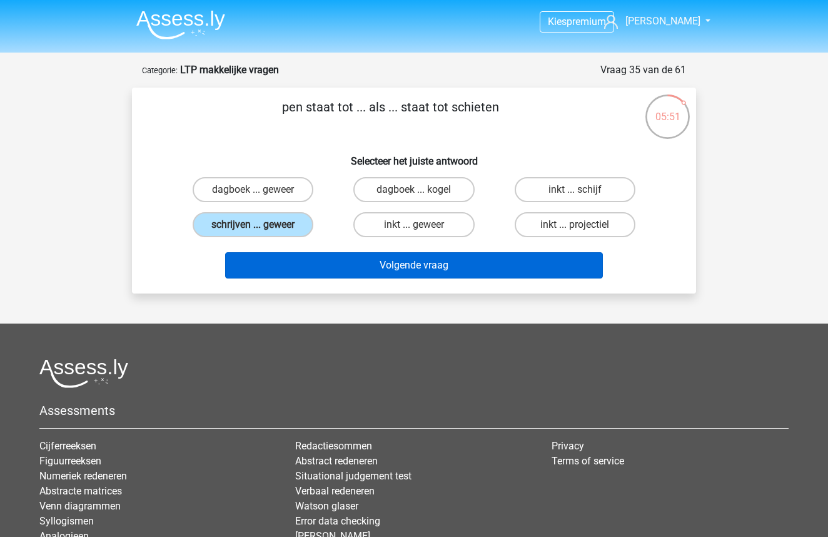
click at [353, 265] on button "Volgende vraag" at bounding box center [414, 265] width 379 height 26
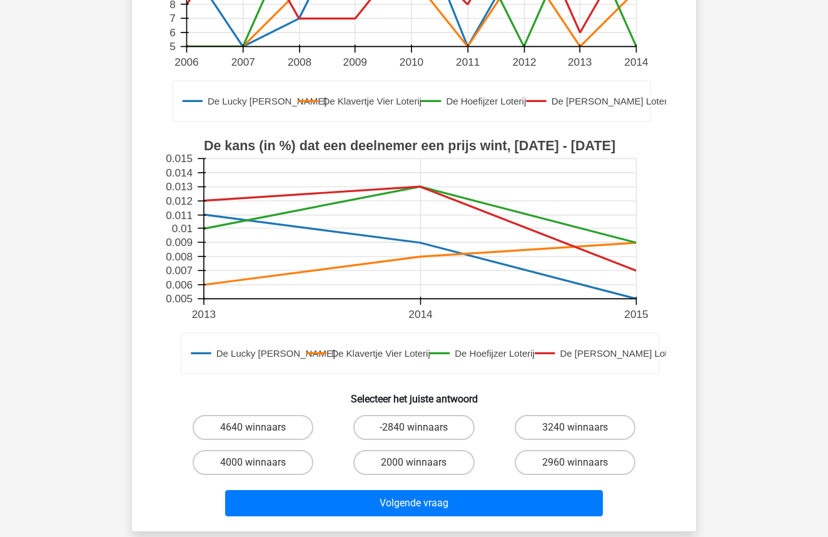
scroll to position [287, 0]
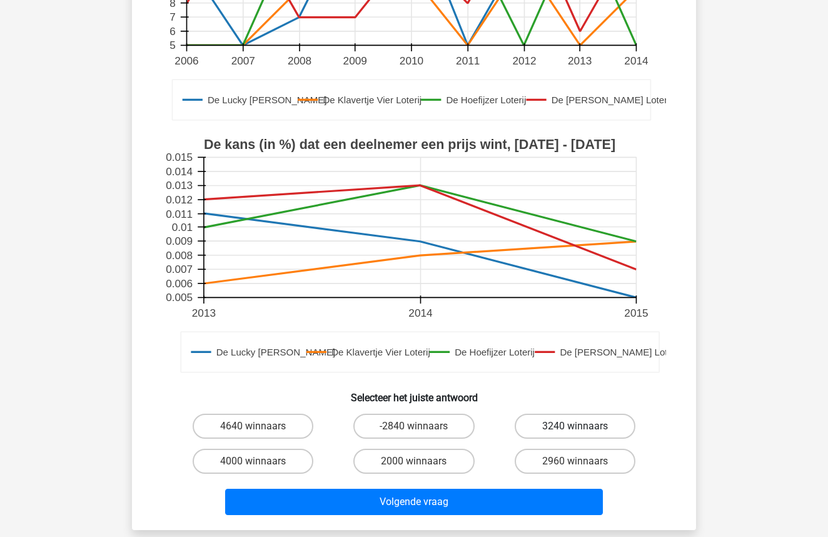
click at [541, 414] on label "3240 winnaars" at bounding box center [575, 426] width 121 height 25
click at [575, 426] on input "3240 winnaars" at bounding box center [579, 430] width 8 height 8
radio input "true"
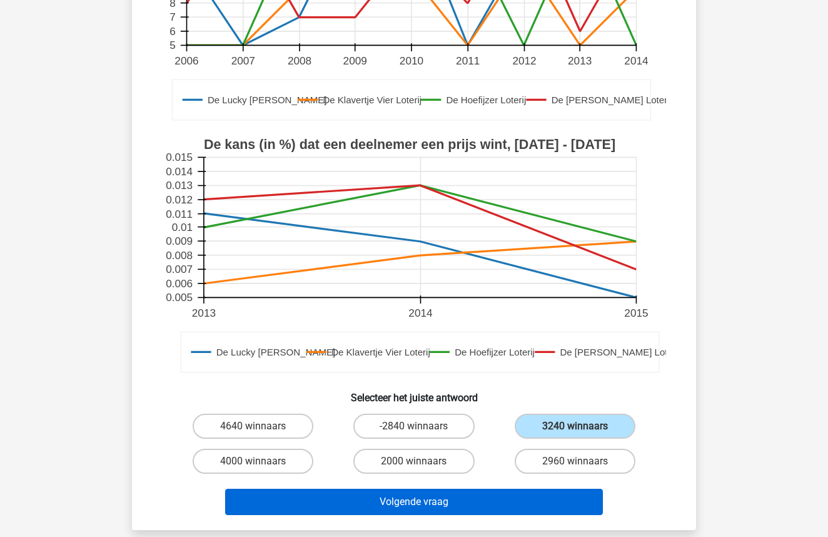
click at [457, 489] on button "Volgende vraag" at bounding box center [414, 502] width 379 height 26
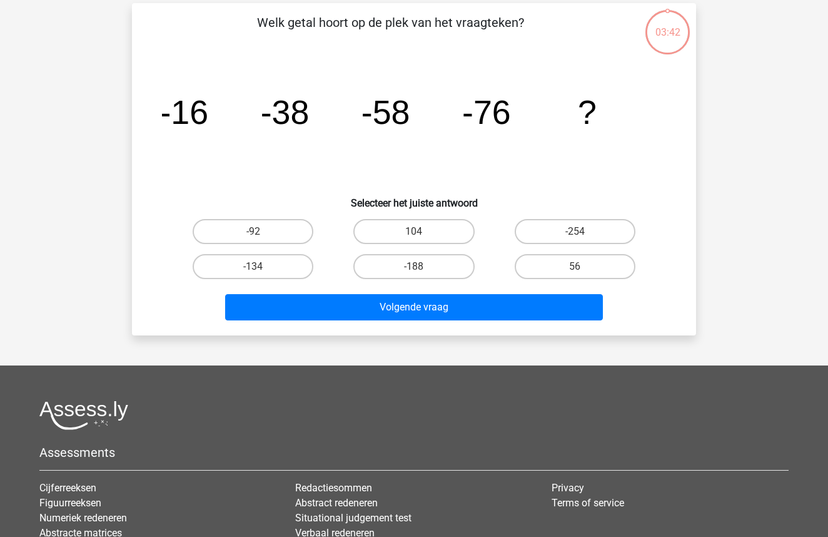
scroll to position [63, 0]
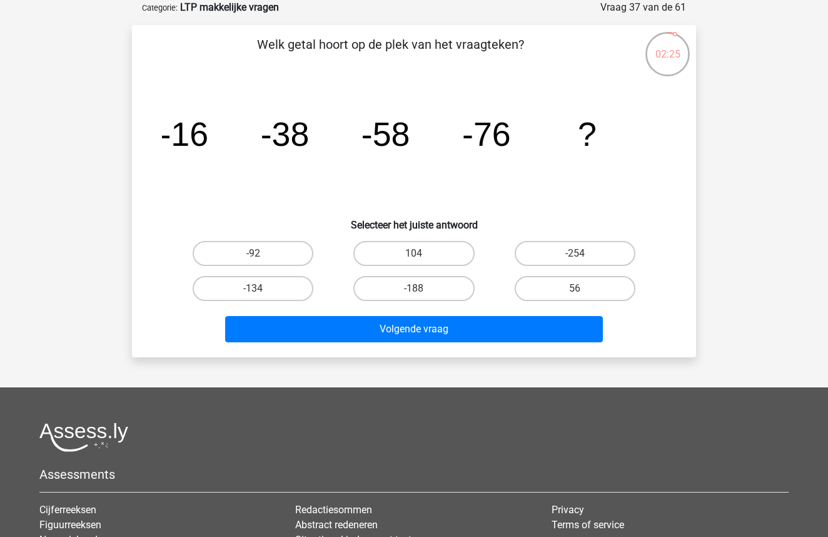
click at [242, 238] on div "-92" at bounding box center [253, 253] width 161 height 35
click at [242, 251] on label "-92" at bounding box center [253, 253] width 121 height 25
click at [253, 253] on input "-92" at bounding box center [257, 257] width 8 height 8
radio input "true"
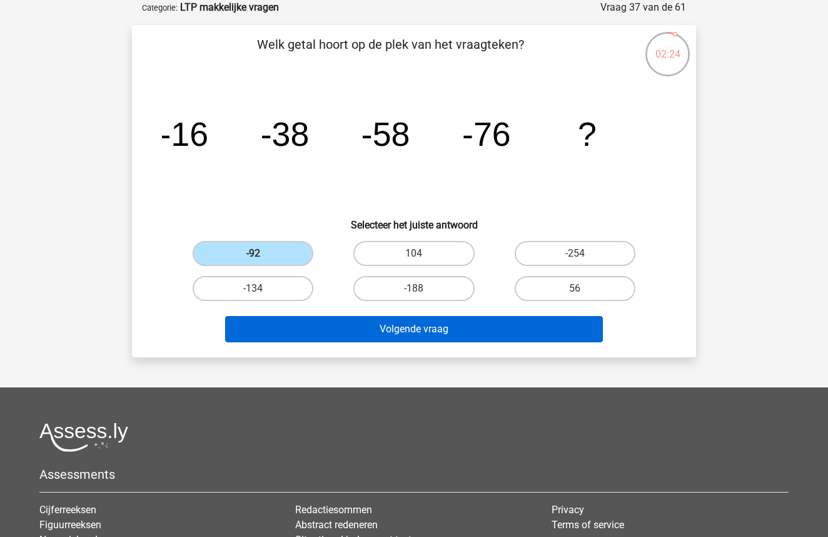
click at [410, 340] on button "Volgende vraag" at bounding box center [414, 329] width 379 height 26
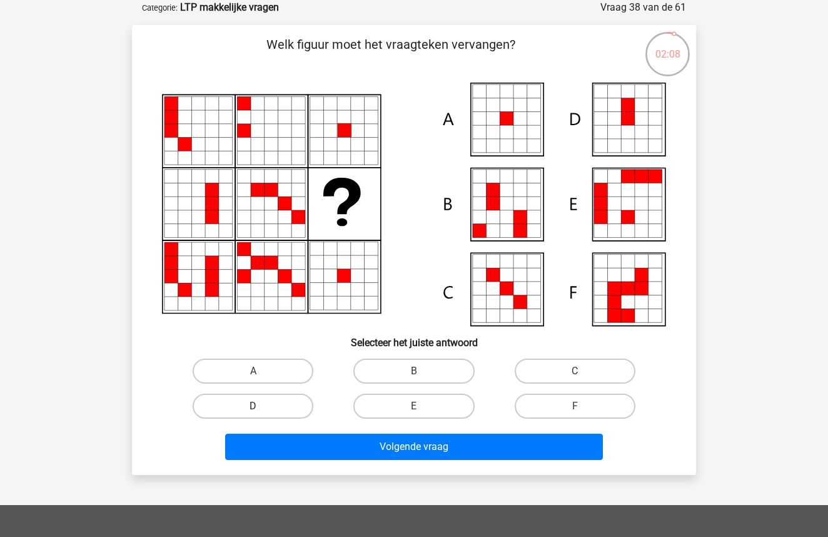
click at [293, 412] on label "D" at bounding box center [253, 406] width 121 height 25
click at [262, 412] on input "D" at bounding box center [257, 410] width 8 height 8
radio input "true"
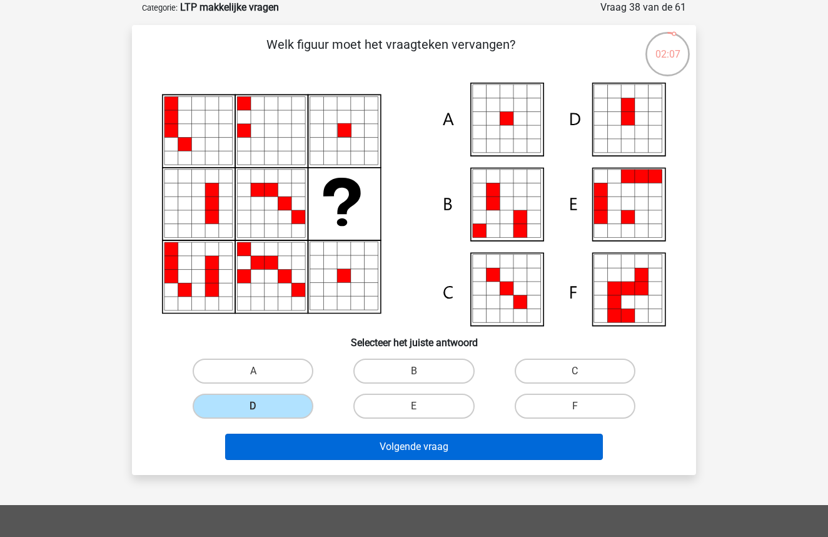
click at [359, 446] on button "Volgende vraag" at bounding box center [414, 447] width 379 height 26
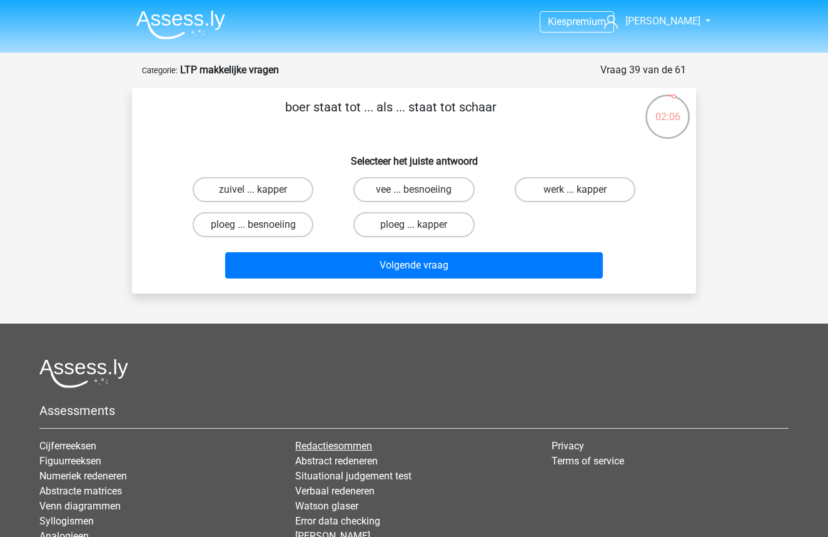
scroll to position [0, 0]
click at [434, 193] on label "vee ... besnoeiing" at bounding box center [414, 189] width 121 height 25
click at [422, 193] on input "vee ... besnoeiing" at bounding box center [418, 194] width 8 height 8
radio input "true"
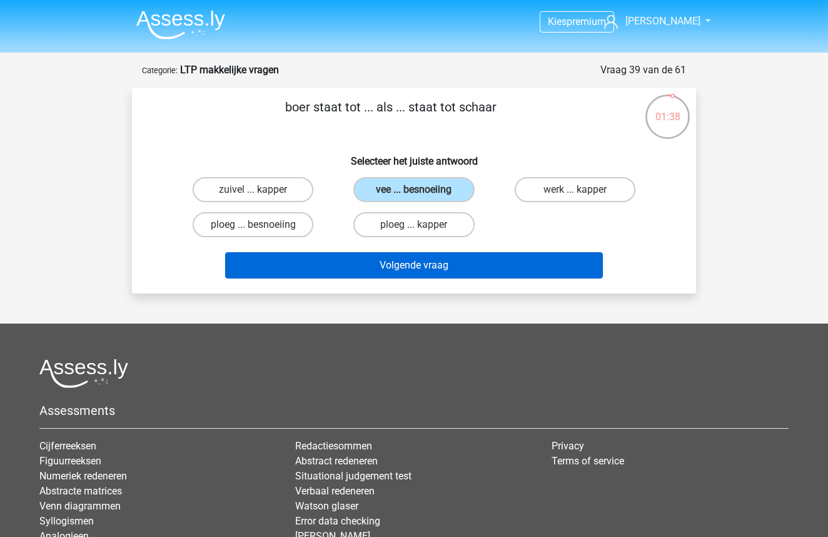
click at [427, 267] on button "Volgende vraag" at bounding box center [414, 265] width 379 height 26
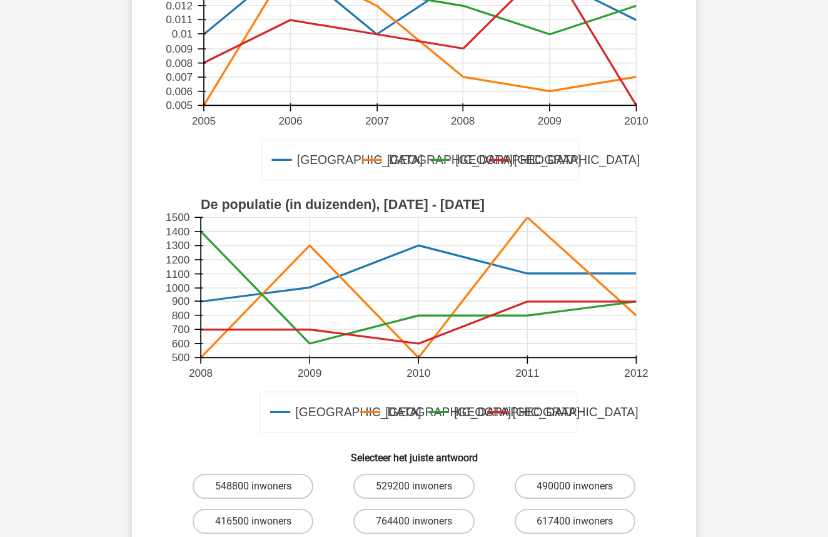
scroll to position [281, 0]
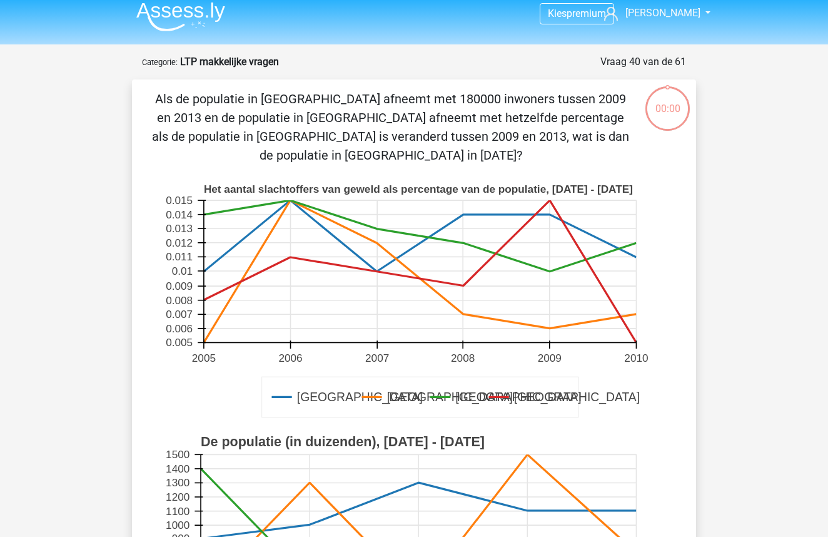
scroll to position [113, 0]
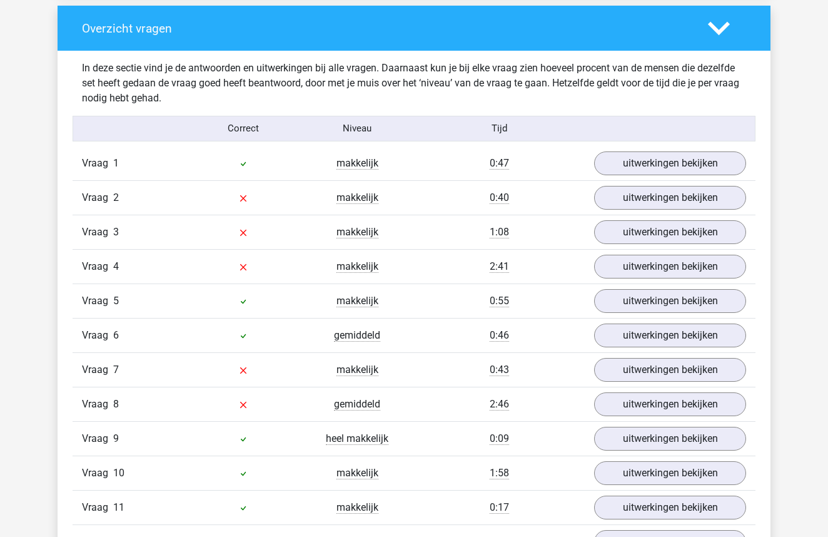
scroll to position [1289, 0]
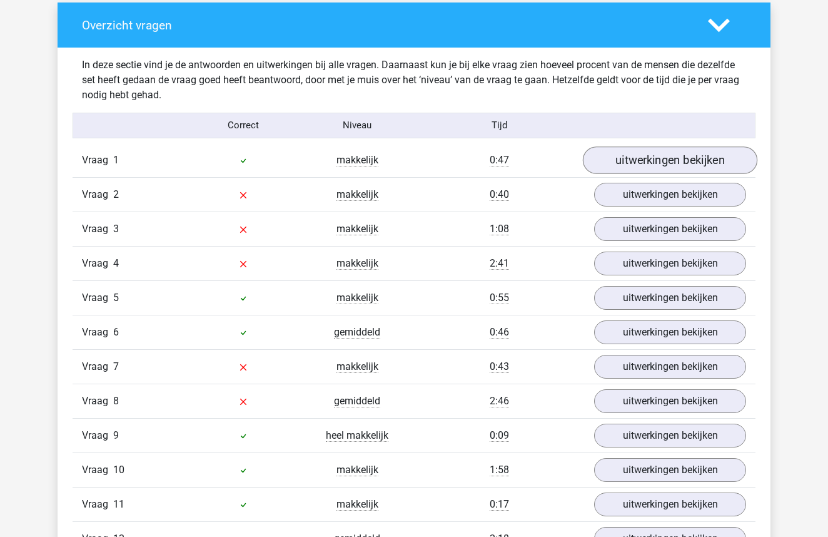
click at [630, 156] on link "uitwerkingen bekijken" at bounding box center [670, 160] width 175 height 28
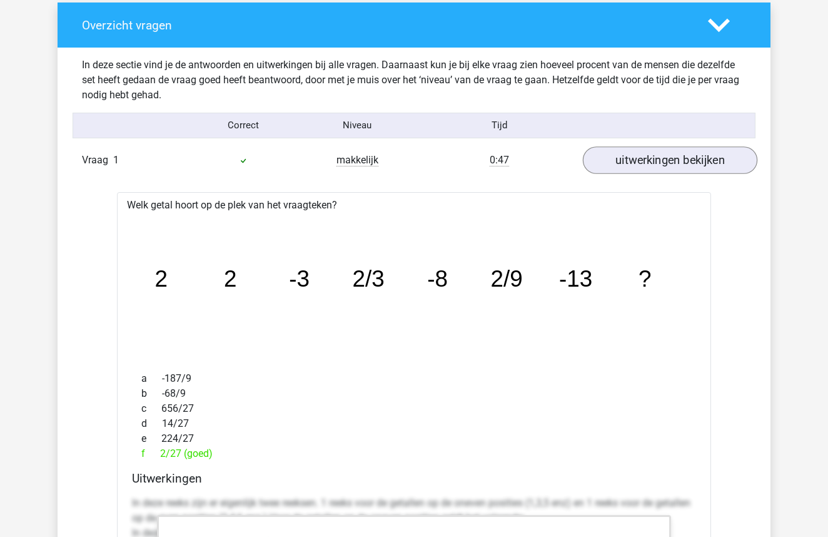
click at [630, 159] on link "uitwerkingen bekijken" at bounding box center [670, 160] width 175 height 28
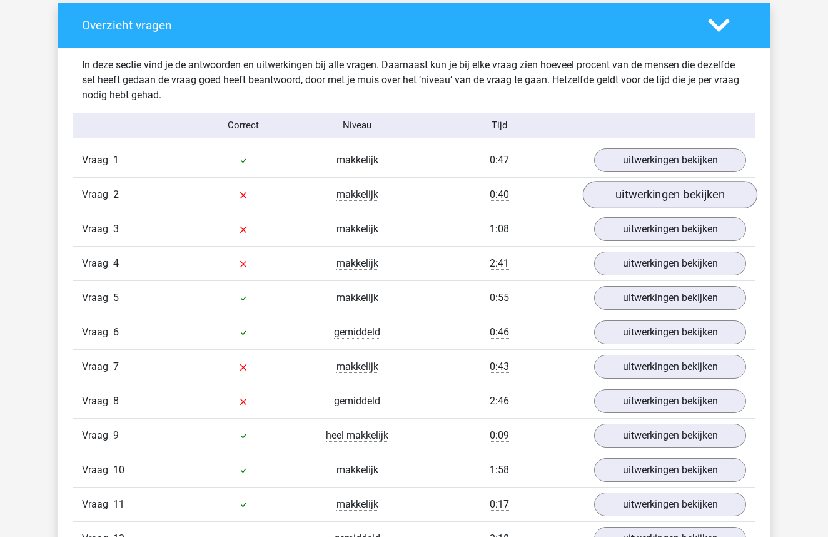
click at [626, 195] on link "uitwerkingen bekijken" at bounding box center [670, 195] width 175 height 28
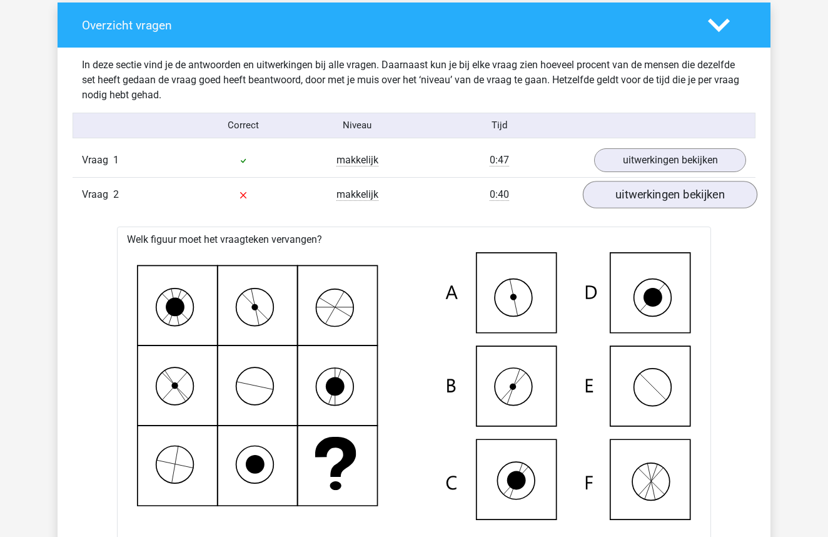
click at [626, 195] on link "uitwerkingen bekijken" at bounding box center [670, 195] width 175 height 28
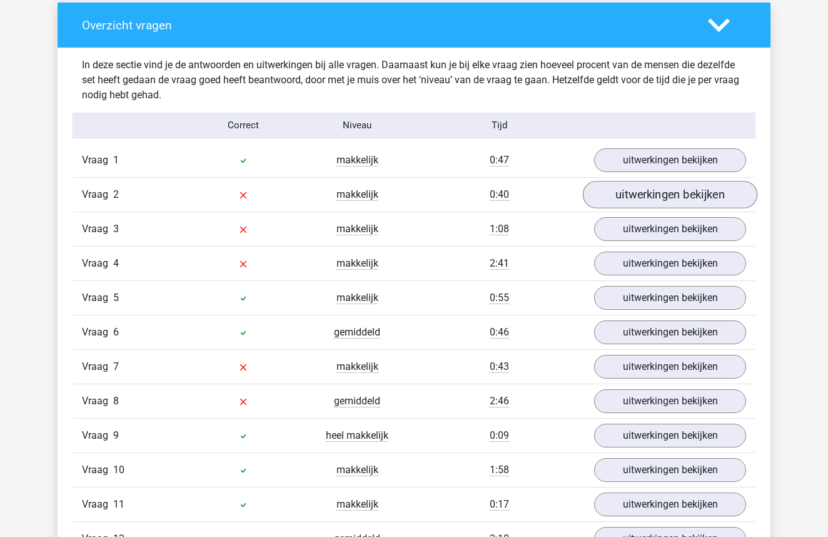
click at [626, 195] on link "uitwerkingen bekijken" at bounding box center [670, 195] width 175 height 28
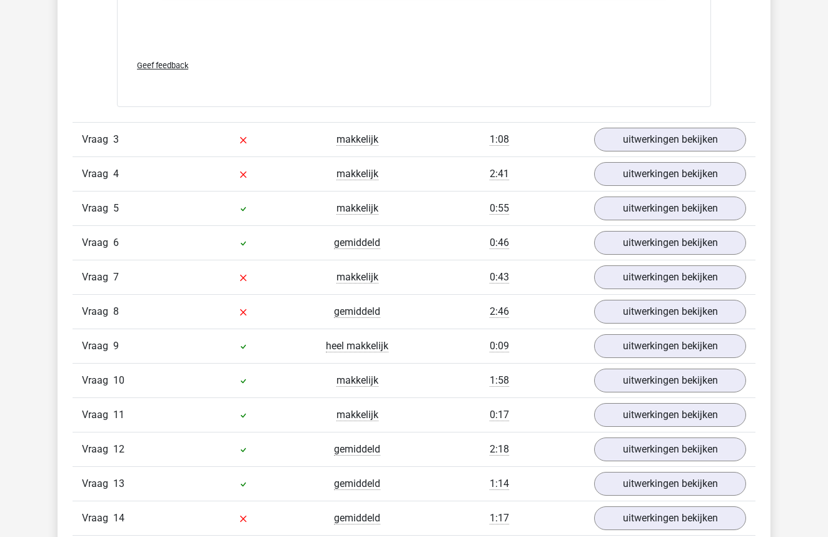
scroll to position [2283, 0]
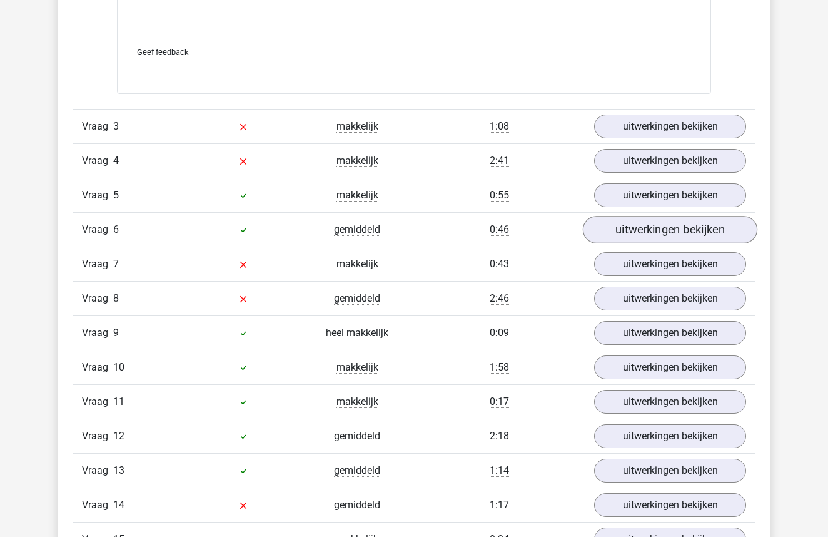
click at [643, 219] on link "uitwerkingen bekijken" at bounding box center [670, 230] width 175 height 28
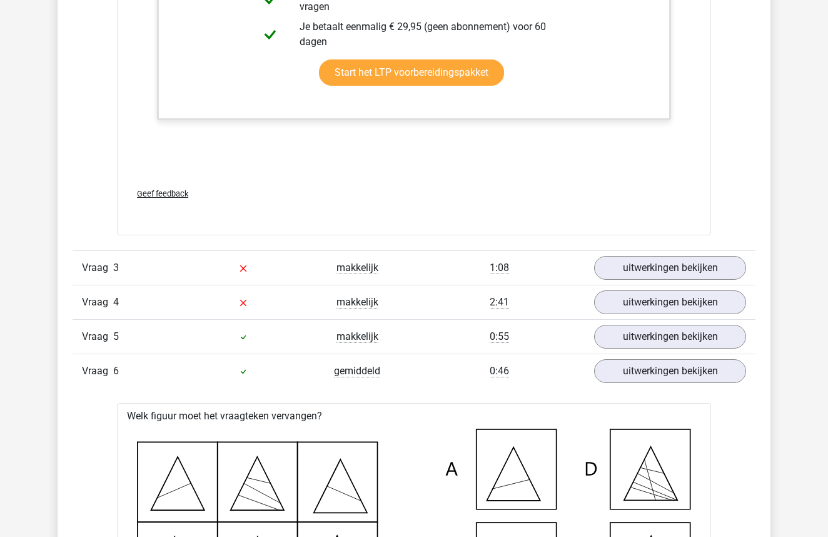
scroll to position [2131, 0]
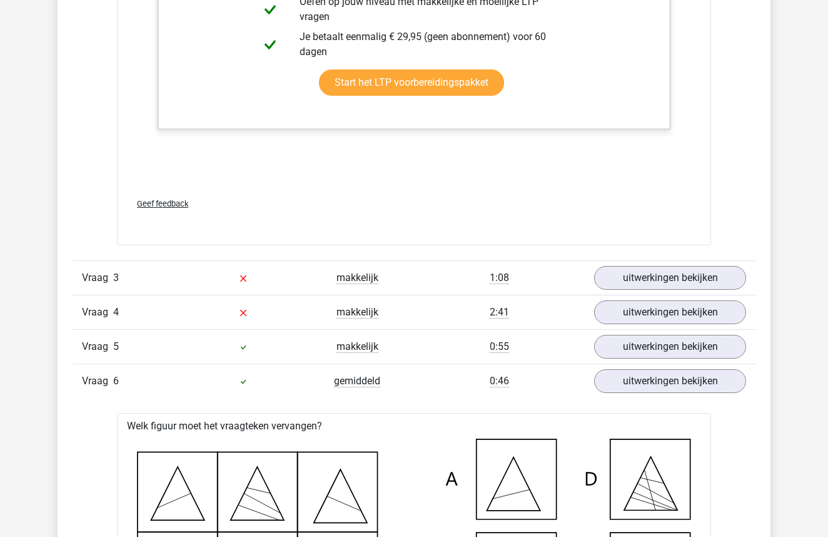
click at [651, 331] on div "Vraag 5 makkelijk 0:55 uitwerkingen bekijken" at bounding box center [414, 346] width 683 height 34
click at [649, 340] on link "uitwerkingen bekijken" at bounding box center [670, 347] width 175 height 28
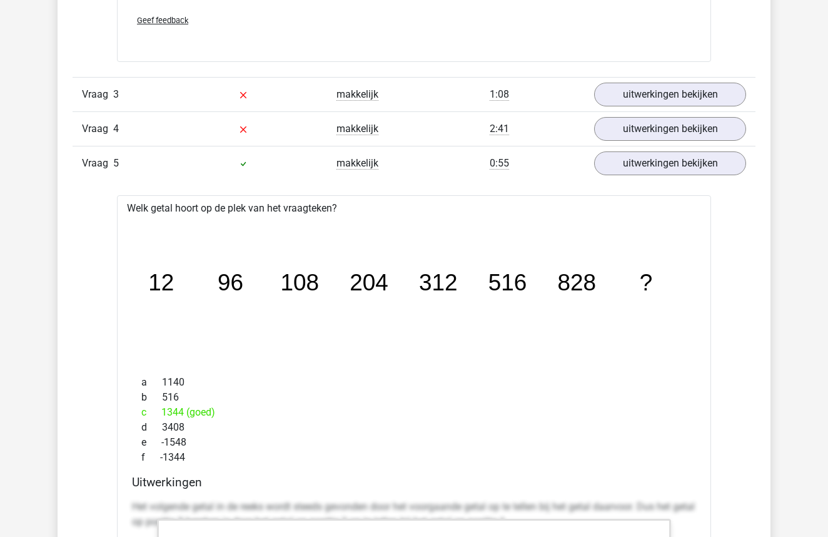
scroll to position [2318, 0]
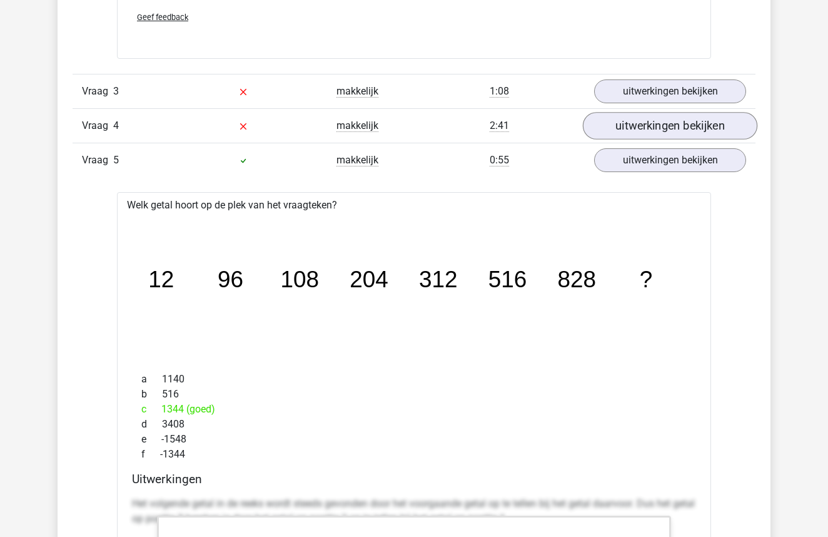
click at [656, 133] on link "uitwerkingen bekijken" at bounding box center [670, 126] width 175 height 28
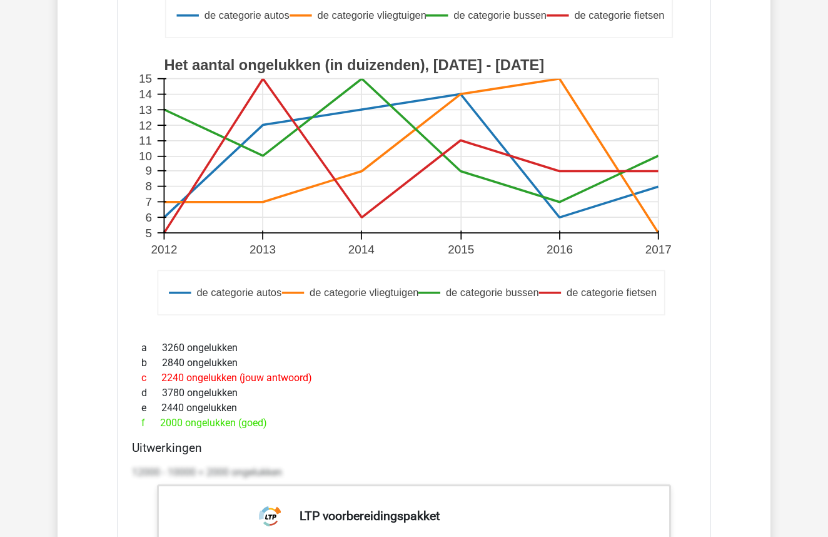
scroll to position [2745, 0]
